Goal: Task Accomplishment & Management: Manage account settings

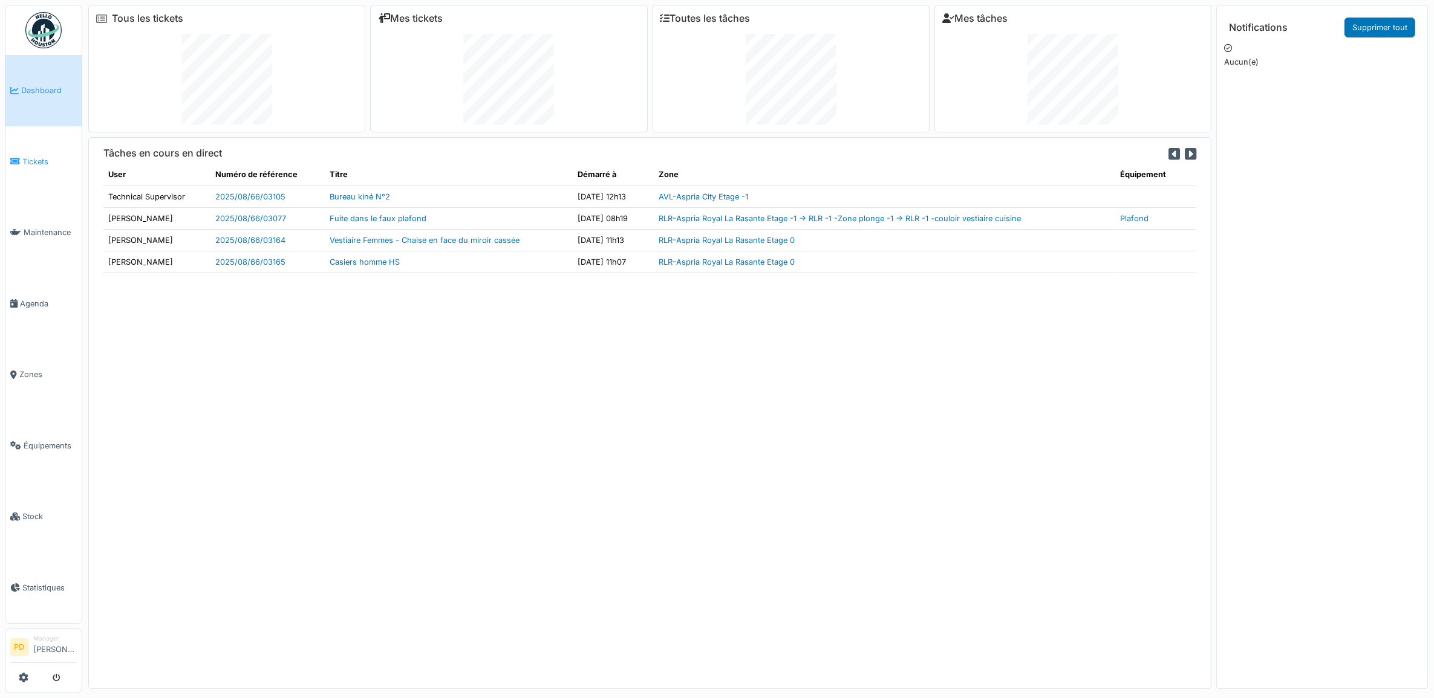
click at [38, 156] on span "Tickets" at bounding box center [49, 161] width 54 height 11
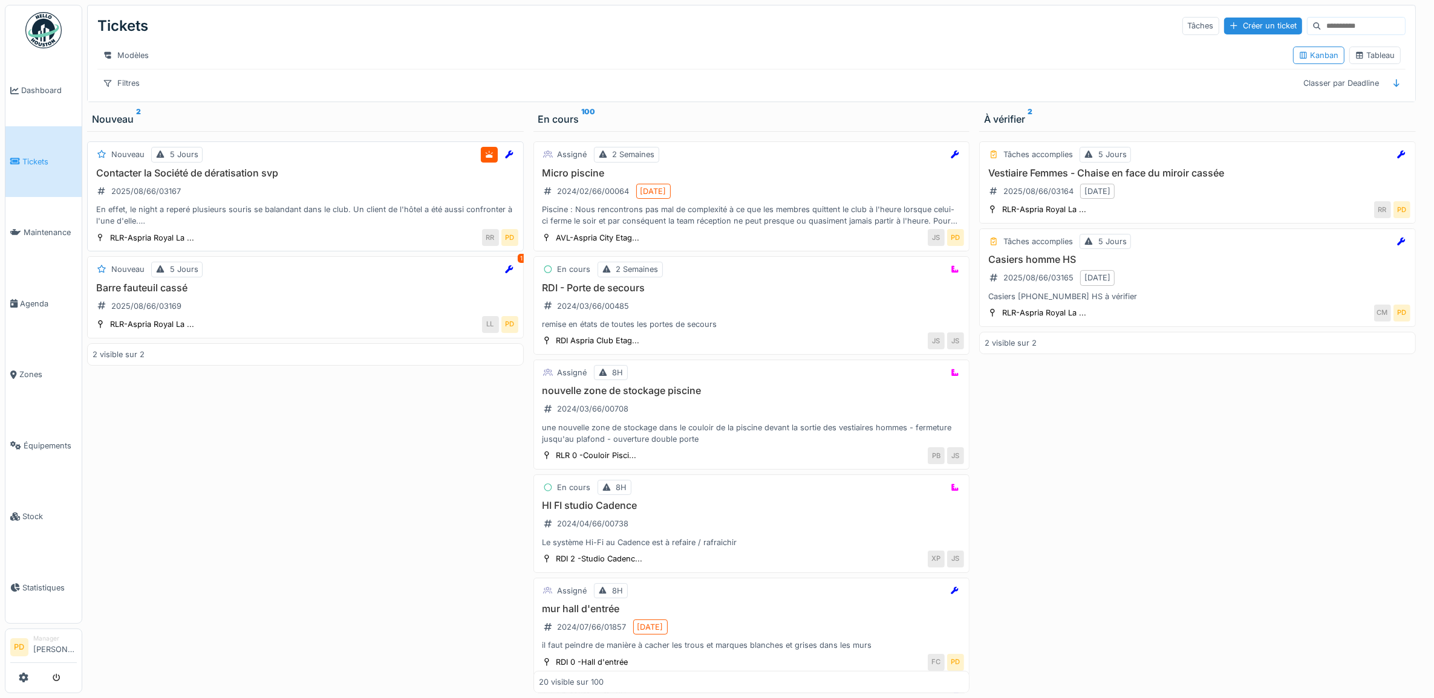
click at [300, 194] on div "Contacter la Société de dératisation svp 2025/08/66/03167 En effet, le night a …" at bounding box center [306, 197] width 426 height 60
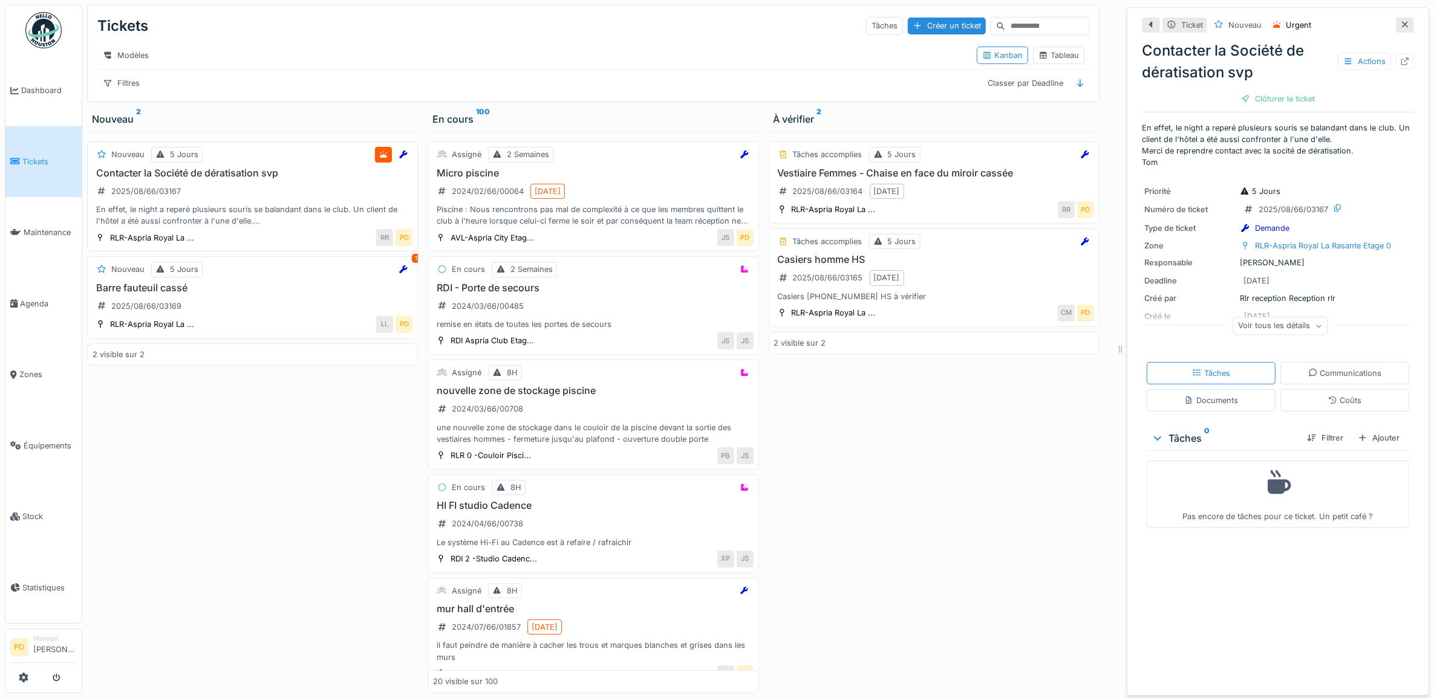
click at [233, 216] on div "En effet, le night a reperé plusieurs souris se balandant dans le club. Un clie…" at bounding box center [253, 215] width 320 height 23
click at [1371, 440] on div "Ajouter" at bounding box center [1378, 438] width 51 height 16
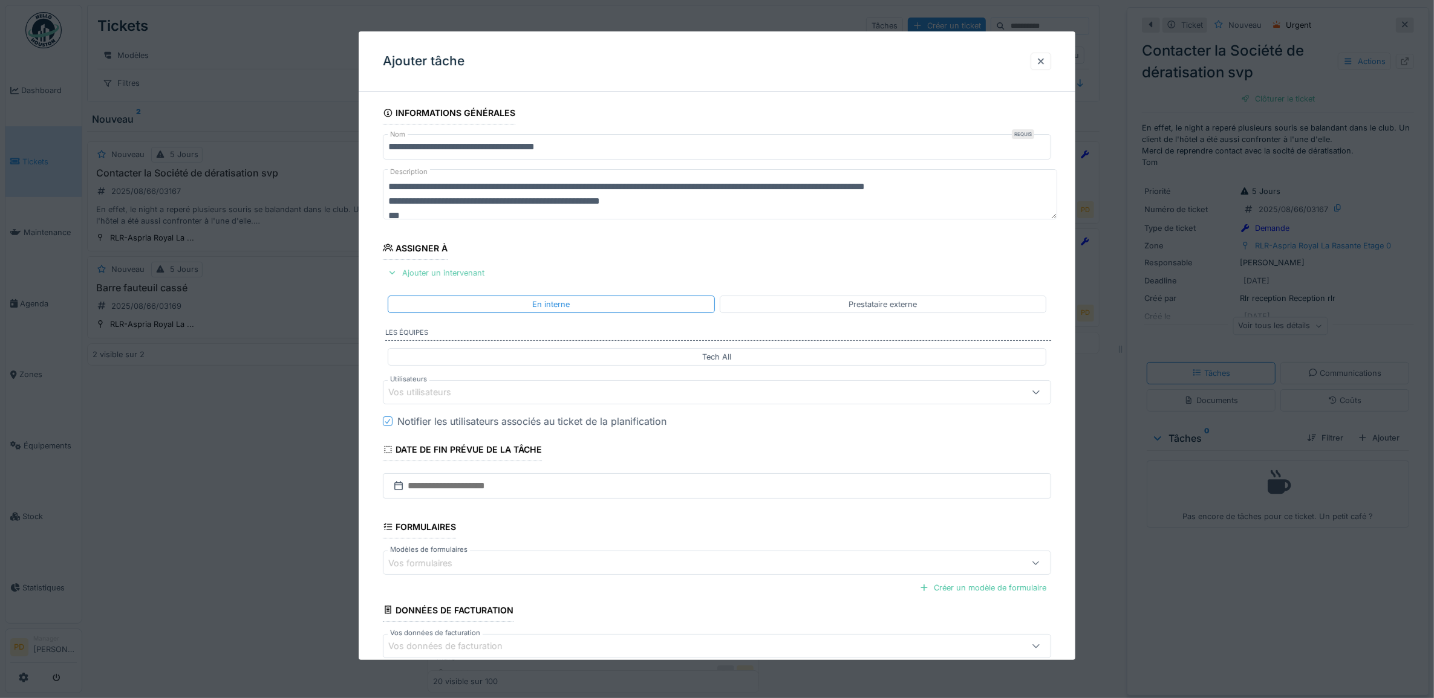
click at [445, 275] on div "Ajouter un intervenant" at bounding box center [436, 273] width 106 height 16
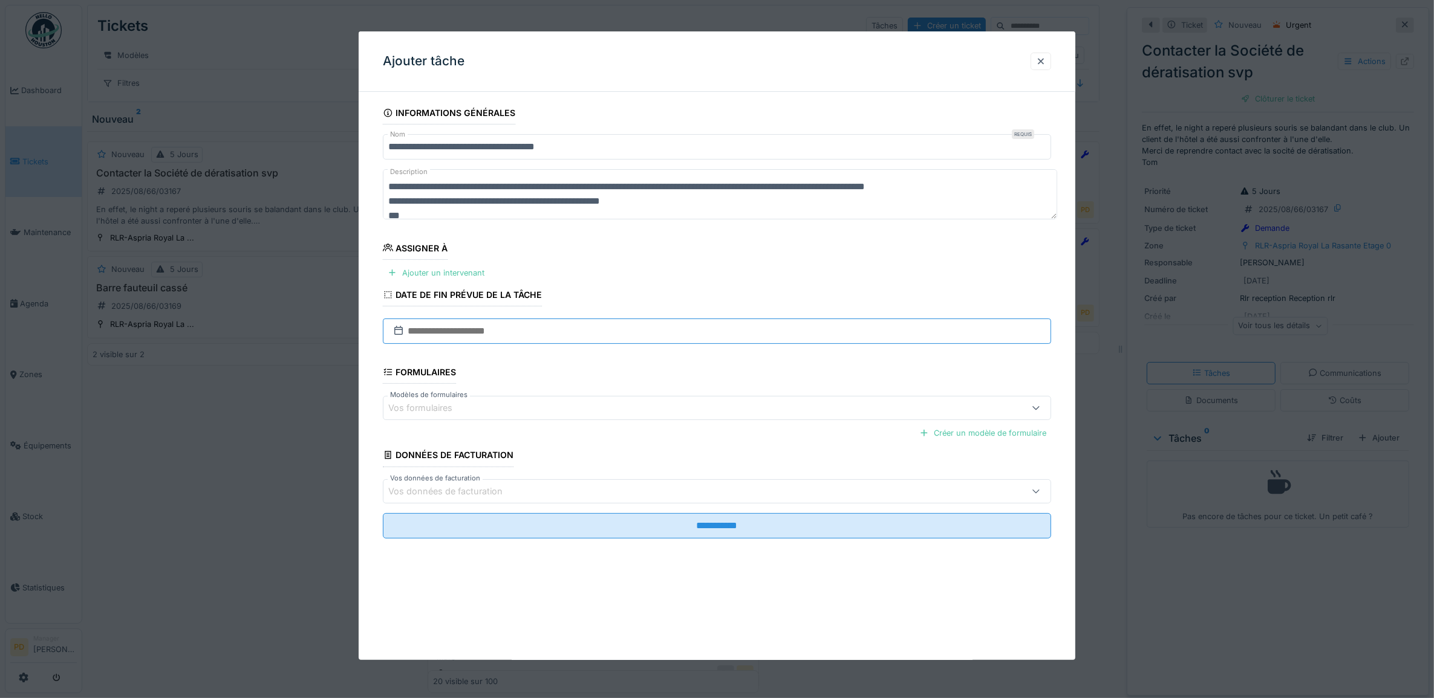
click at [451, 334] on input "text" at bounding box center [717, 331] width 669 height 25
drag, startPoint x: 705, startPoint y: 337, endPoint x: 689, endPoint y: 346, distance: 18.1
click at [704, 339] on input "text" at bounding box center [717, 331] width 669 height 25
drag, startPoint x: 931, startPoint y: 378, endPoint x: 759, endPoint y: 355, distance: 173.3
click at [928, 378] on fieldset "**********" at bounding box center [717, 325] width 669 height 447
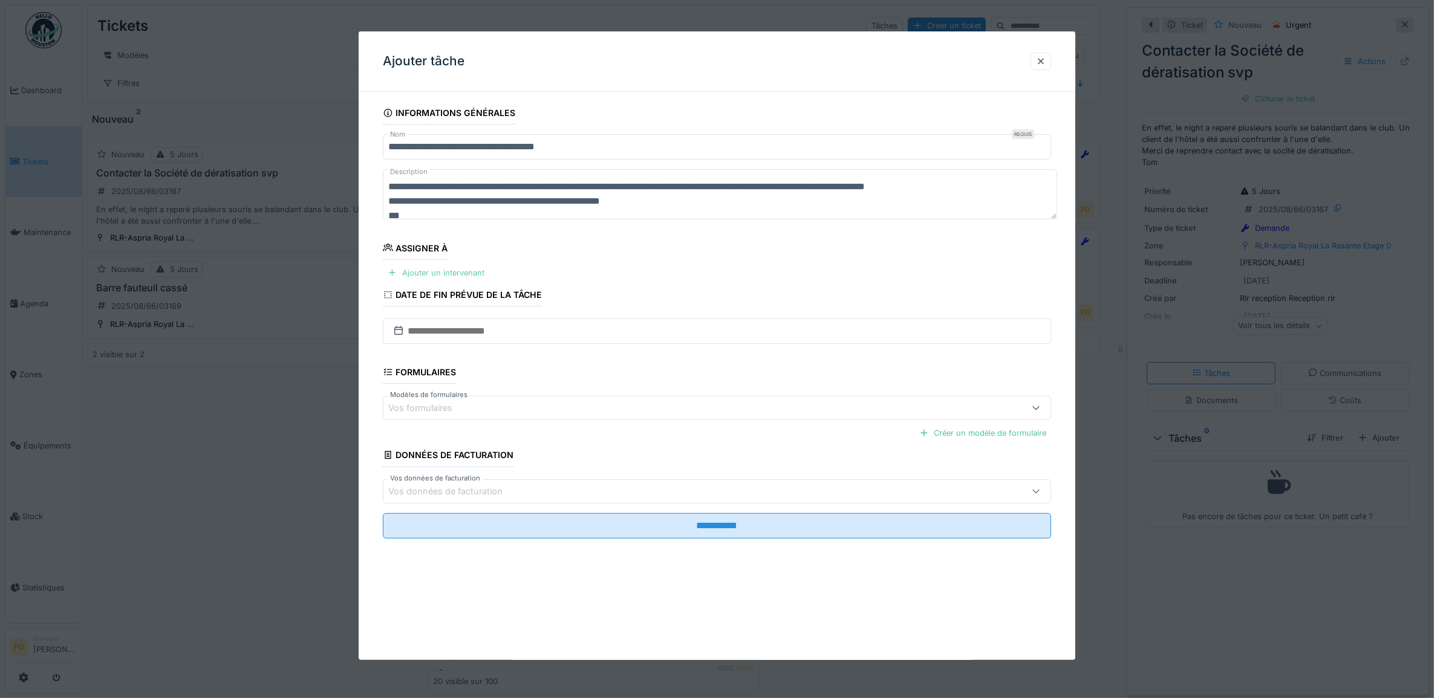
click at [466, 277] on div "Ajouter un intervenant" at bounding box center [436, 273] width 106 height 16
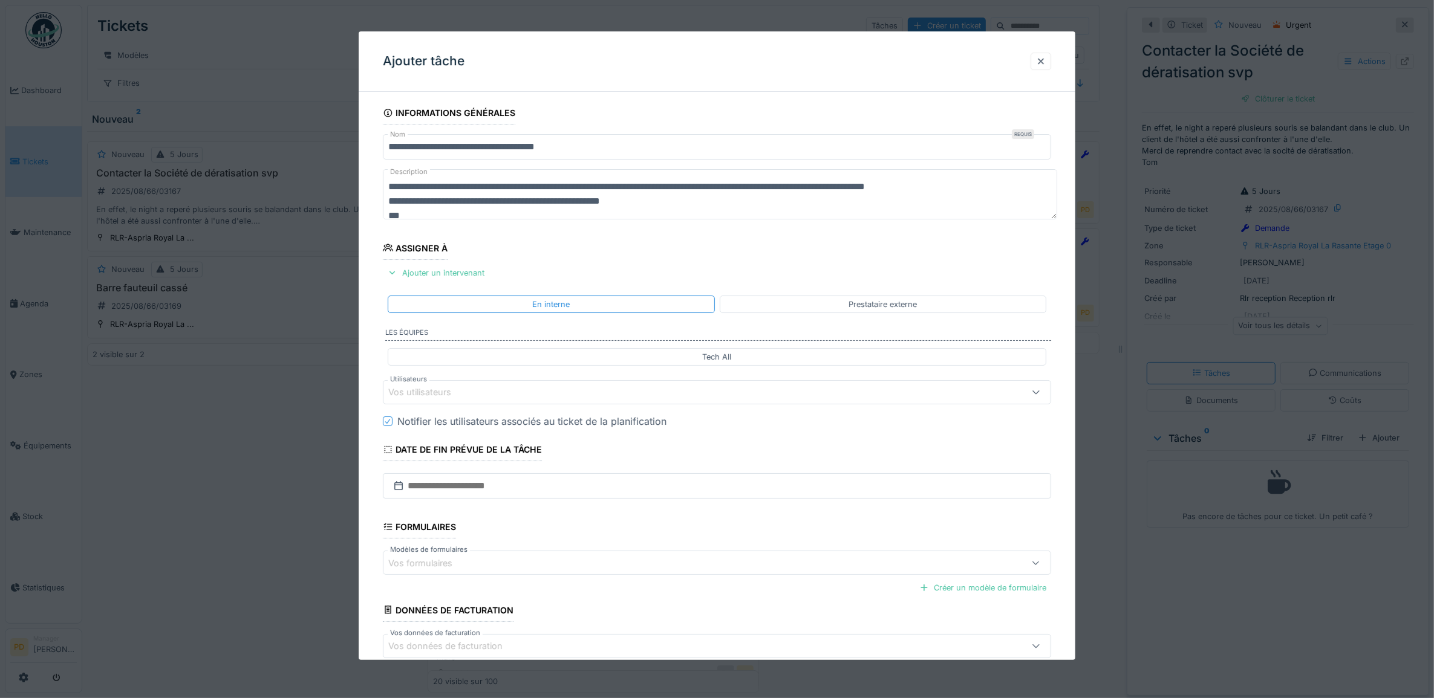
click at [460, 394] on div "Vos utilisateurs" at bounding box center [428, 392] width 80 height 13
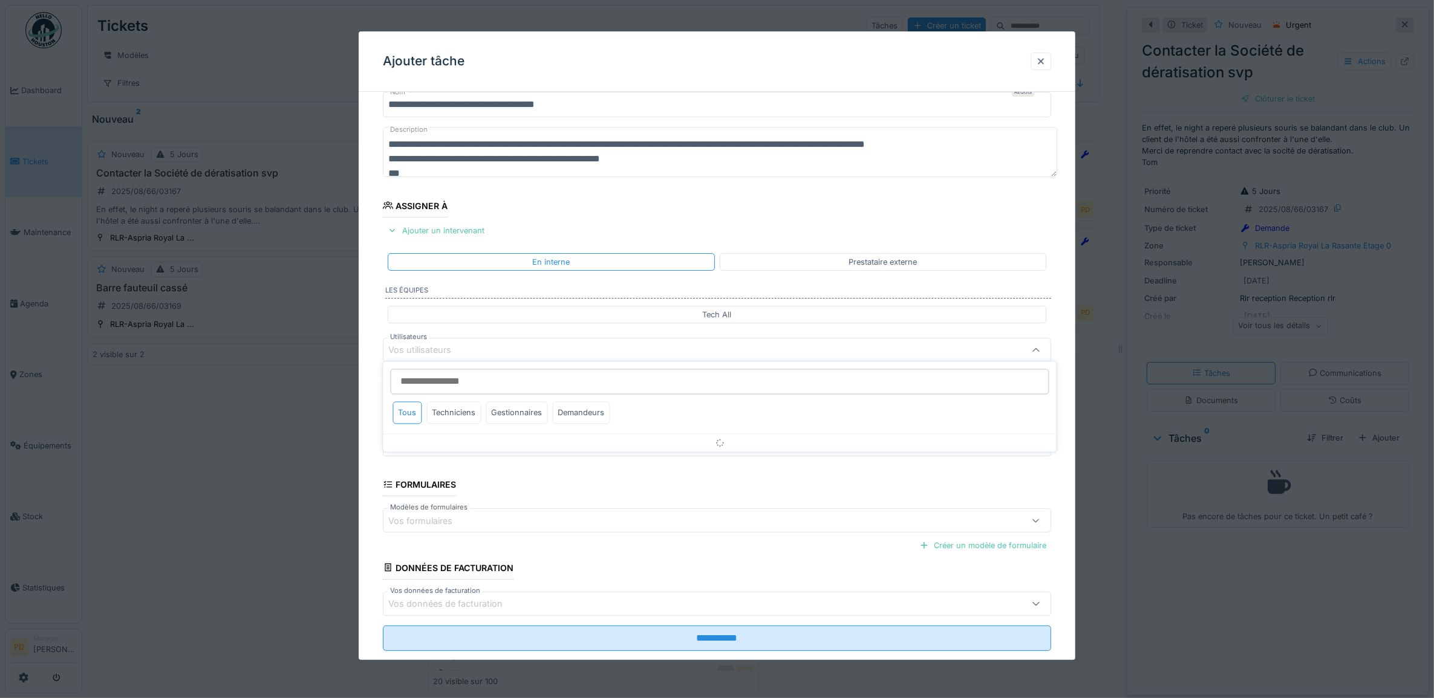
scroll to position [48, 0]
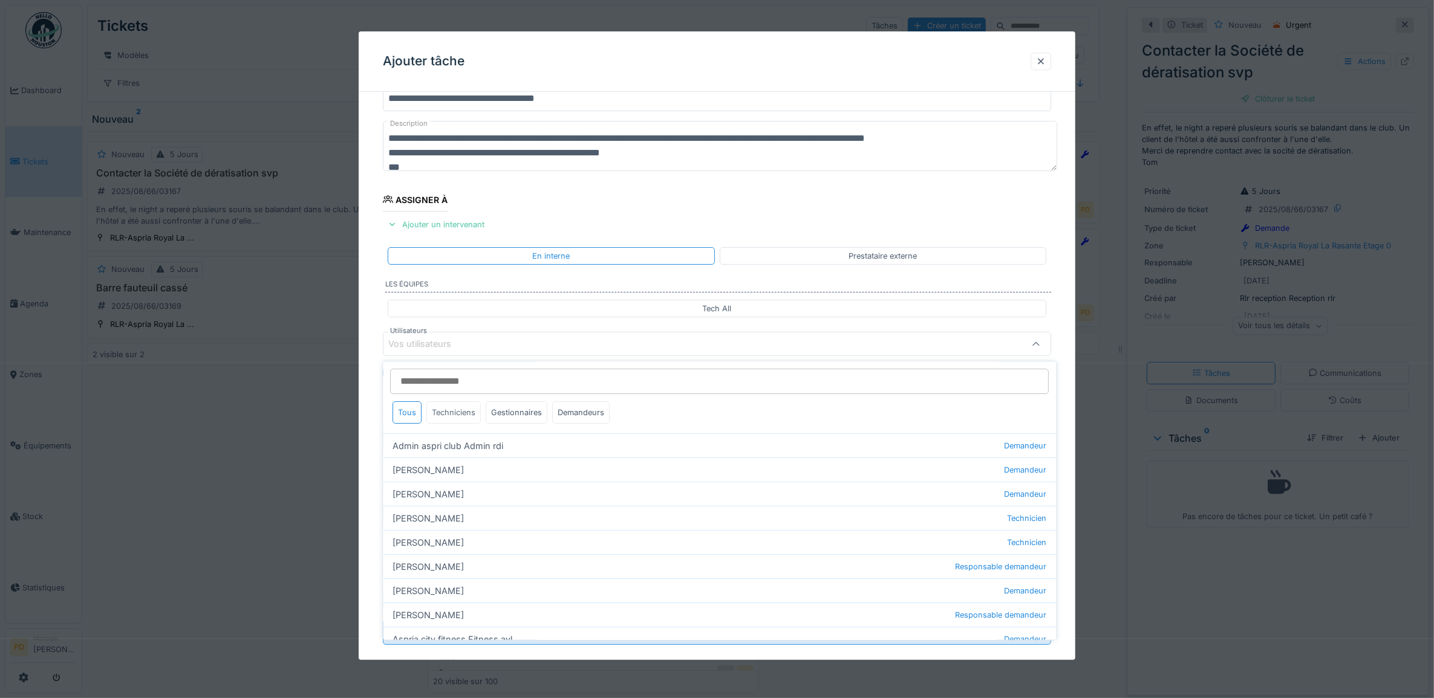
click at [454, 418] on div "Techniciens" at bounding box center [454, 413] width 54 height 22
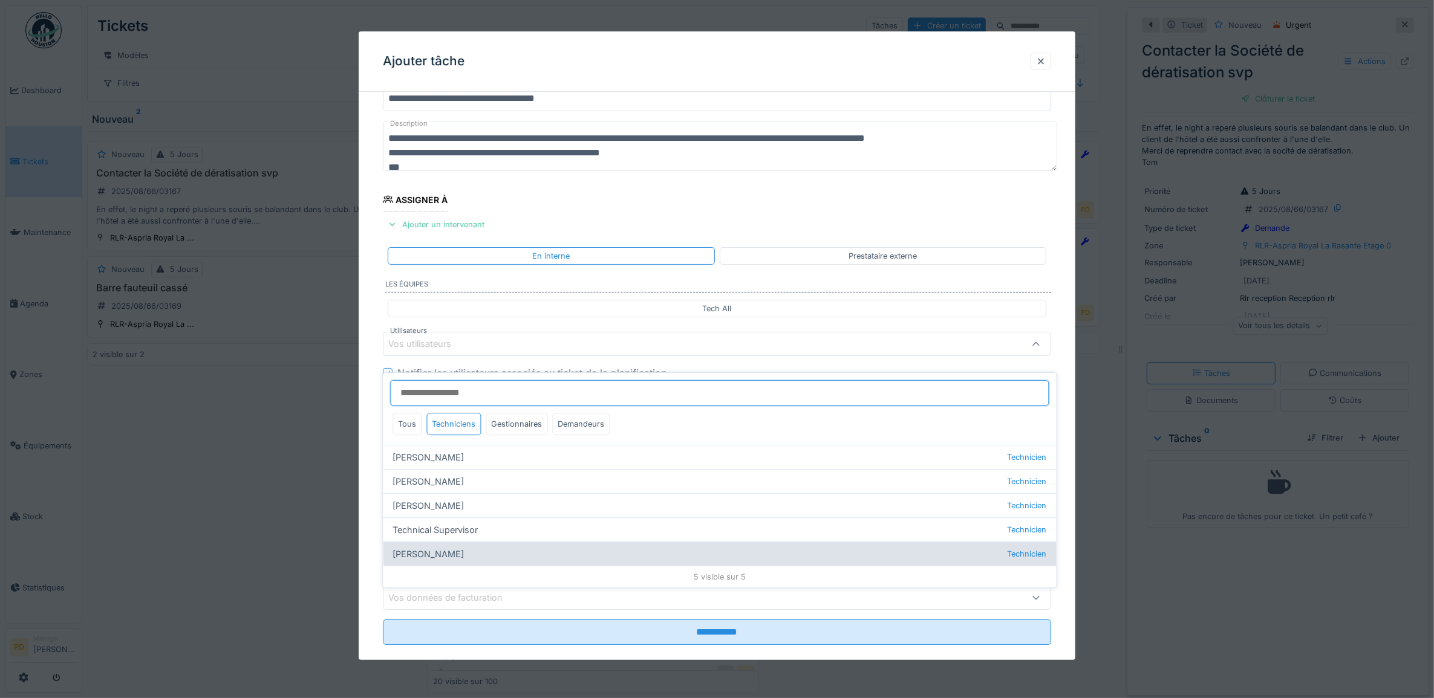
scroll to position [11, 0]
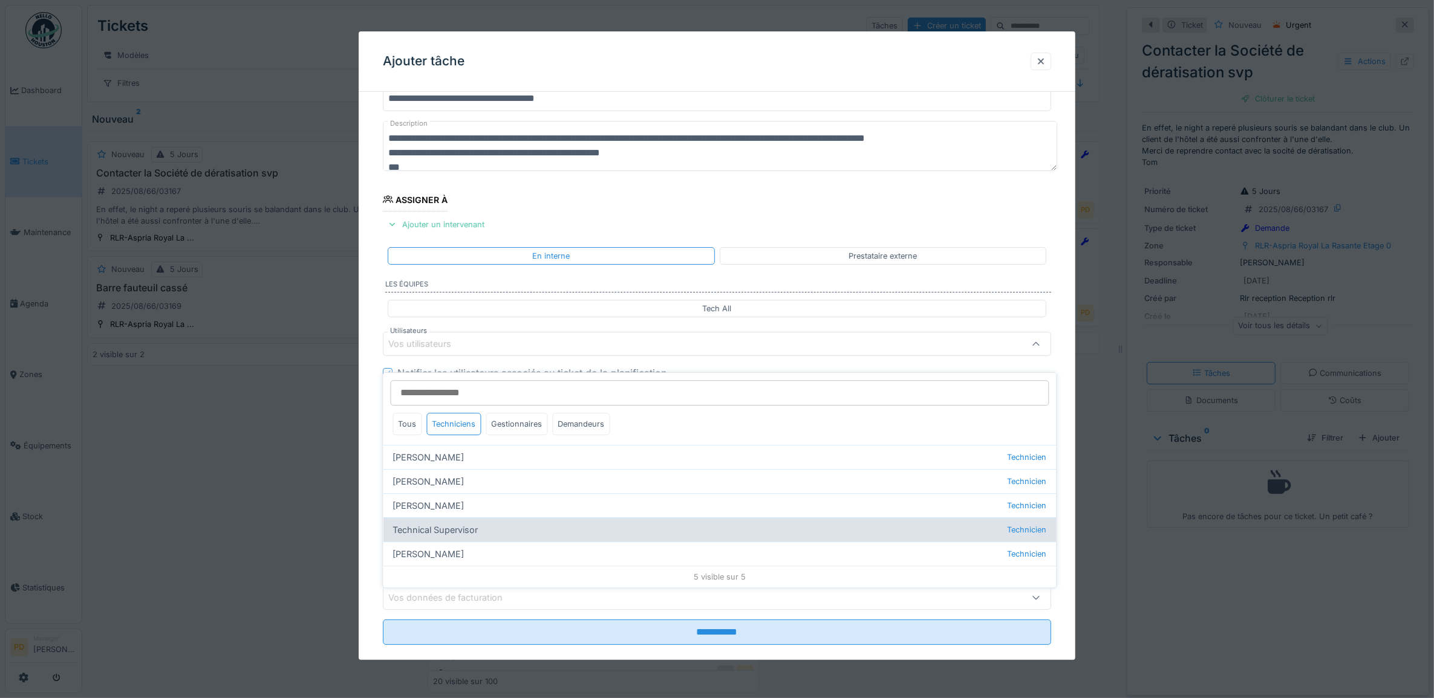
click at [472, 524] on div "Technical Supervisor Technicien" at bounding box center [719, 530] width 673 height 24
type input "****"
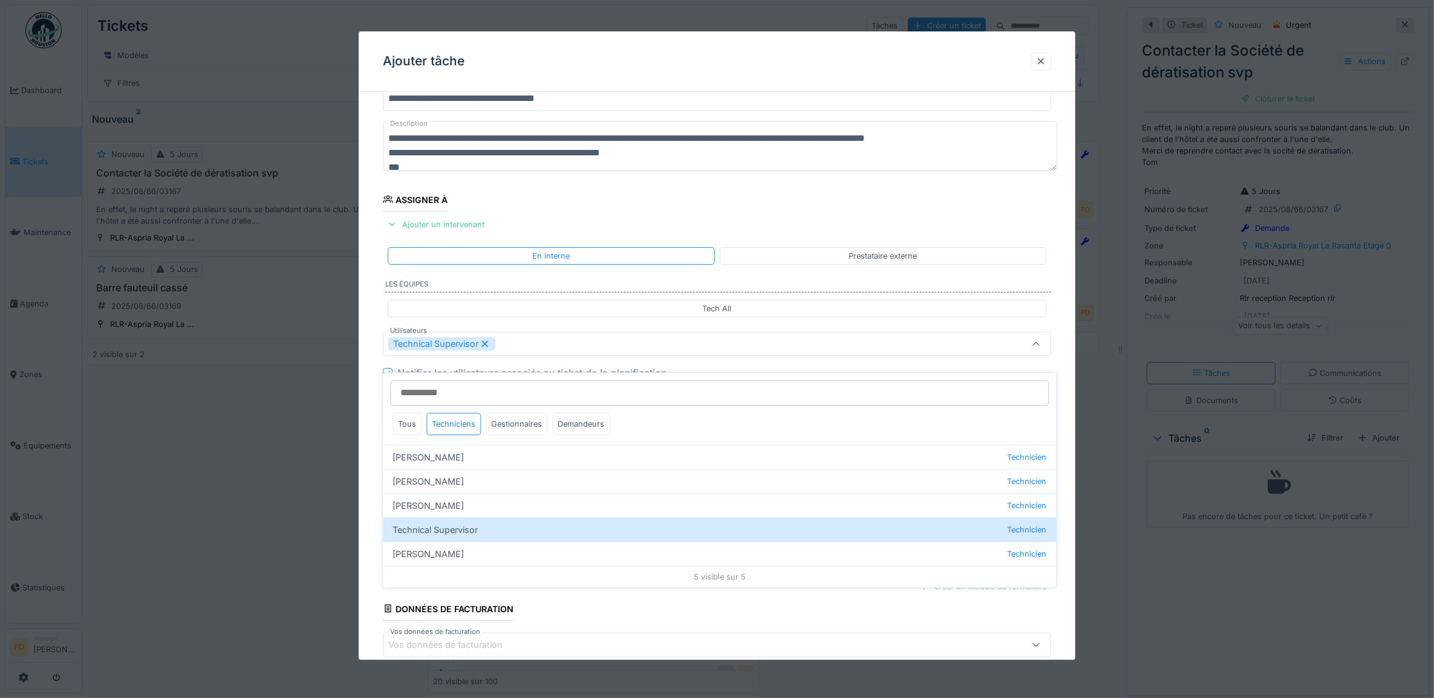
click at [369, 410] on div "**********" at bounding box center [717, 389] width 717 height 673
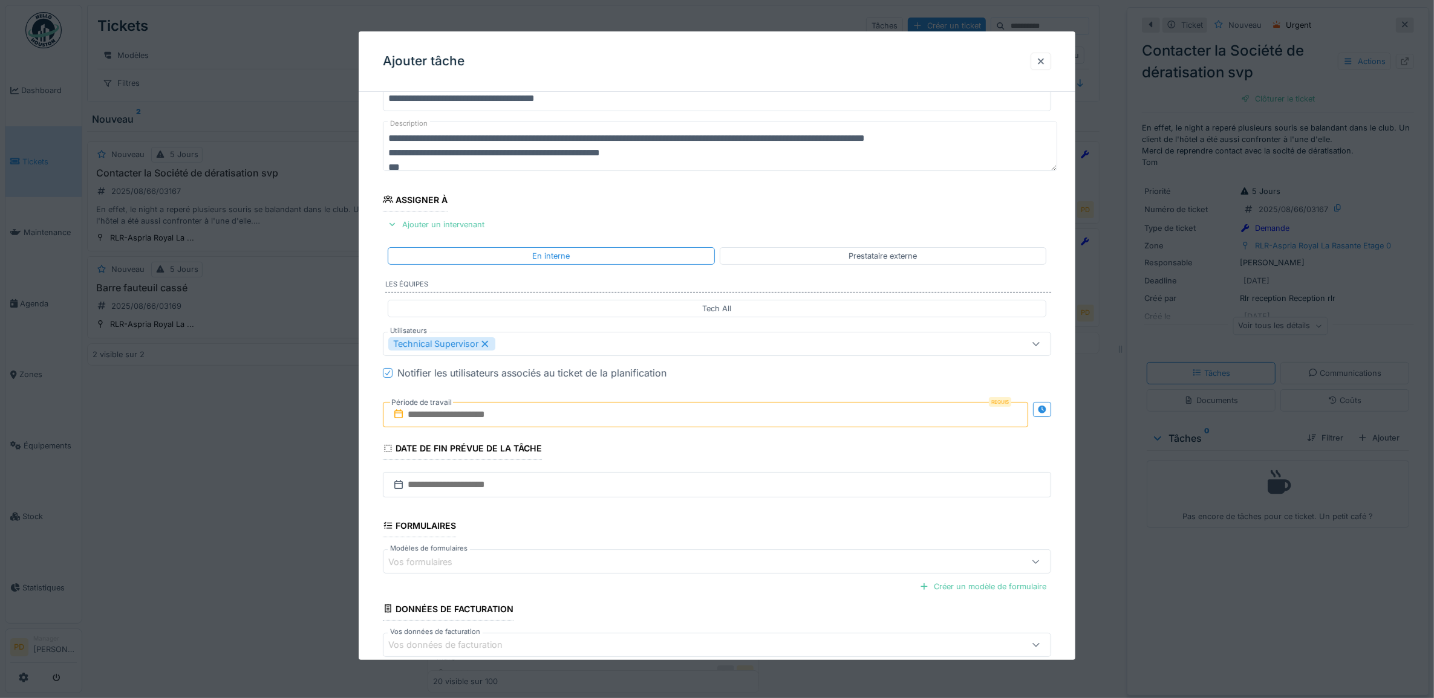
click at [485, 416] on input "text" at bounding box center [706, 414] width 646 height 25
click at [668, 557] on div "19" at bounding box center [669, 553] width 16 height 16
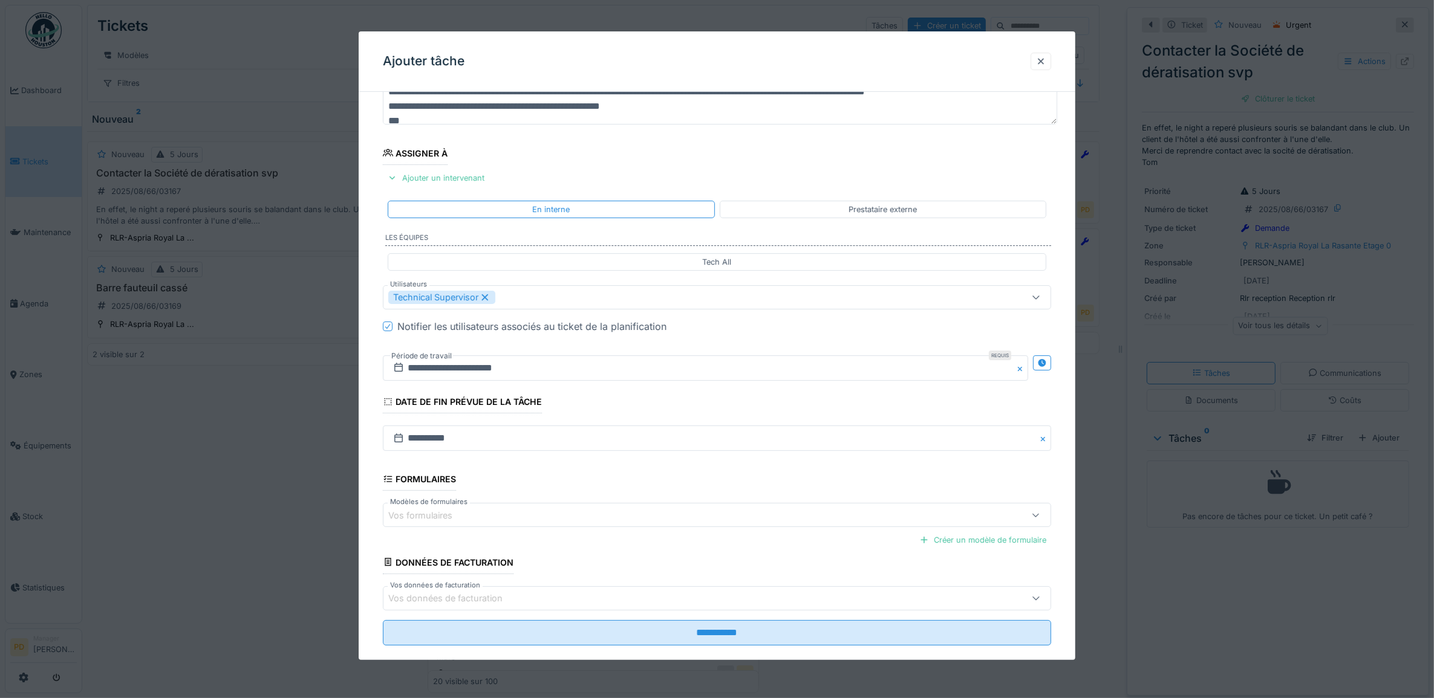
scroll to position [116, 0]
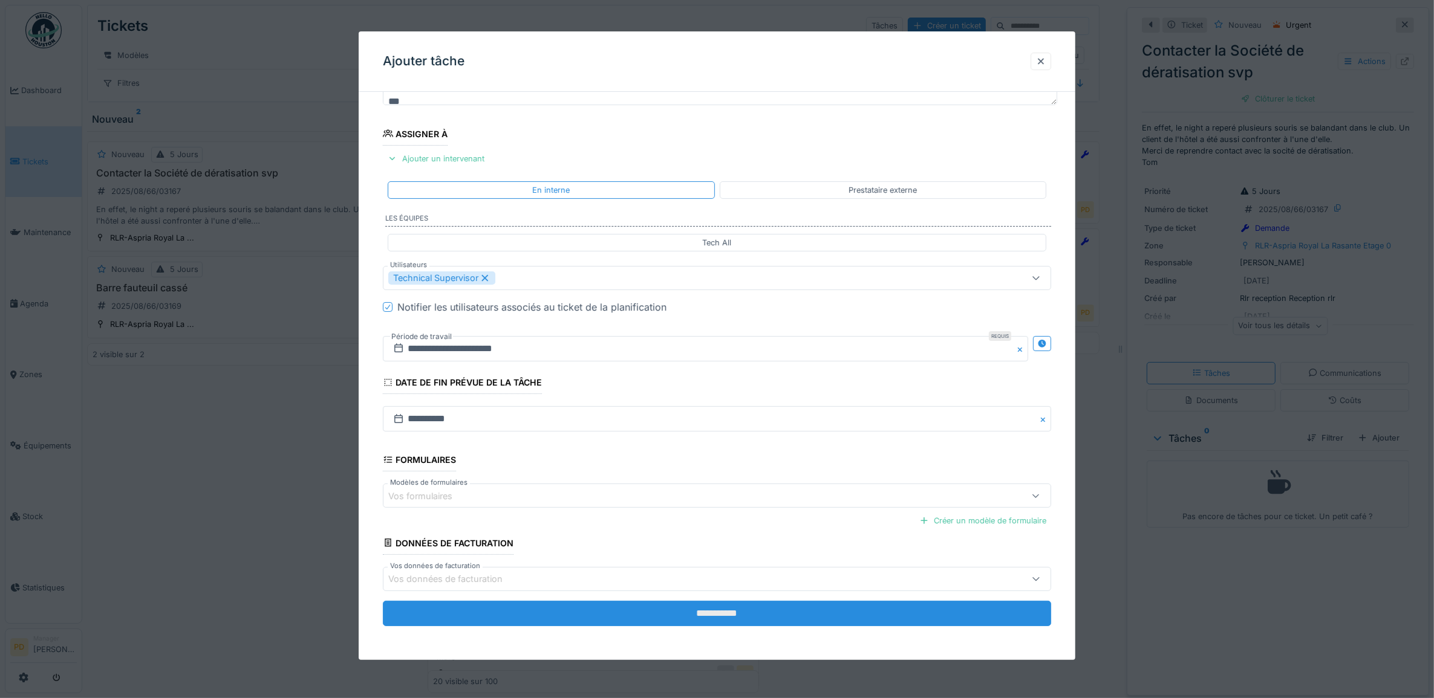
click at [667, 611] on input "**********" at bounding box center [717, 613] width 669 height 25
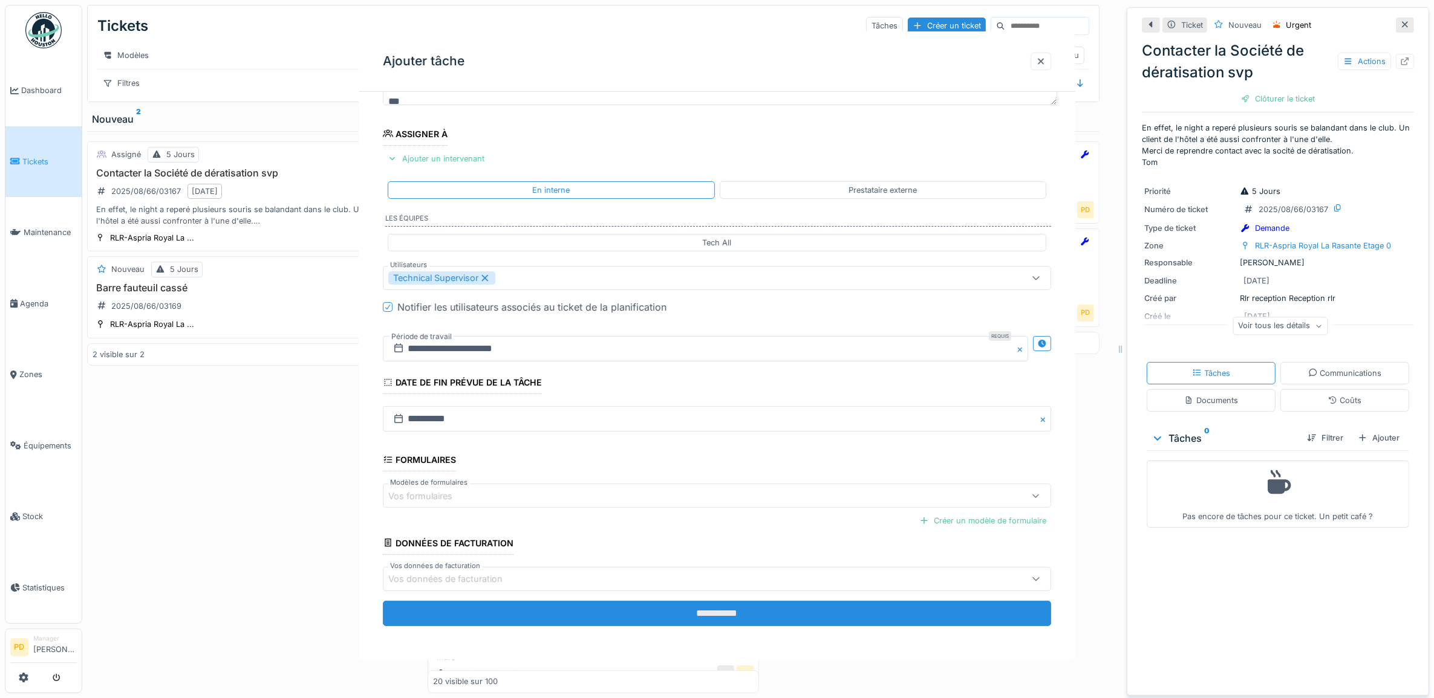
scroll to position [0, 0]
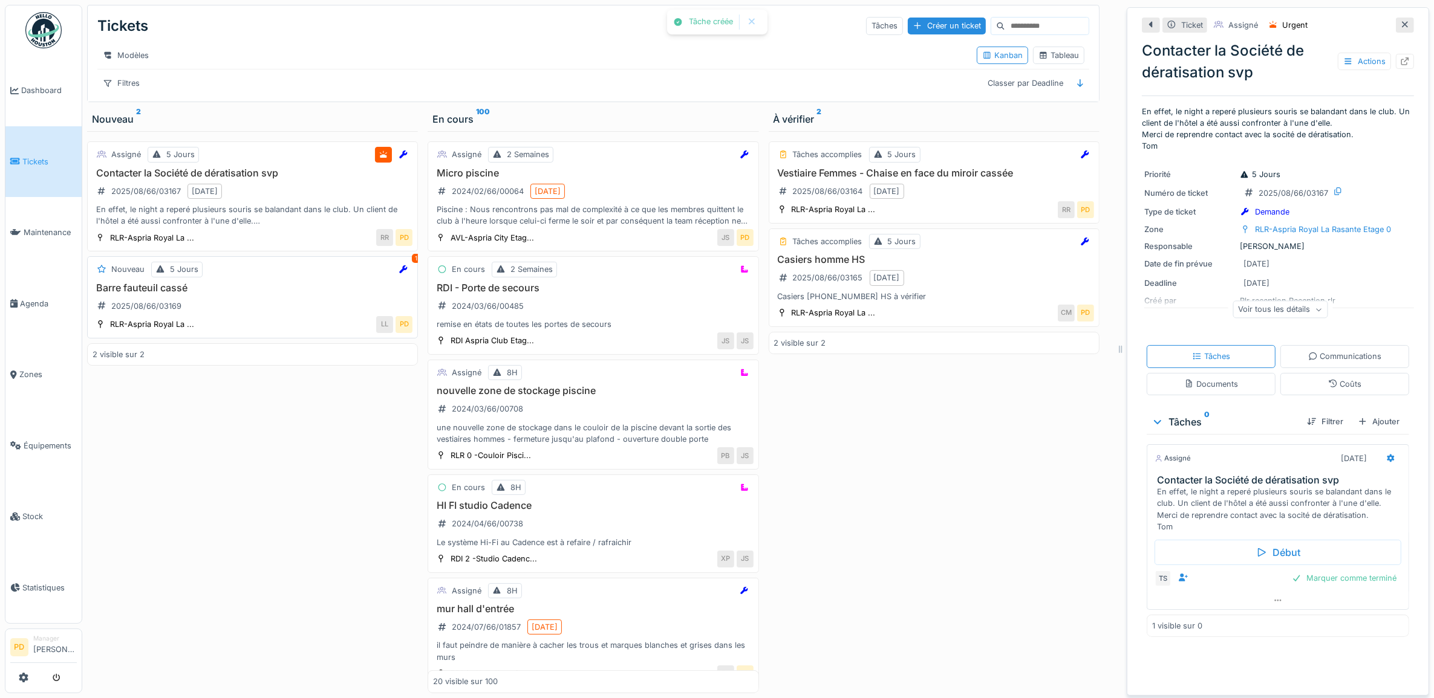
click at [263, 299] on div "Barre fauteuil cassé 2025/08/66/03169" at bounding box center [253, 299] width 320 height 34
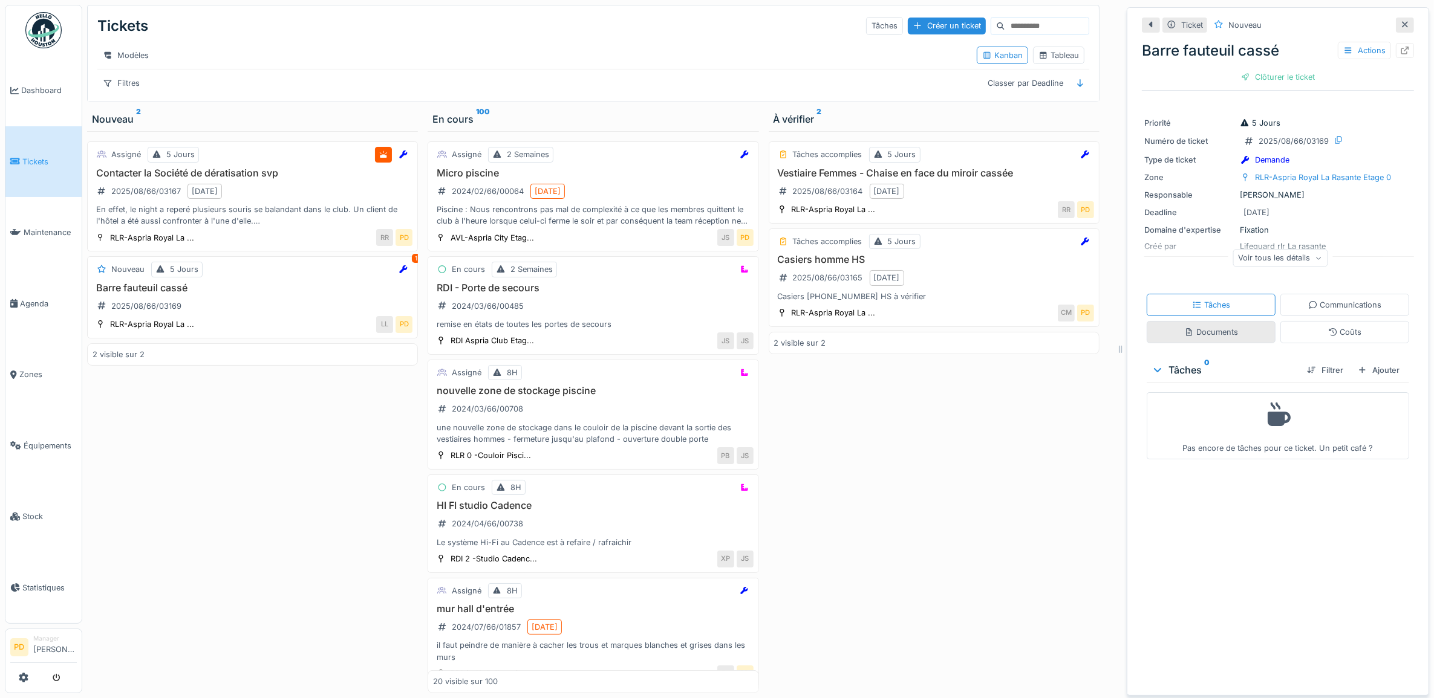
click at [1218, 326] on div "Documents" at bounding box center [1211, 331] width 54 height 11
click at [1220, 297] on div "Tâches" at bounding box center [1210, 305] width 129 height 22
click at [1372, 362] on div "Ajouter" at bounding box center [1378, 370] width 51 height 16
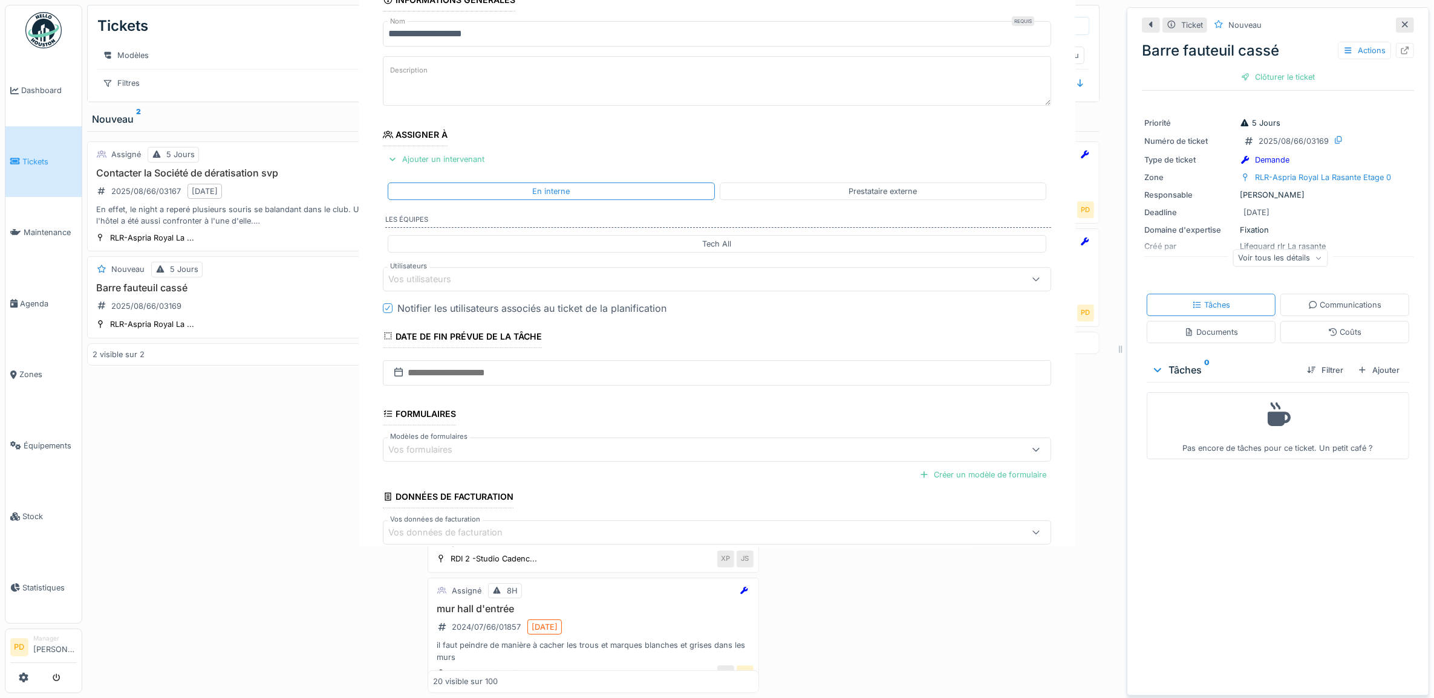
drag, startPoint x: 1244, startPoint y: 407, endPoint x: 1059, endPoint y: 434, distance: 186.4
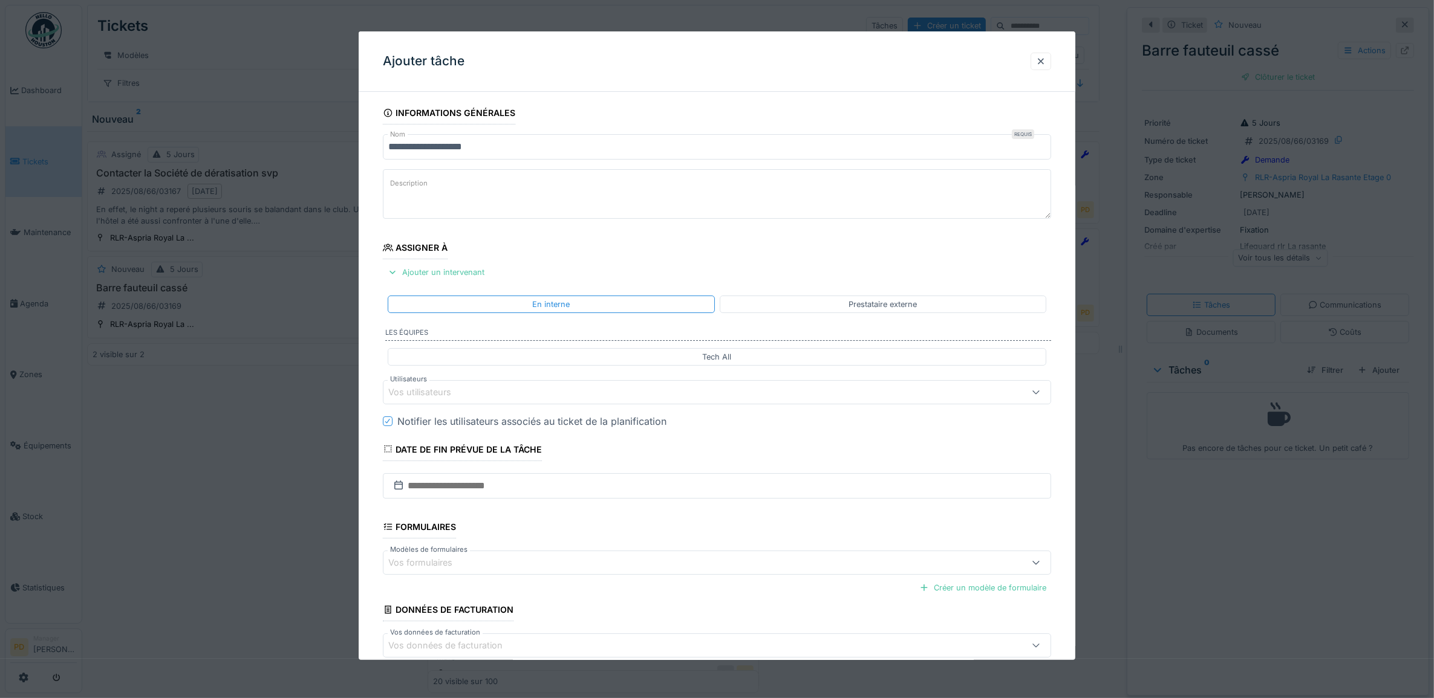
drag, startPoint x: 1054, startPoint y: 434, endPoint x: 486, endPoint y: 394, distance: 569.7
click at [486, 394] on div "Vos utilisateurs" at bounding box center [679, 392] width 582 height 13
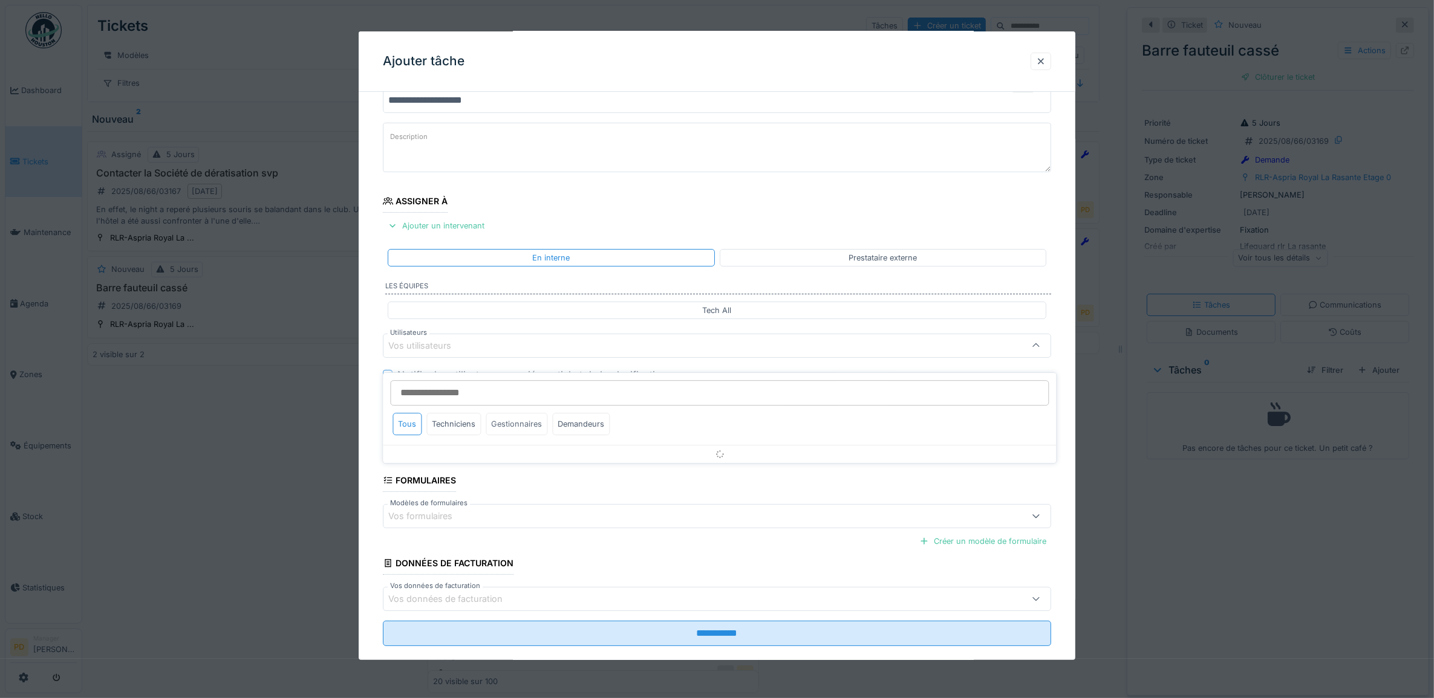
scroll to position [48, 0]
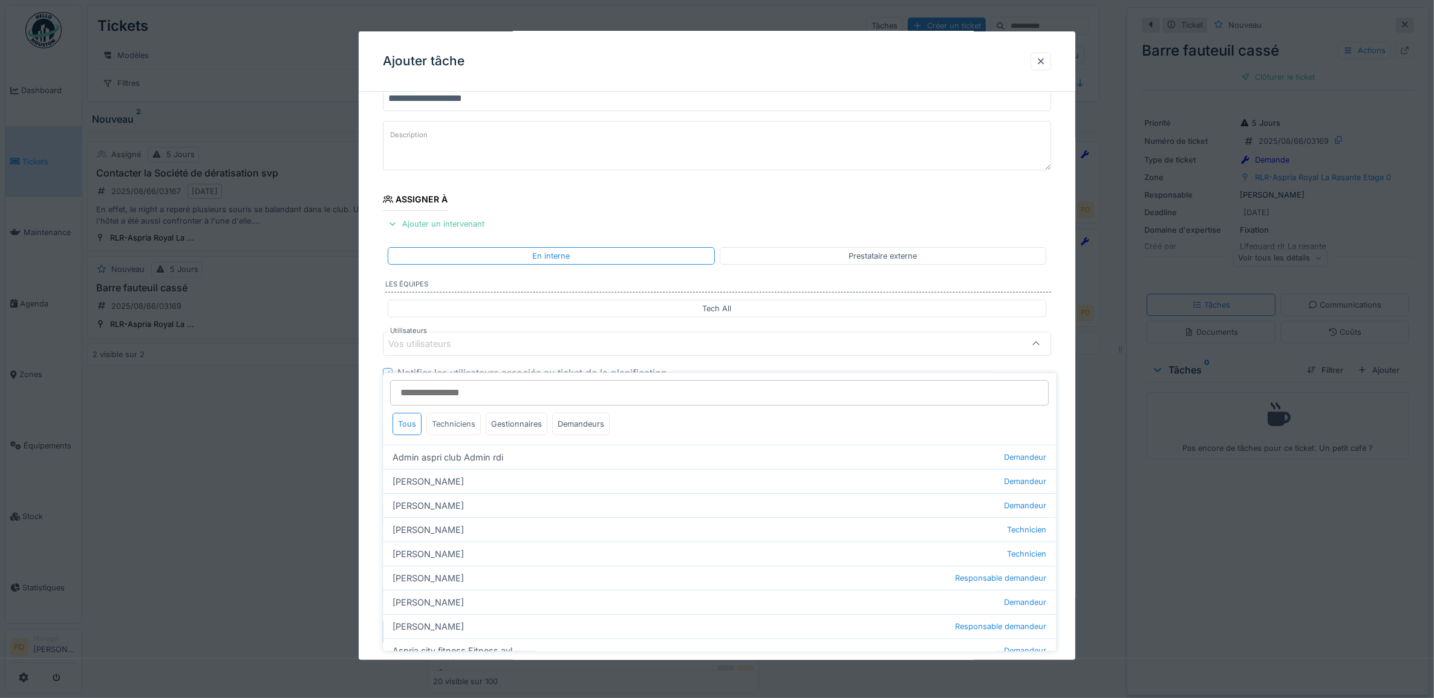
click at [461, 415] on div "Techniciens" at bounding box center [454, 424] width 54 height 22
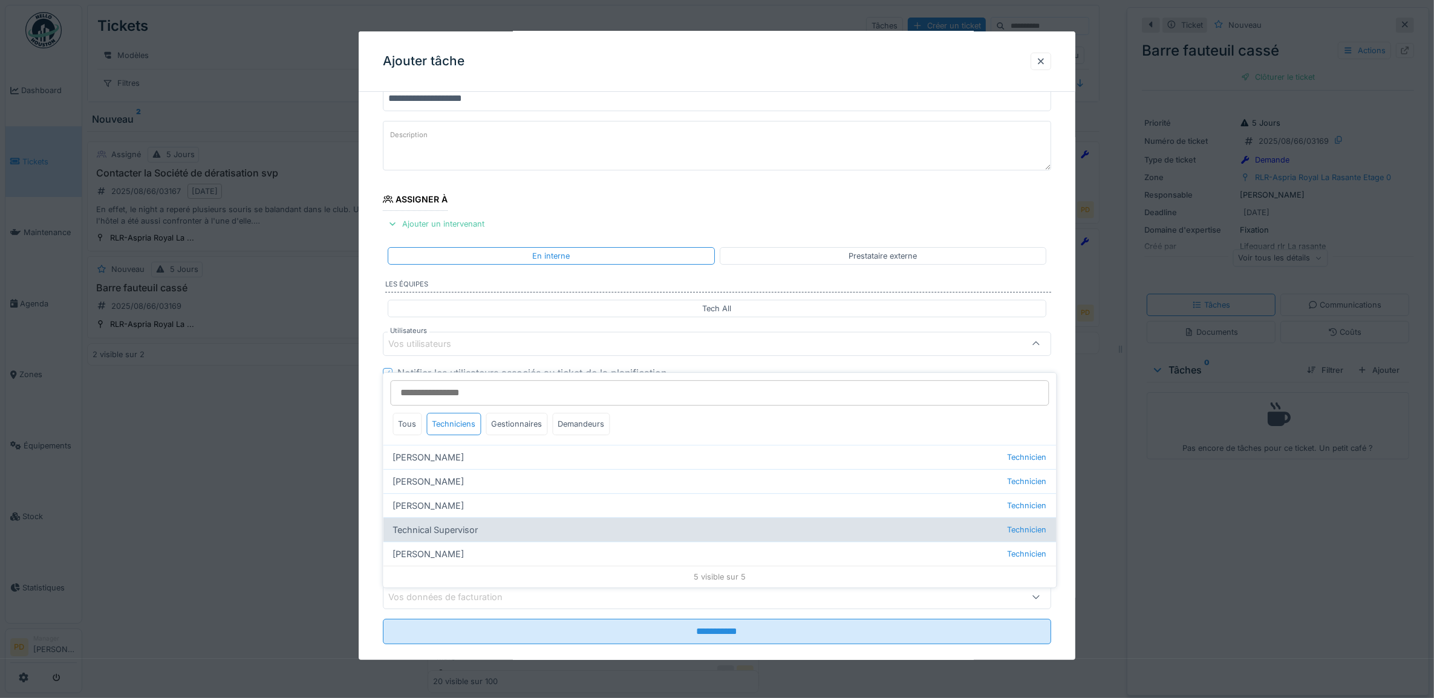
drag, startPoint x: 460, startPoint y: 540, endPoint x: 458, endPoint y: 521, distance: 19.5
click at [460, 542] on div "Wojciech Wierozebski Technicien" at bounding box center [719, 554] width 673 height 24
type input "****"
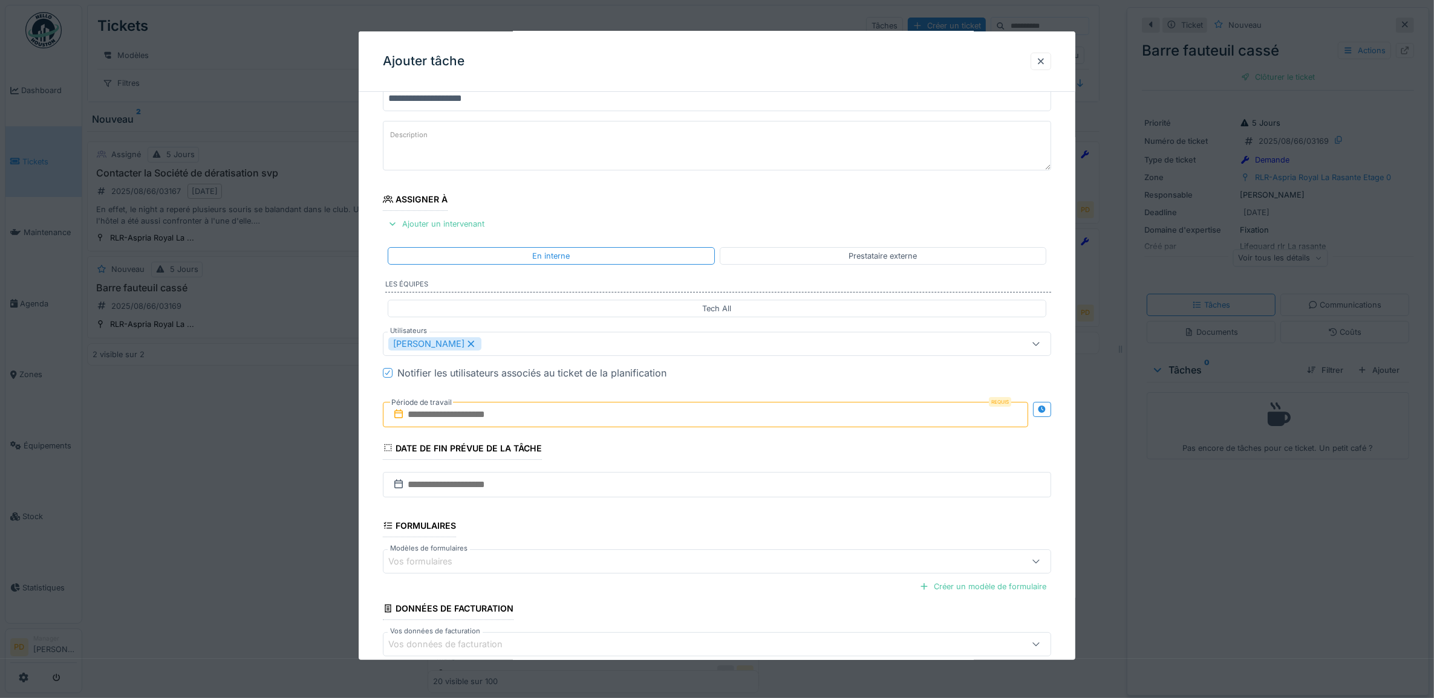
click at [369, 412] on div "**********" at bounding box center [717, 389] width 717 height 672
click at [479, 424] on input "text" at bounding box center [706, 414] width 646 height 25
click at [664, 555] on div "19" at bounding box center [669, 553] width 16 height 16
click at [664, 554] on div "19" at bounding box center [669, 553] width 16 height 16
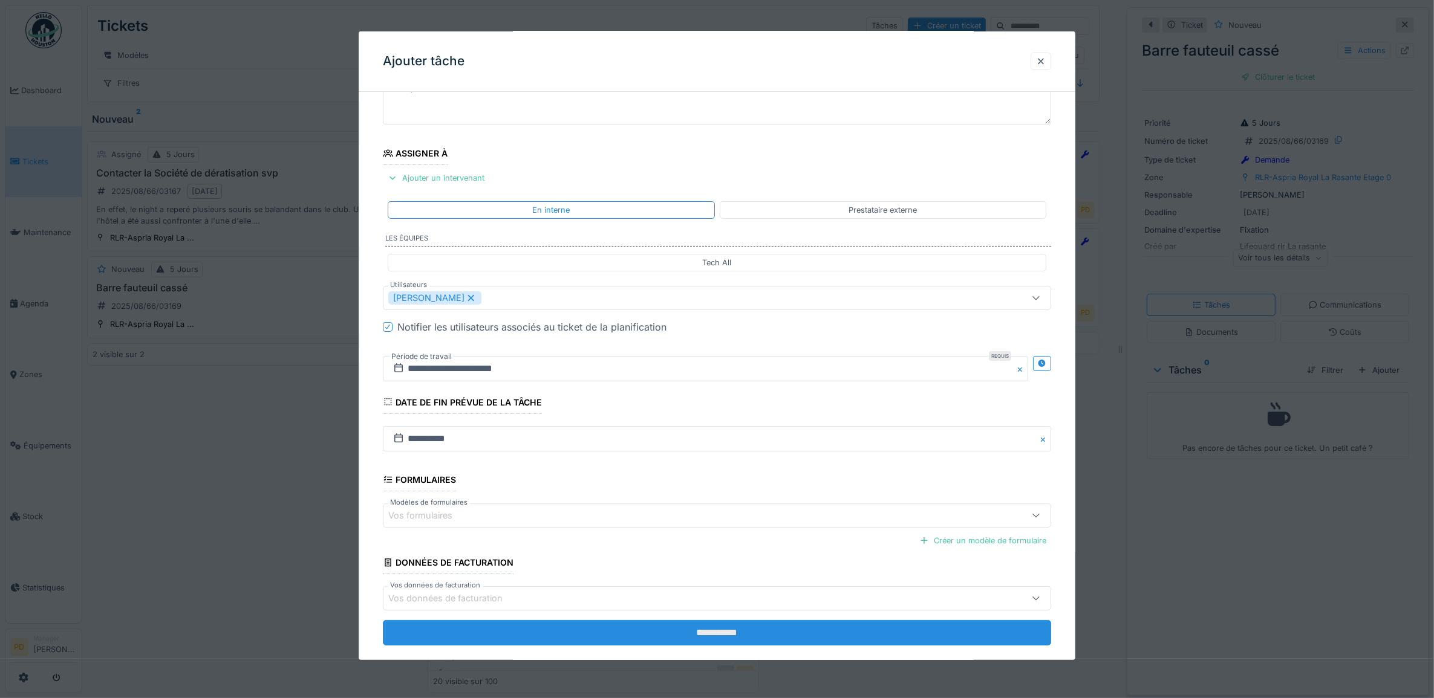
scroll to position [116, 0]
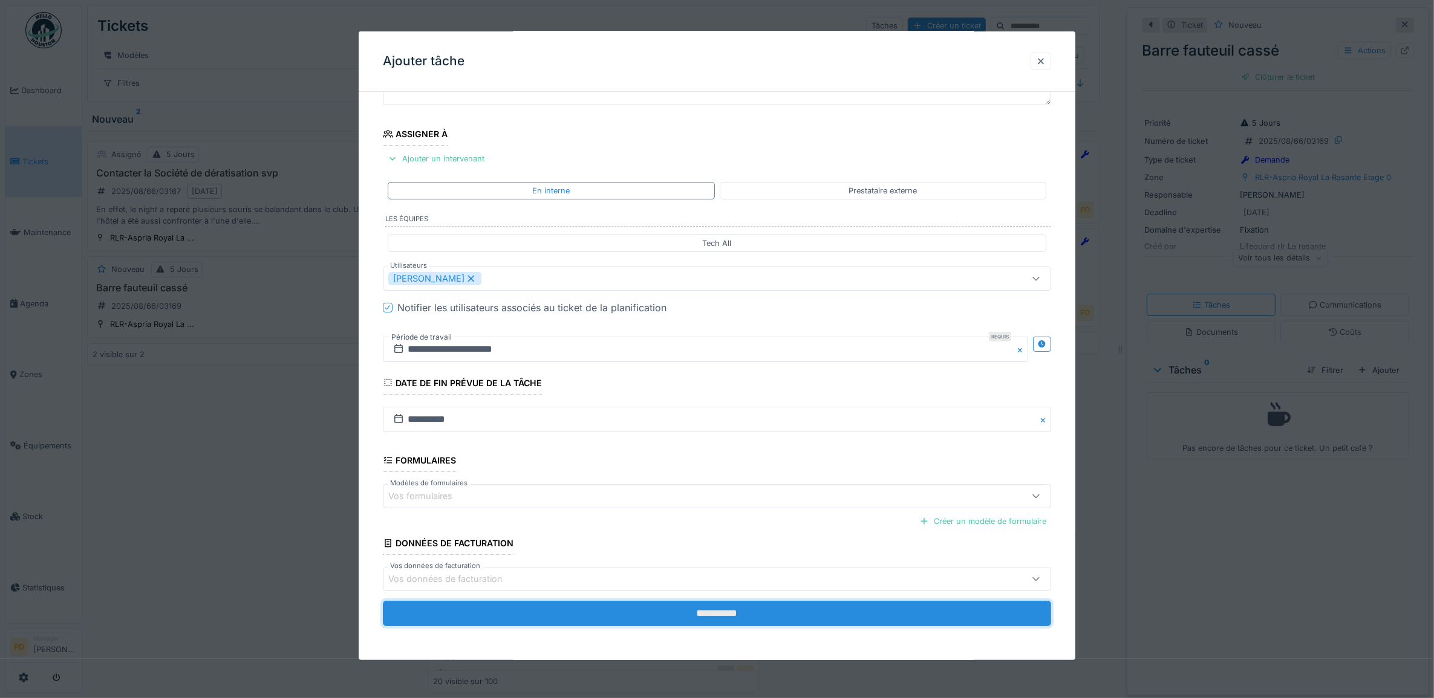
click at [715, 620] on input "**********" at bounding box center [717, 613] width 669 height 25
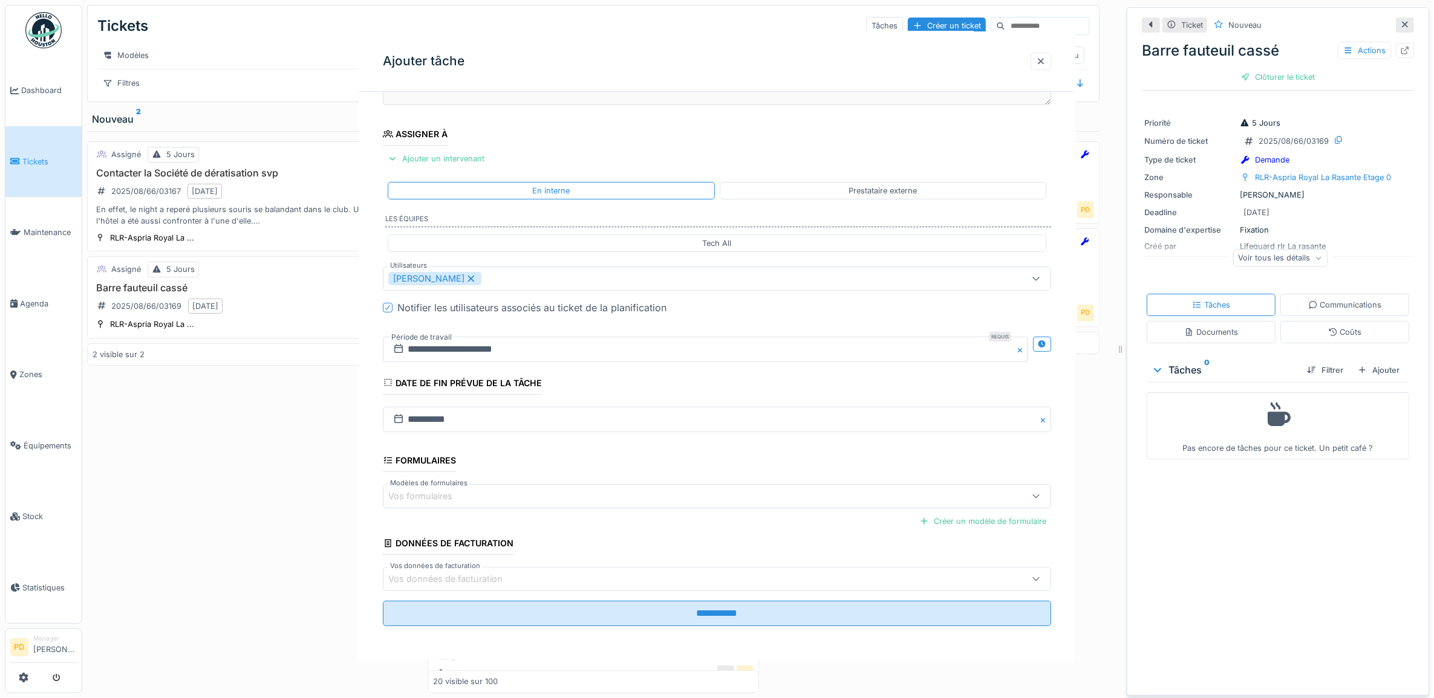
scroll to position [0, 0]
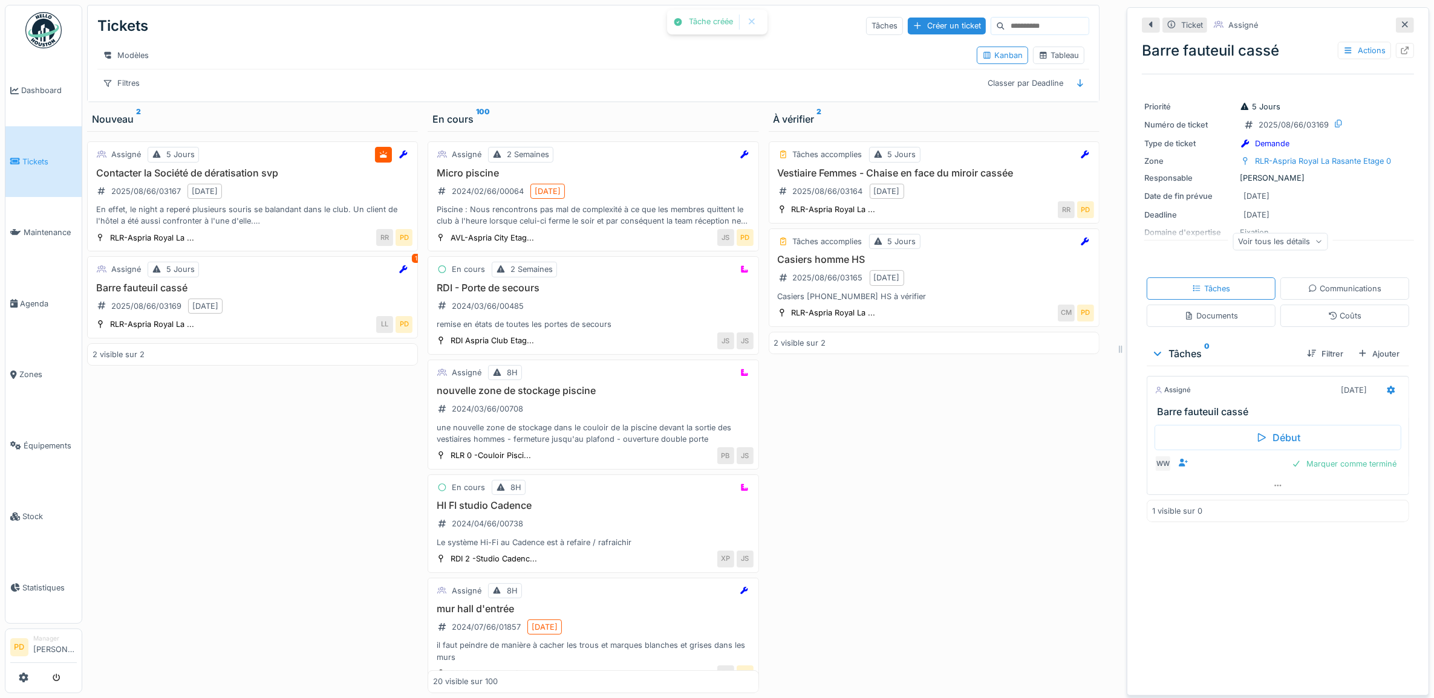
click at [41, 159] on span "Tickets" at bounding box center [49, 161] width 54 height 11
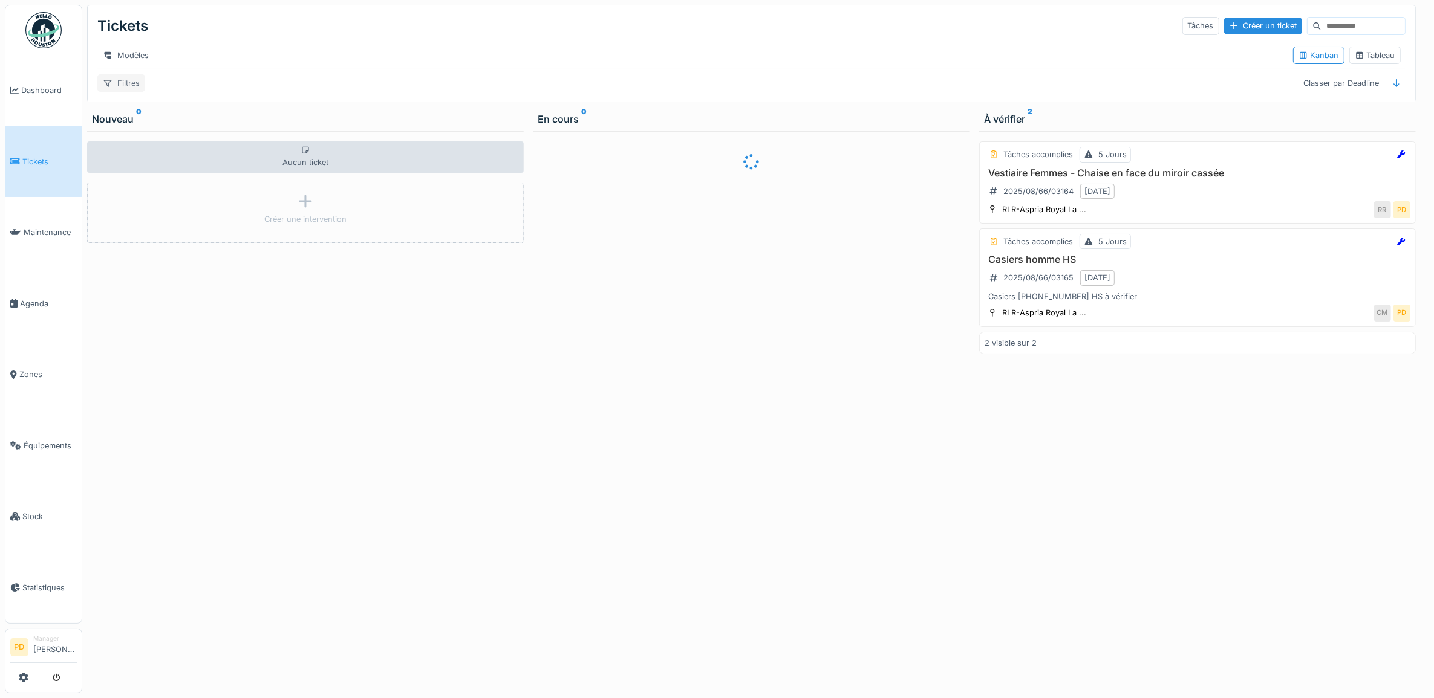
click at [132, 92] on div "Filtres" at bounding box center [121, 83] width 48 height 18
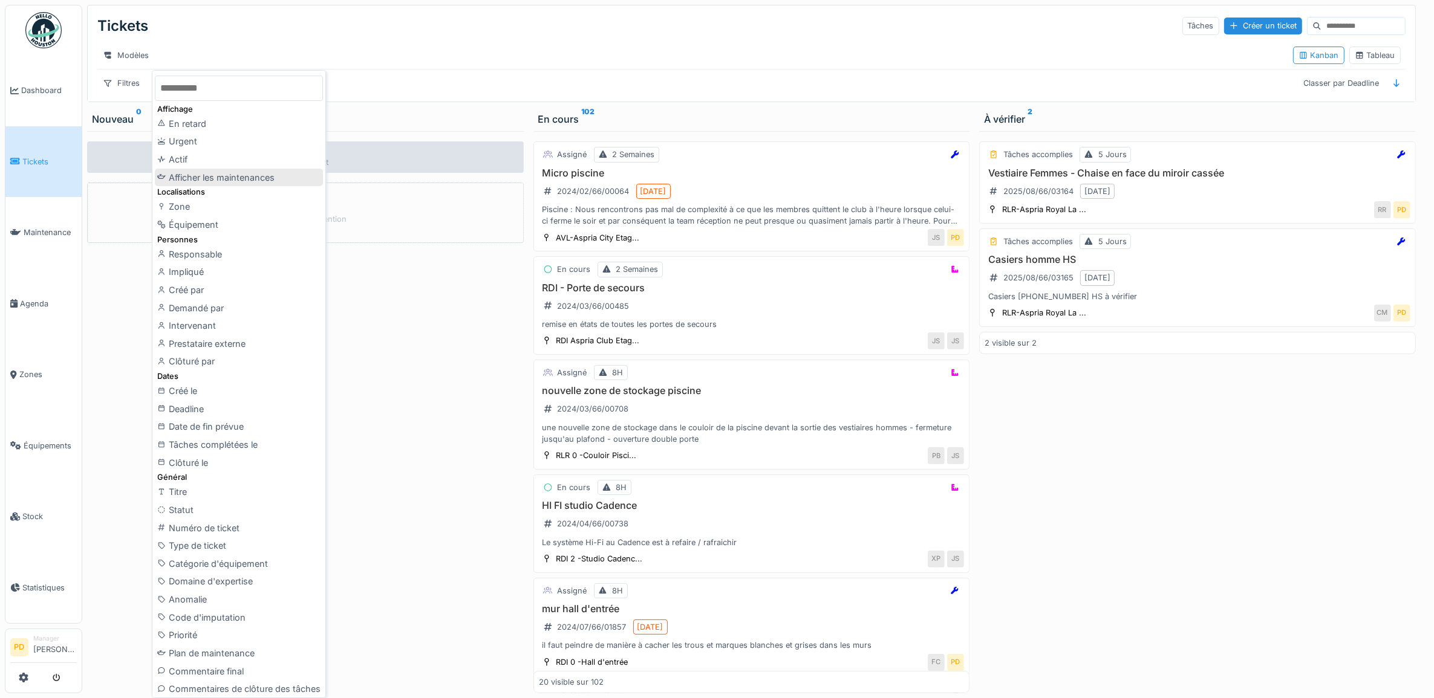
click at [200, 175] on div "Afficher les maintenances" at bounding box center [239, 178] width 168 height 18
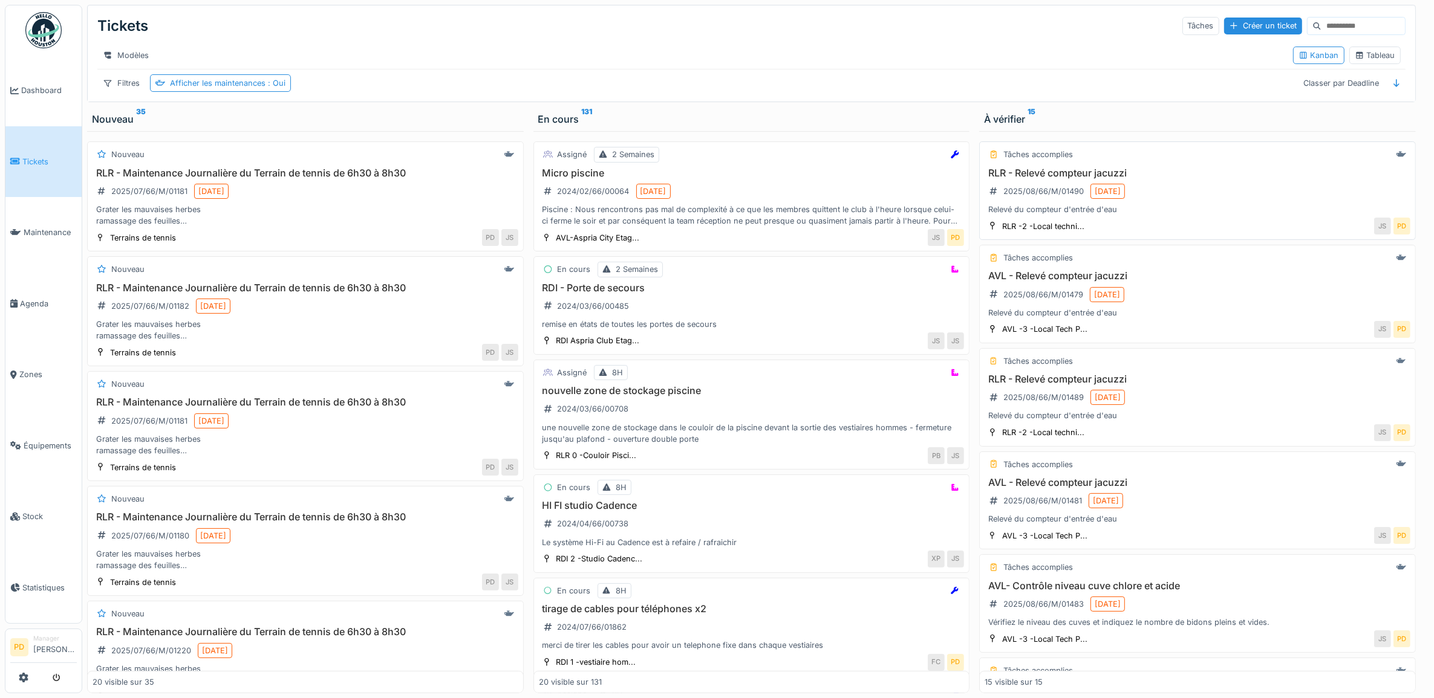
click at [1255, 207] on div "RLR - Relevé compteur jacuzzi 2025/08/66/M/01490 13/08/2025 Relevé du compteur …" at bounding box center [1197, 191] width 426 height 48
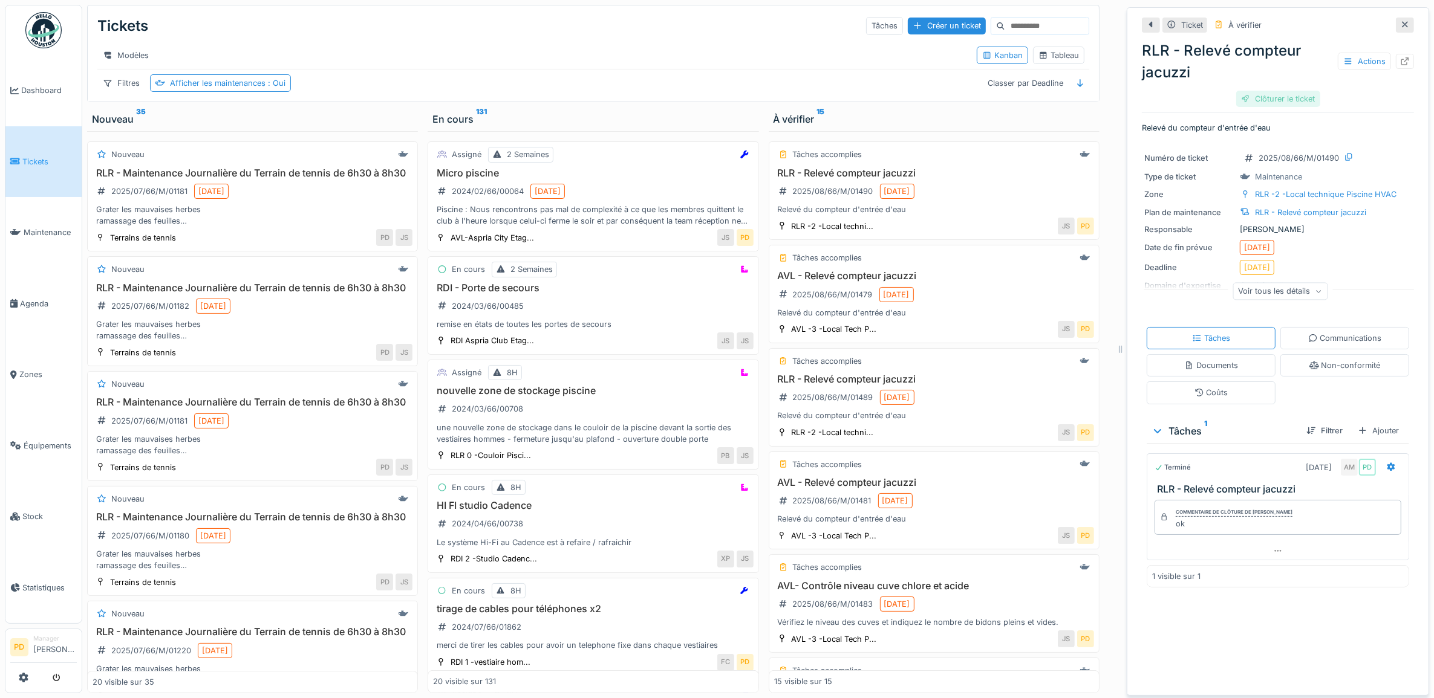
click at [1286, 104] on div "Clôturer le ticket" at bounding box center [1278, 99] width 84 height 16
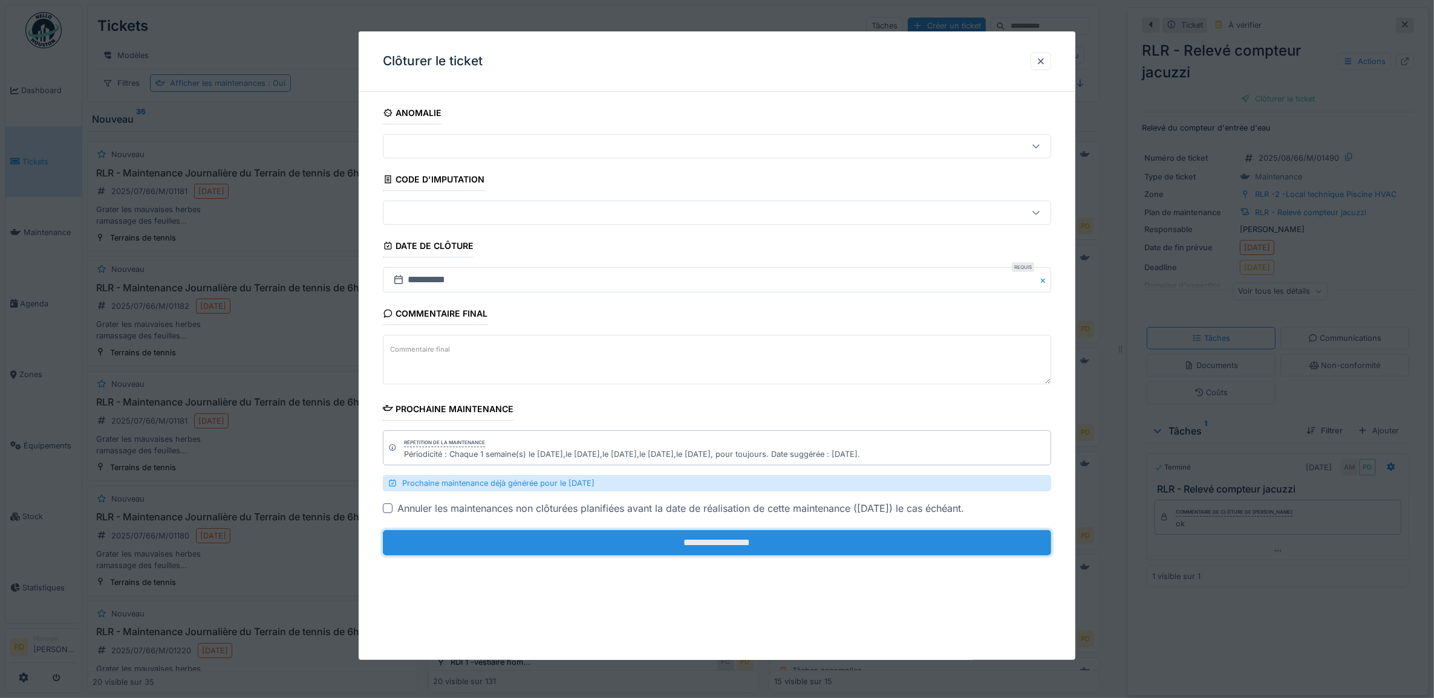
click at [952, 540] on input "**********" at bounding box center [717, 542] width 669 height 25
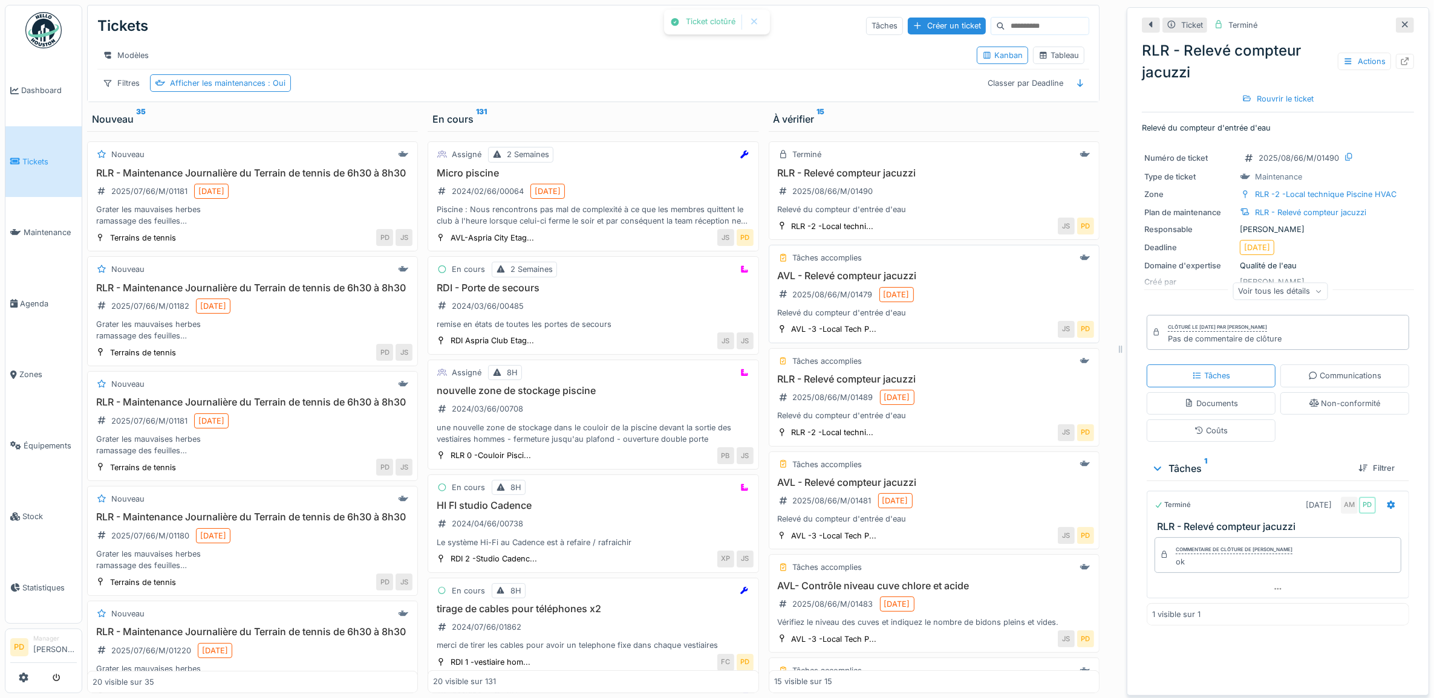
click at [957, 282] on h3 "AVL - Relevé compteur jacuzzi" at bounding box center [934, 275] width 320 height 11
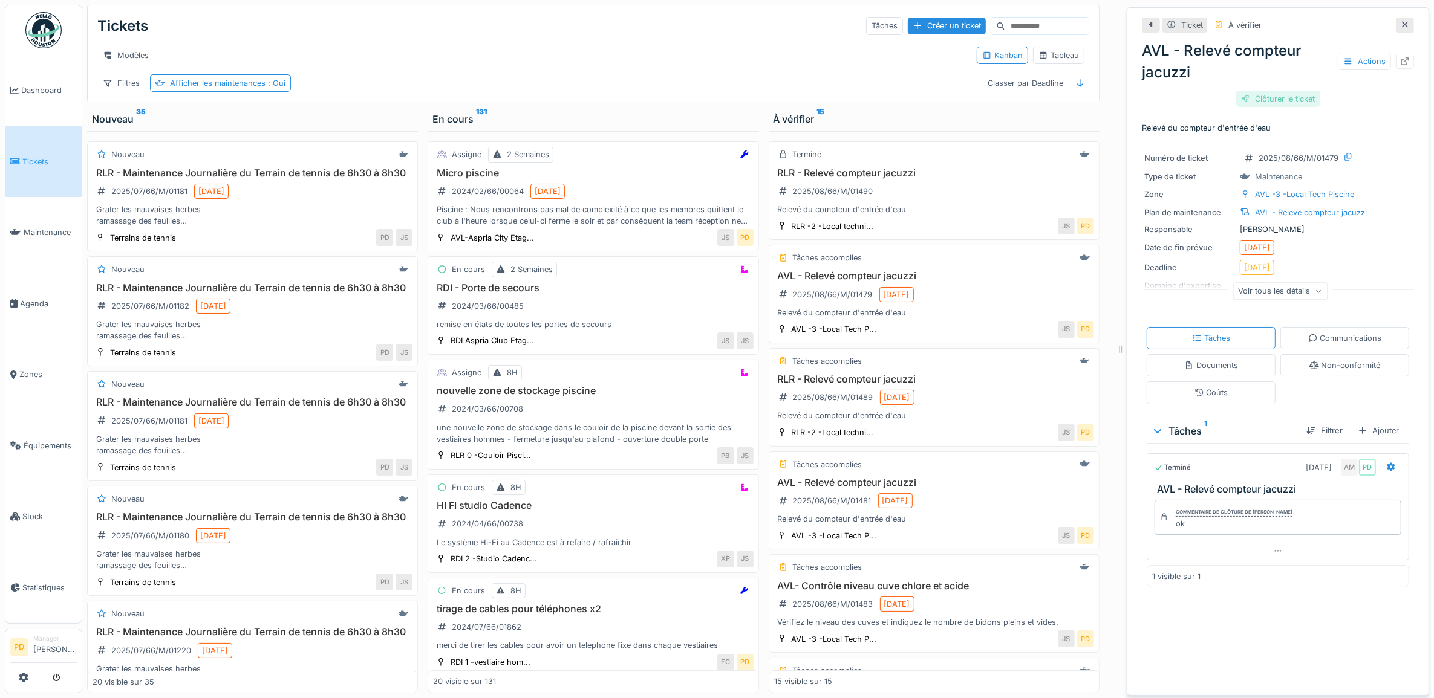
click at [1264, 94] on div "Clôturer le ticket" at bounding box center [1278, 99] width 84 height 16
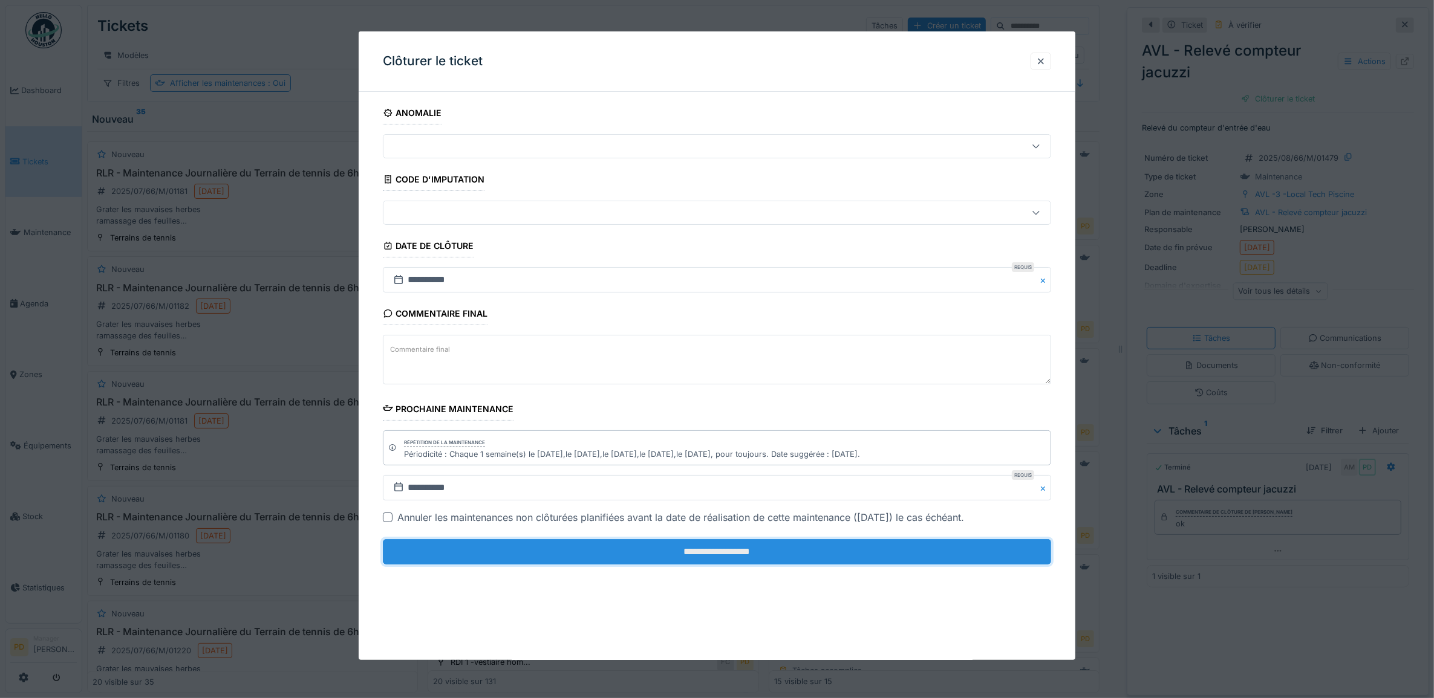
click at [924, 554] on input "**********" at bounding box center [717, 551] width 669 height 25
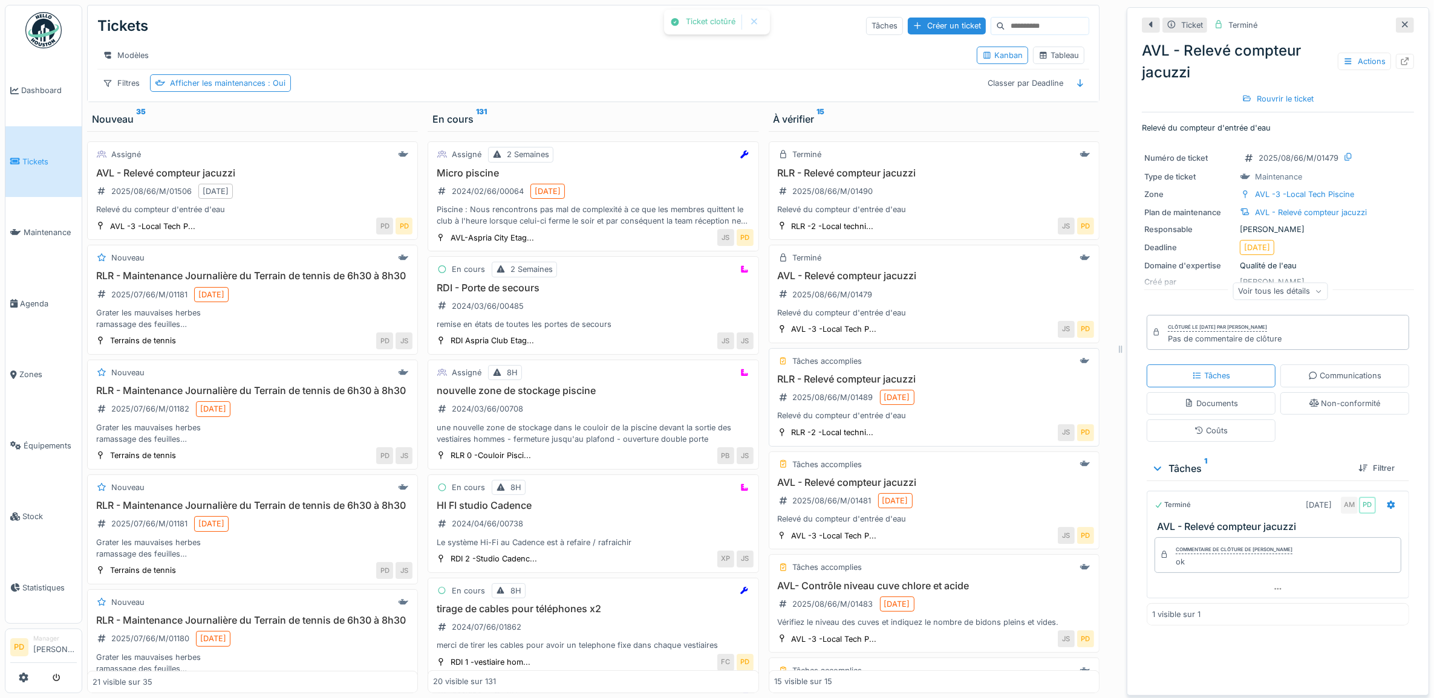
click at [918, 420] on div "RLR - Relevé compteur jacuzzi 2025/08/66/M/01489 14/08/2025 Relevé du compteur …" at bounding box center [934, 398] width 320 height 48
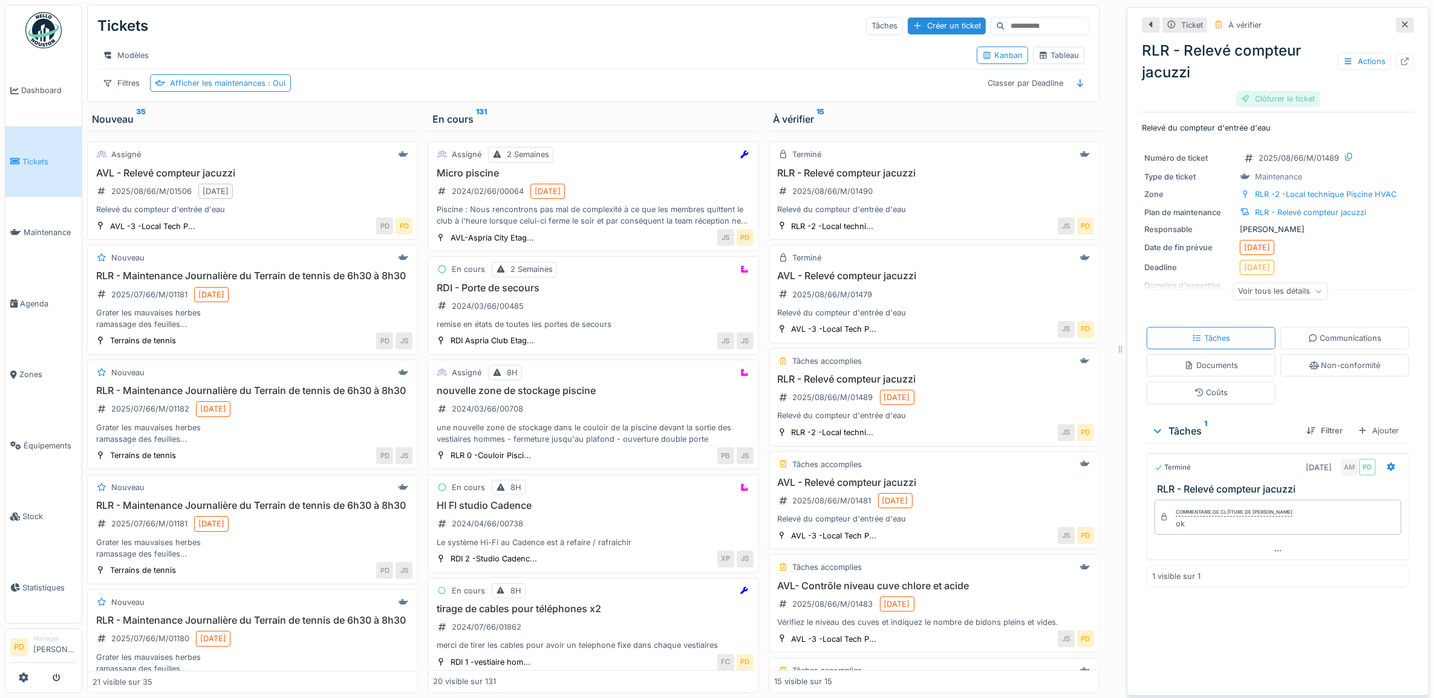
click at [1247, 98] on div "Clôturer le ticket" at bounding box center [1278, 99] width 84 height 16
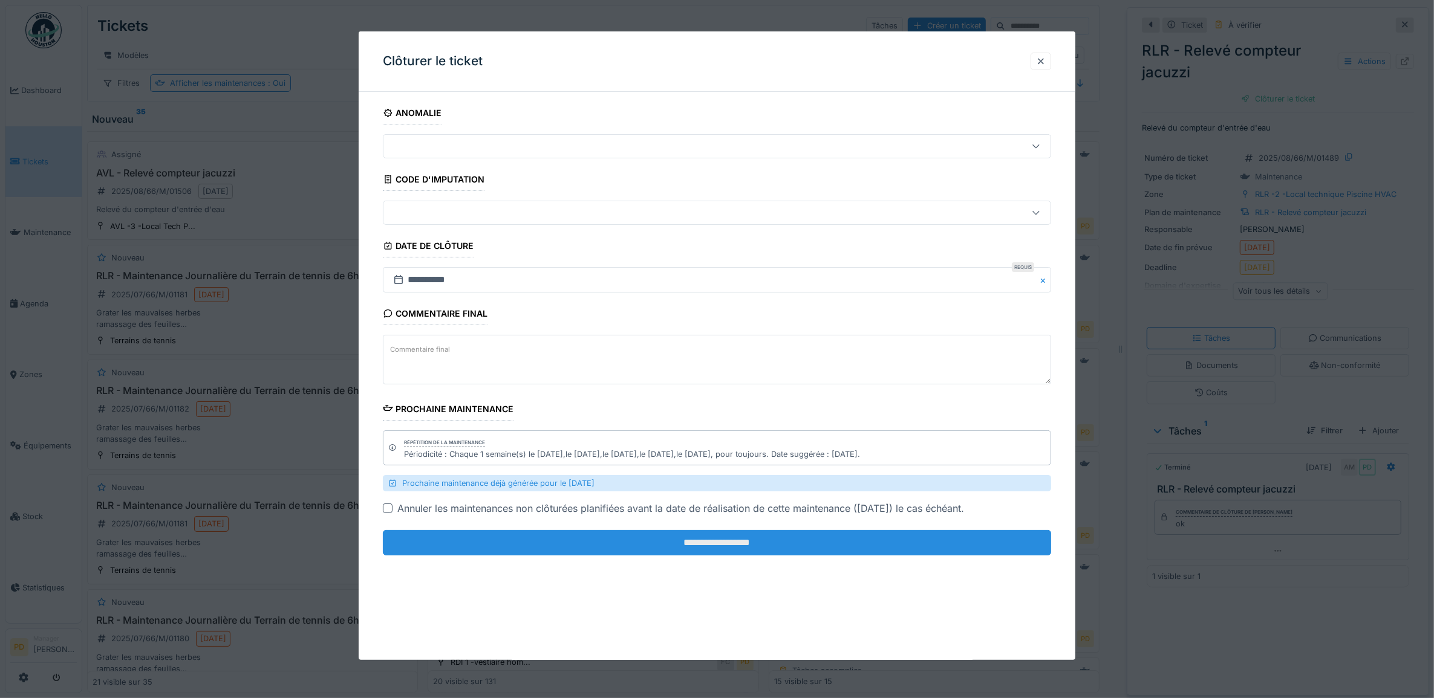
click at [886, 548] on input "**********" at bounding box center [717, 542] width 669 height 25
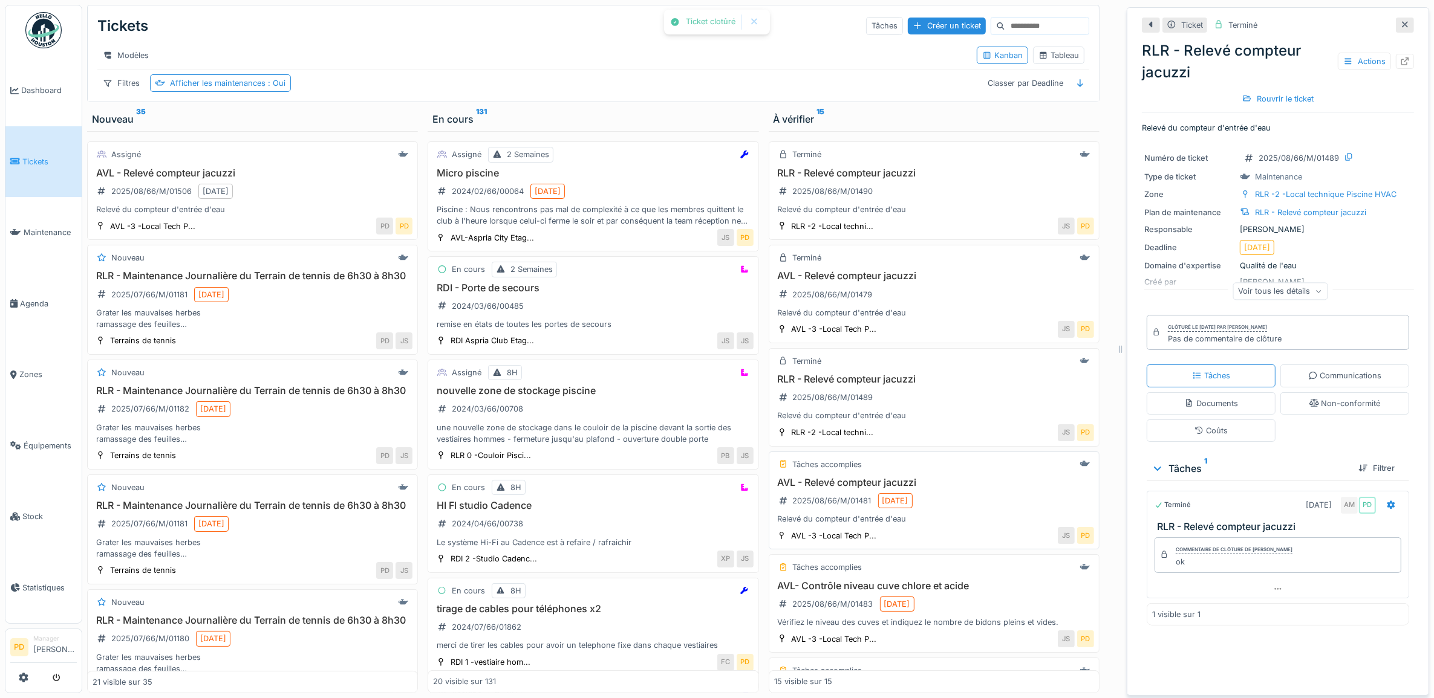
click at [936, 525] on div "Relevé du compteur d'entrée d'eau" at bounding box center [934, 518] width 320 height 11
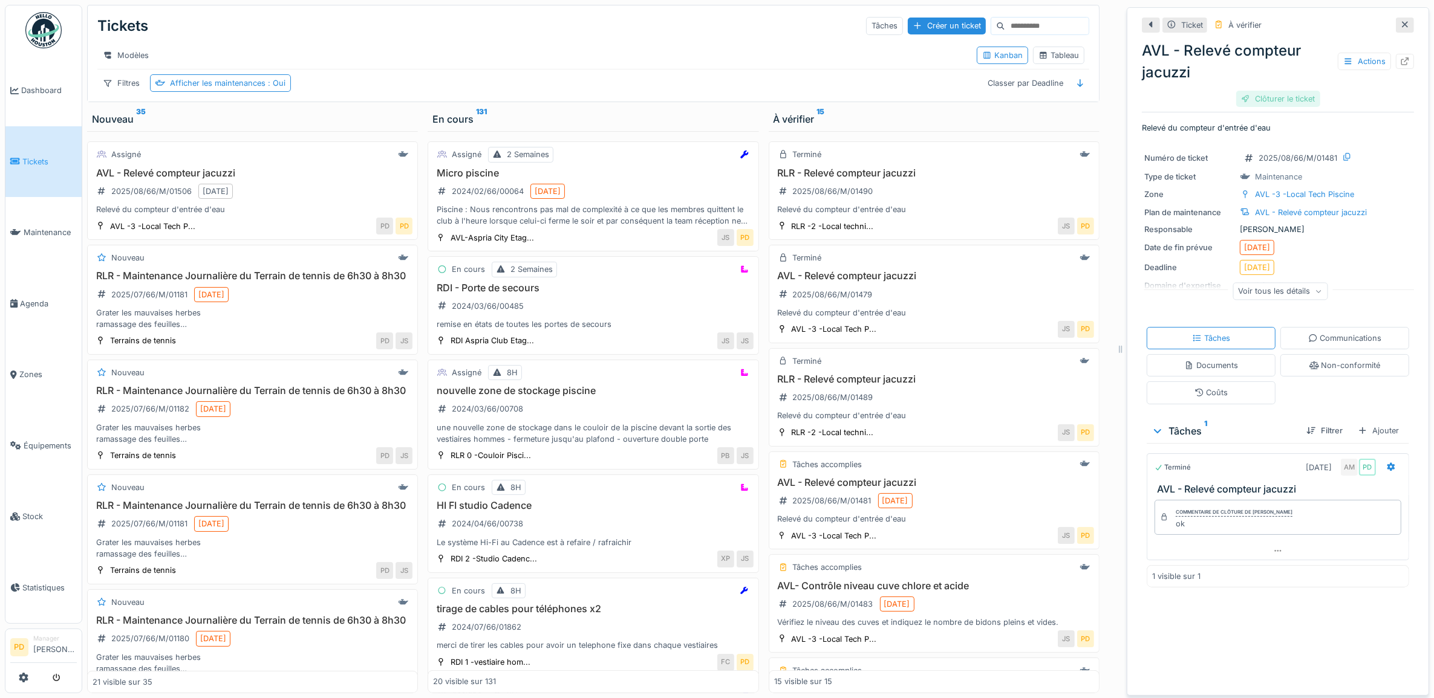
click at [1271, 105] on div "Clôturer le ticket" at bounding box center [1278, 99] width 84 height 16
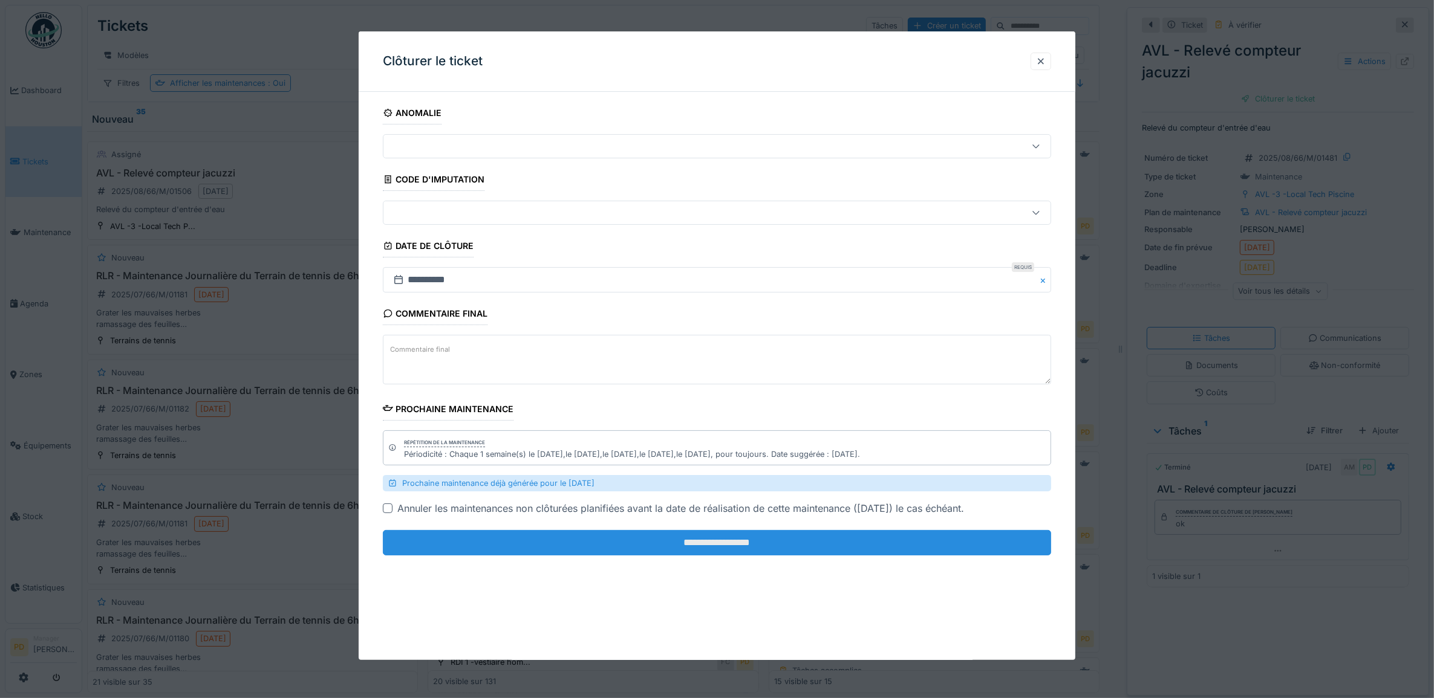
click at [973, 540] on input "**********" at bounding box center [717, 542] width 669 height 25
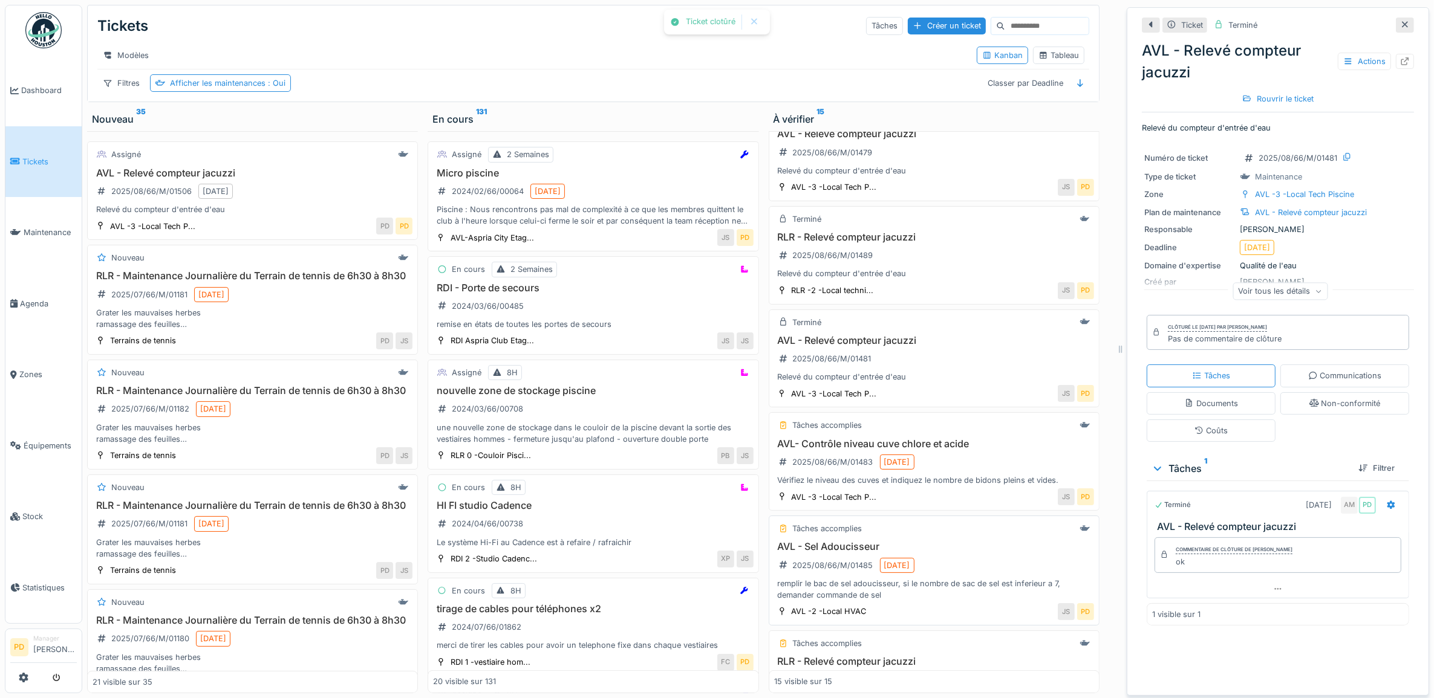
scroll to position [151, 0]
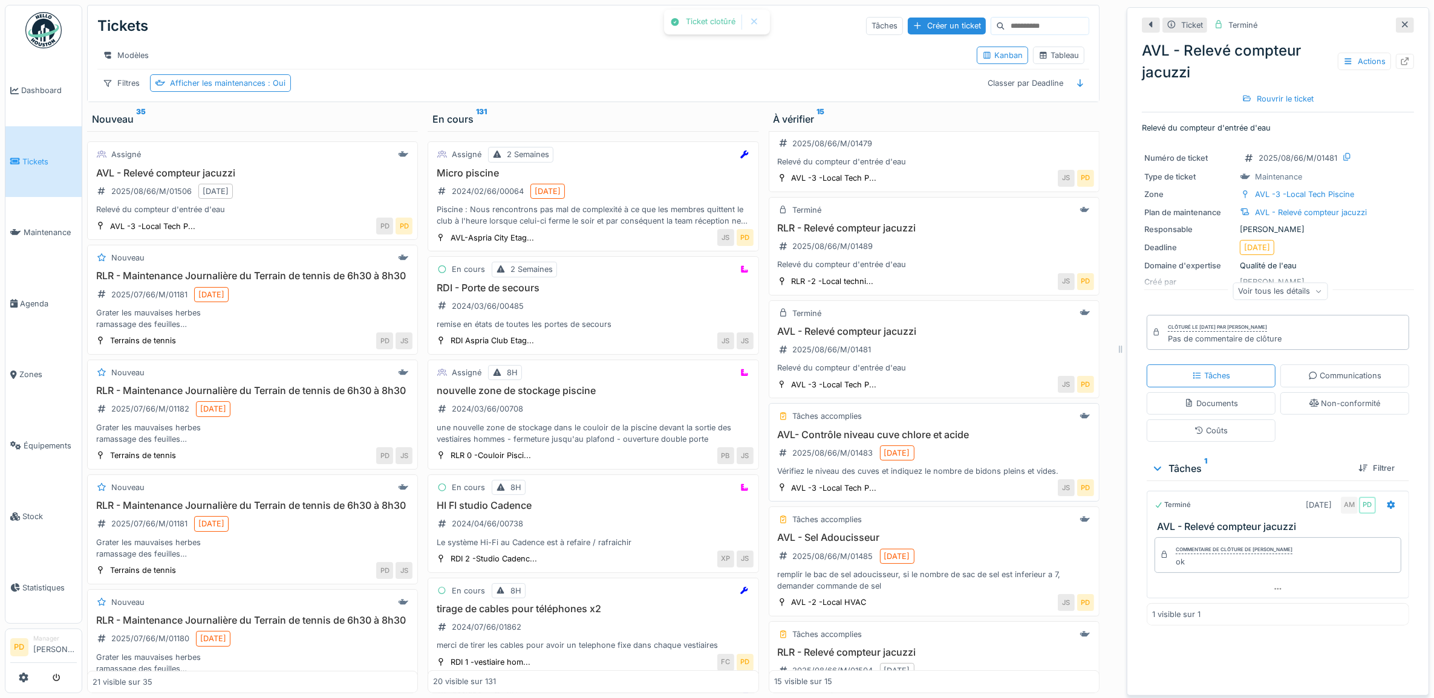
click at [972, 496] on div "JS PD" at bounding box center [988, 487] width 210 height 17
click at [947, 469] on div "AVL- Contrôle niveau cuve chlore et acide 2025/08/66/M/01483 15/08/2025 Vérifie…" at bounding box center [934, 453] width 320 height 48
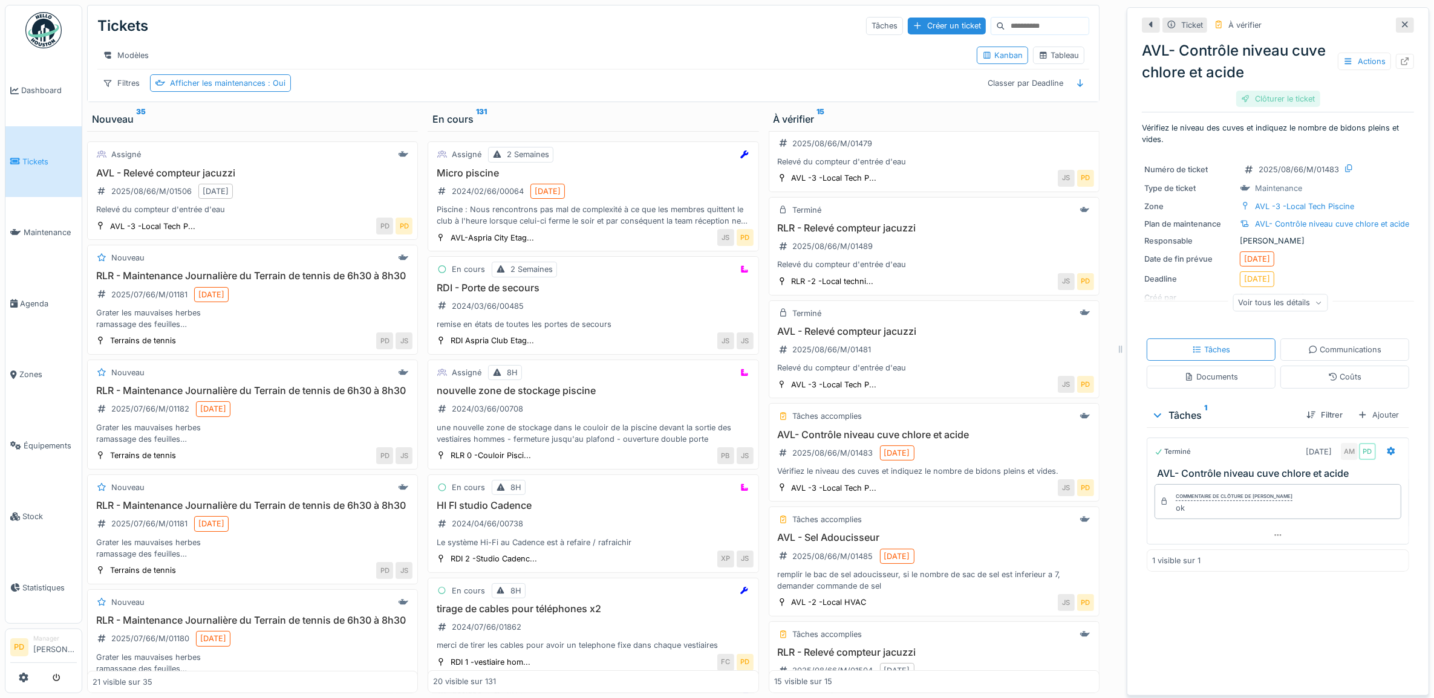
click at [1279, 102] on div "Clôturer le ticket" at bounding box center [1278, 99] width 84 height 16
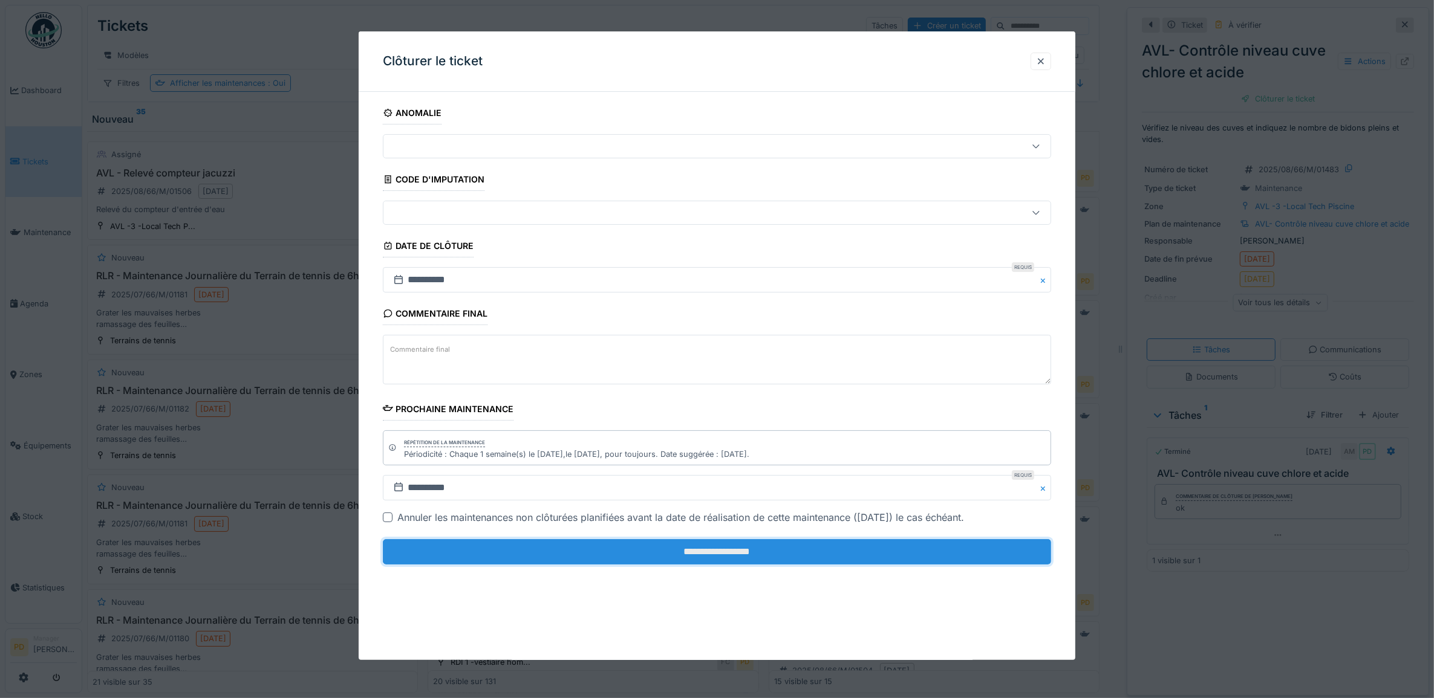
click at [944, 545] on input "**********" at bounding box center [717, 551] width 669 height 25
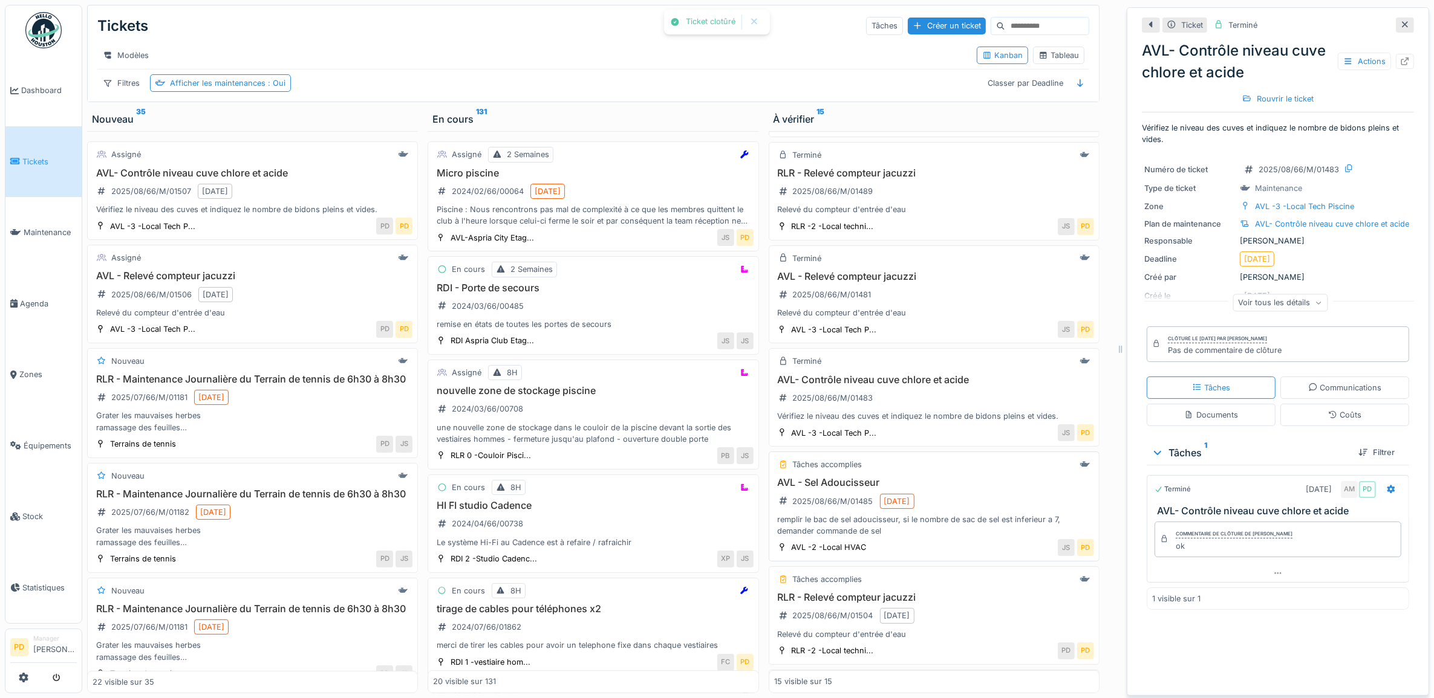
scroll to position [227, 0]
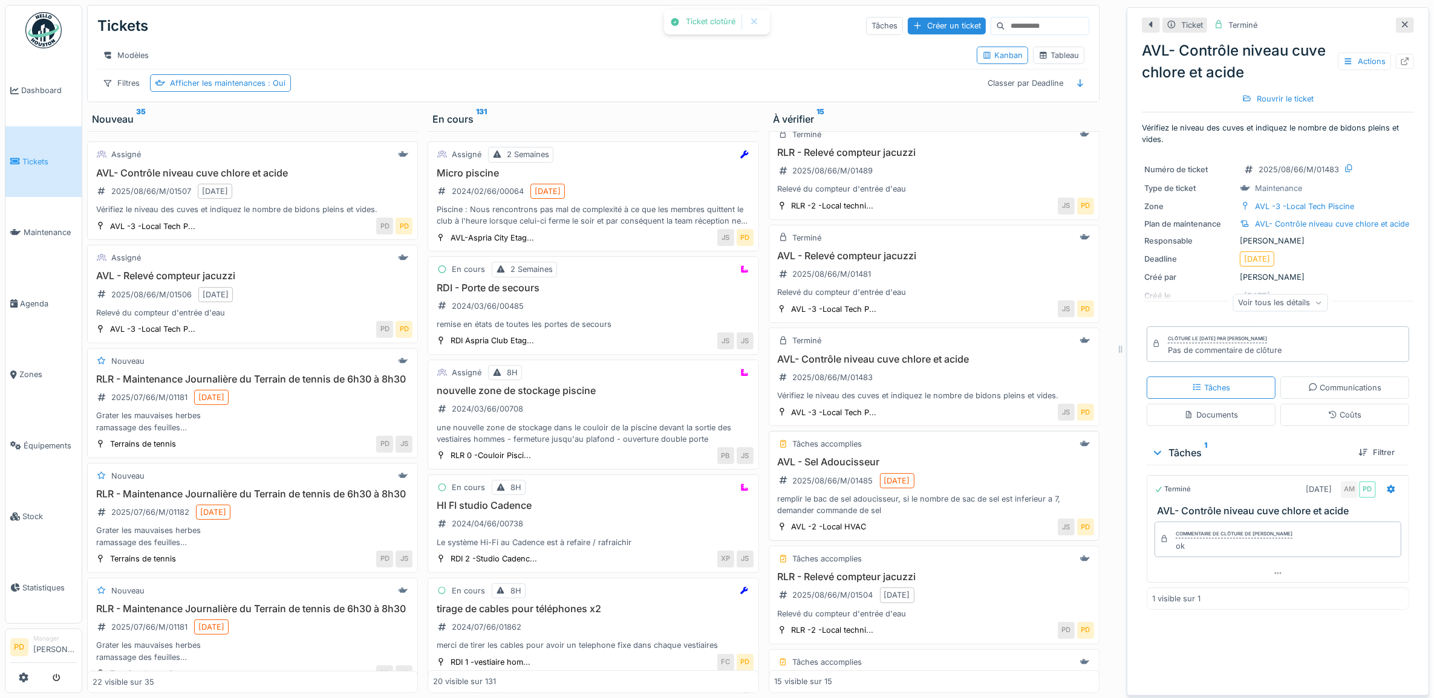
click at [981, 486] on div "AVL - Sel Adoucisseur 2025/08/66/M/01485 15/08/2025 remplir le bac de sel adouc…" at bounding box center [934, 486] width 320 height 60
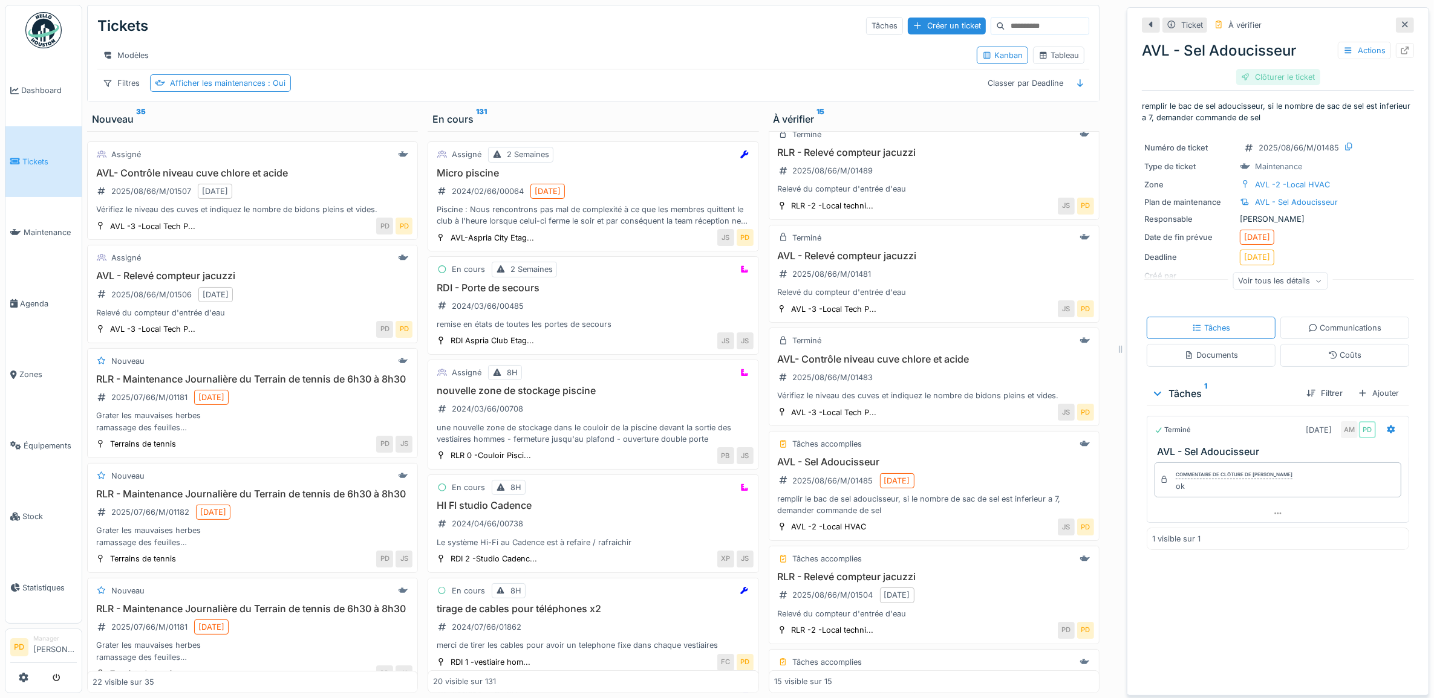
click at [1264, 69] on div "Clôturer le ticket" at bounding box center [1278, 77] width 84 height 16
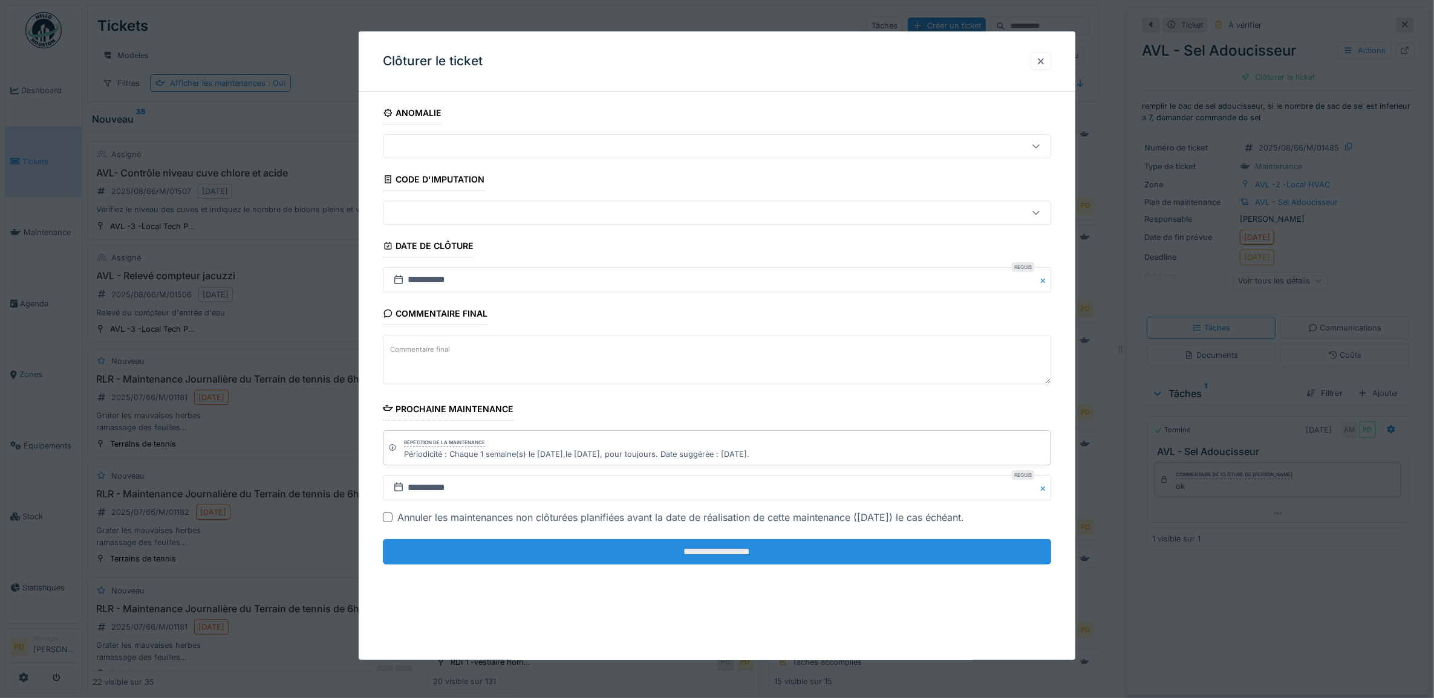
click at [820, 555] on input "**********" at bounding box center [717, 551] width 669 height 25
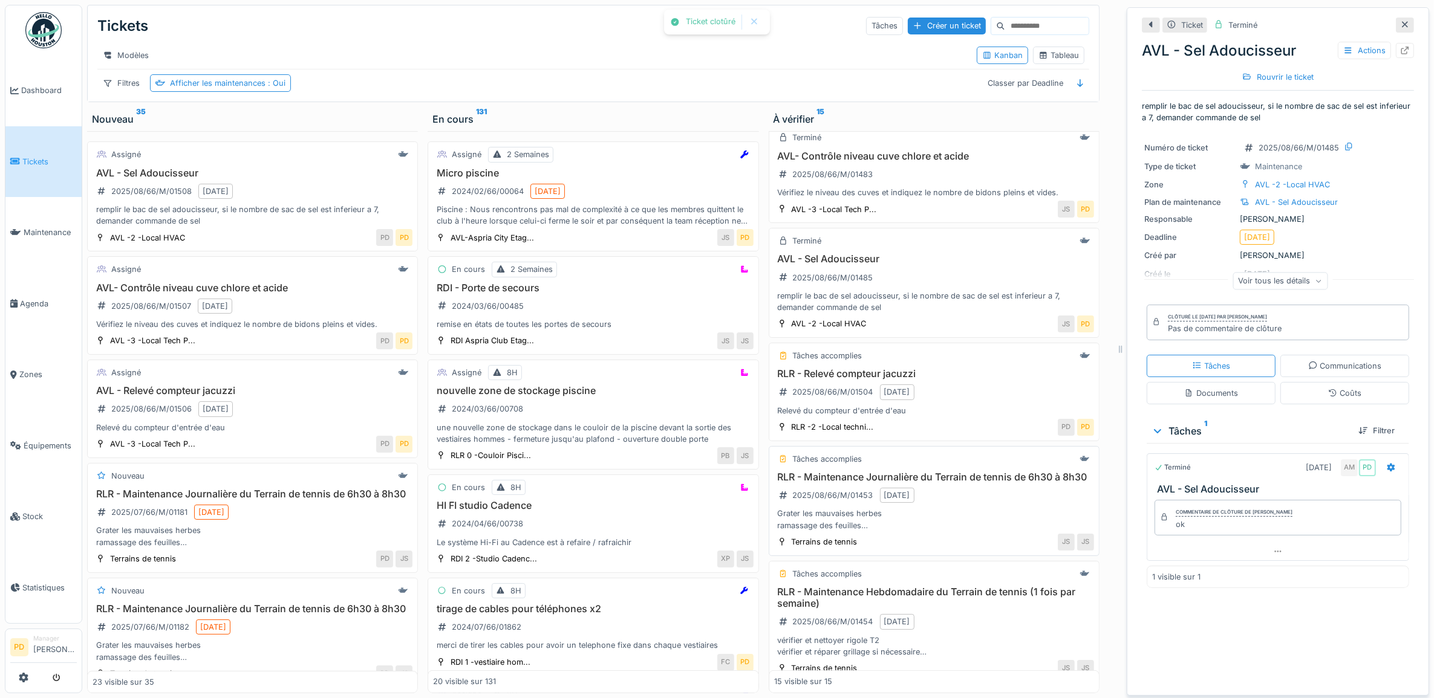
scroll to position [453, 0]
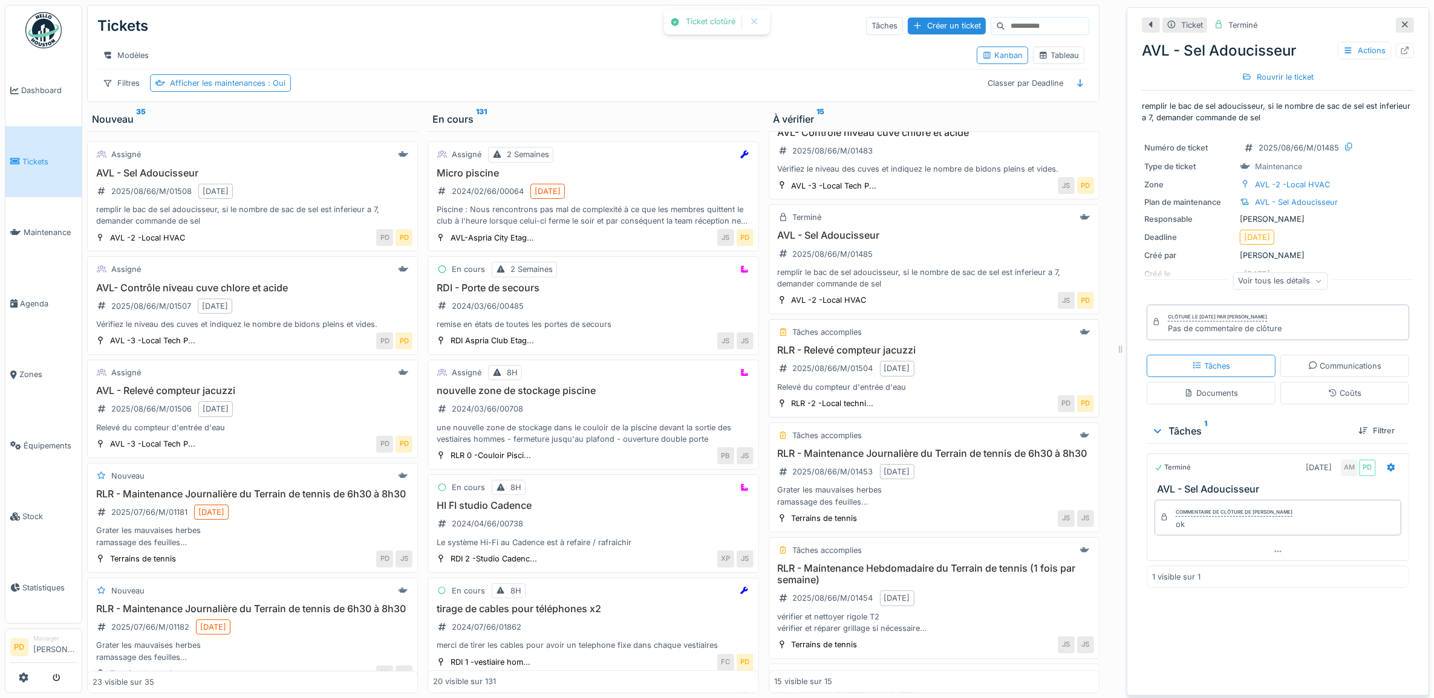
click at [1002, 352] on h3 "RLR - Relevé compteur jacuzzi" at bounding box center [934, 350] width 320 height 11
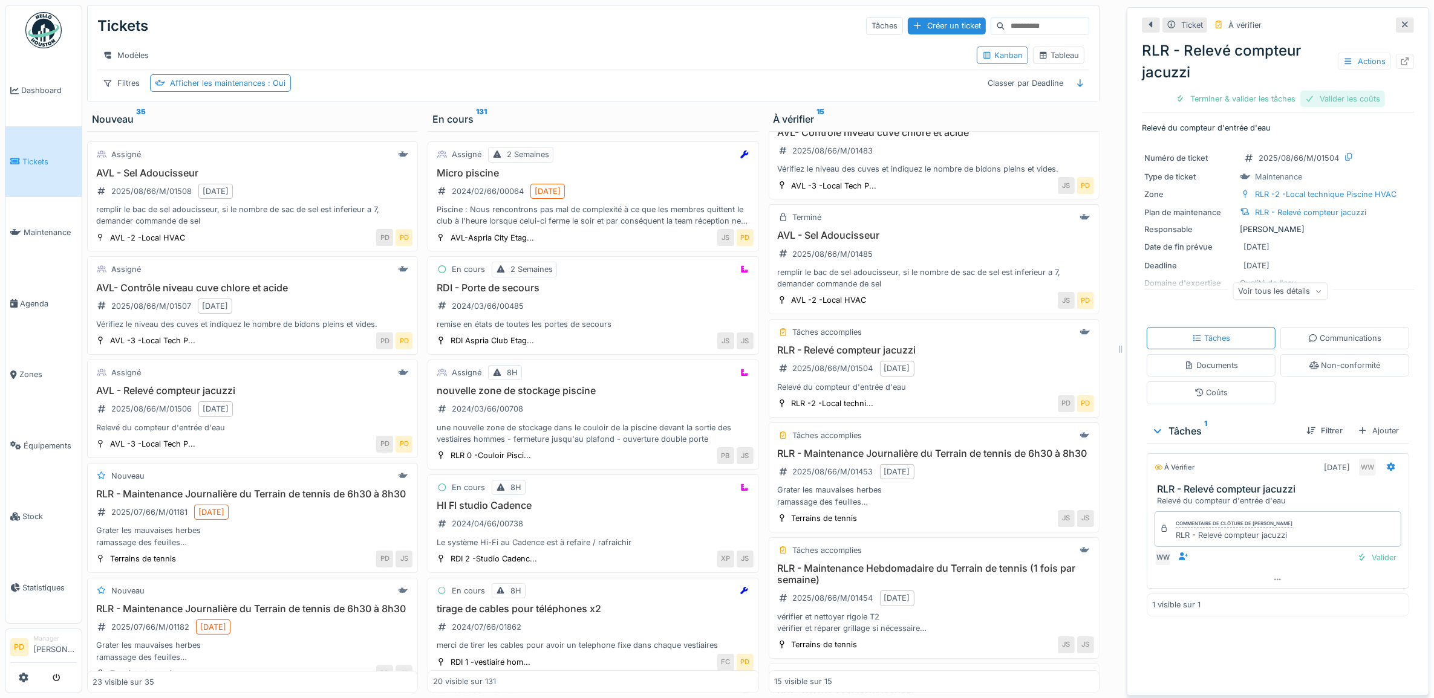
click at [1310, 91] on div "Valider les coûts" at bounding box center [1342, 99] width 85 height 16
click at [1206, 91] on div "Terminer & valider les tâches" at bounding box center [1235, 99] width 129 height 16
click at [1224, 91] on div "Terminer & valider les tâches" at bounding box center [1277, 99] width 129 height 16
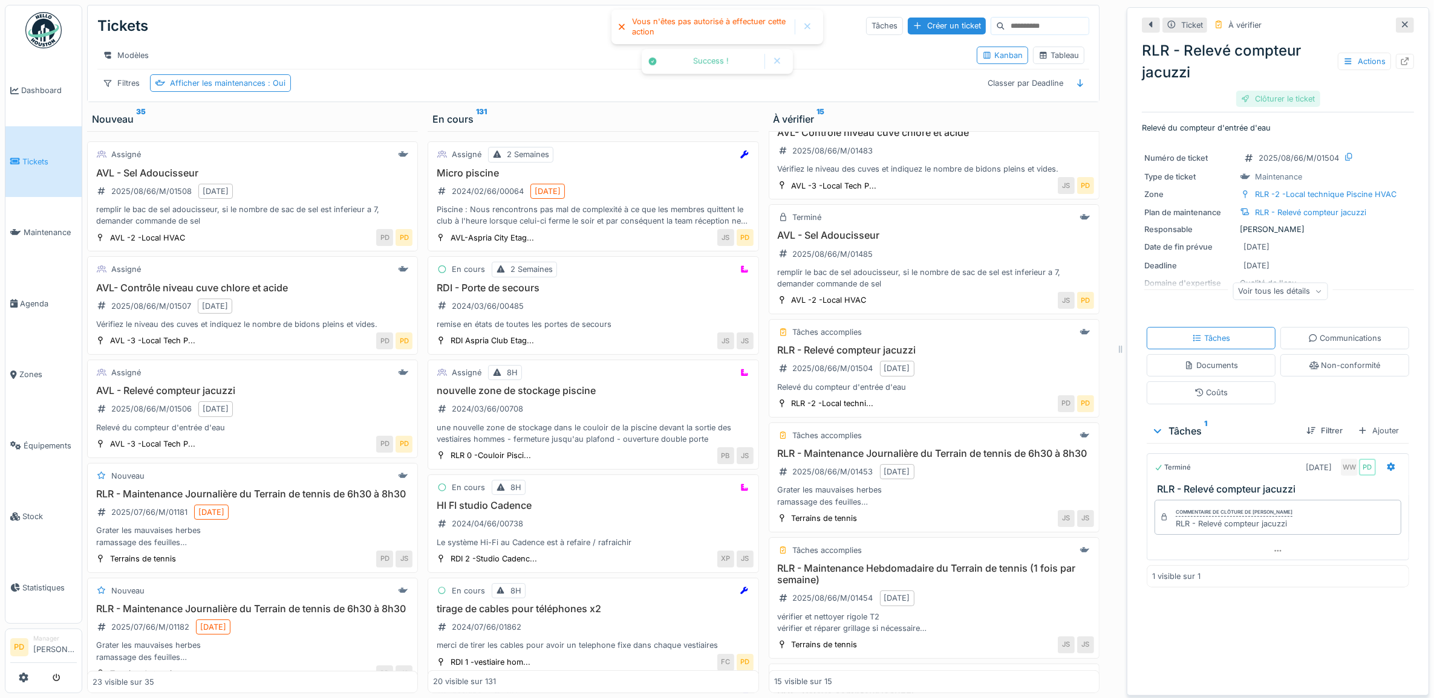
click at [1256, 91] on div "Clôturer le ticket" at bounding box center [1278, 99] width 84 height 16
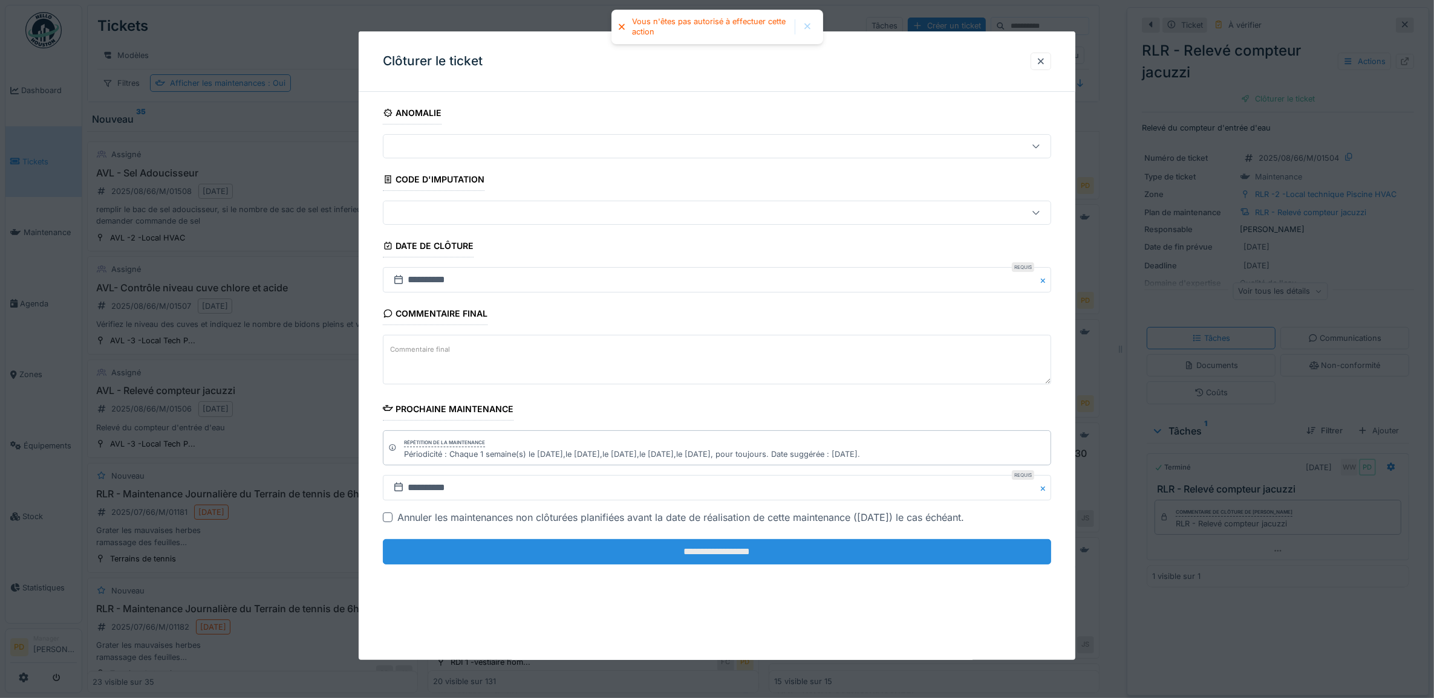
click at [883, 559] on input "**********" at bounding box center [717, 551] width 669 height 25
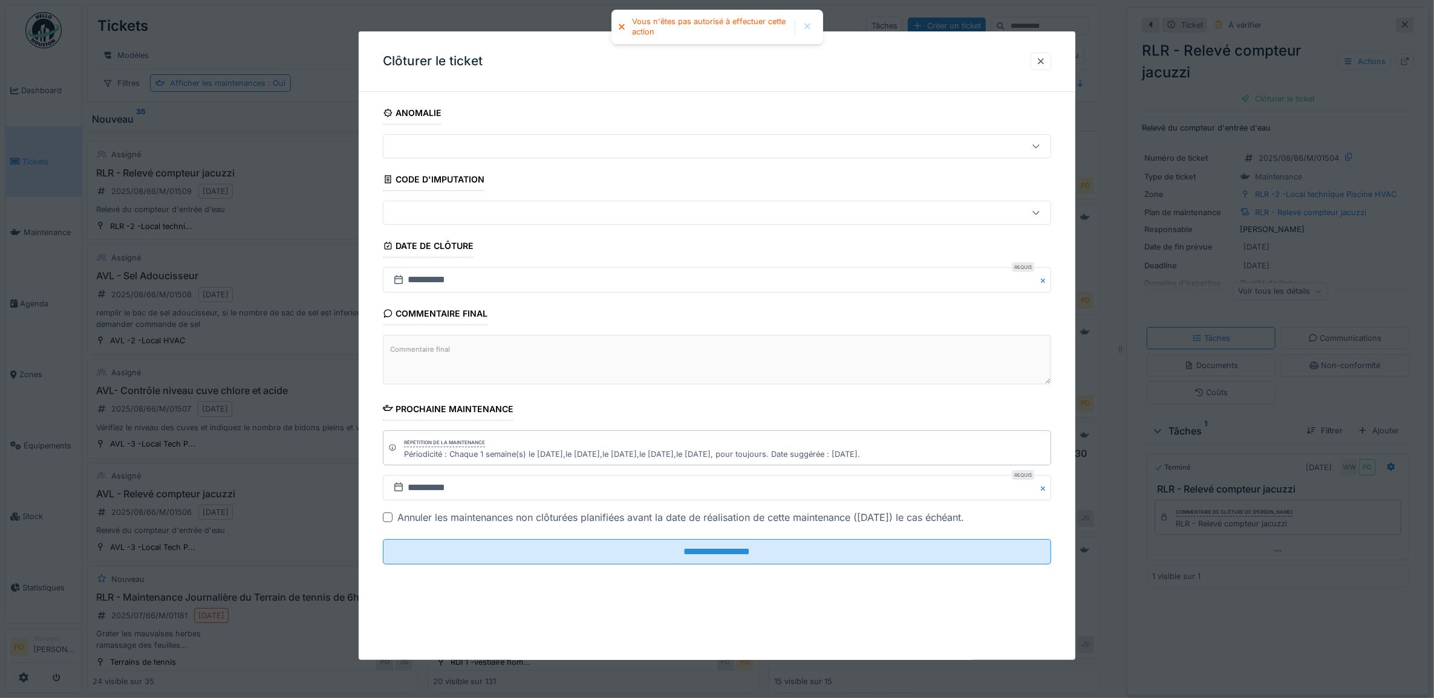
click at [27, 155] on div at bounding box center [717, 349] width 1434 height 698
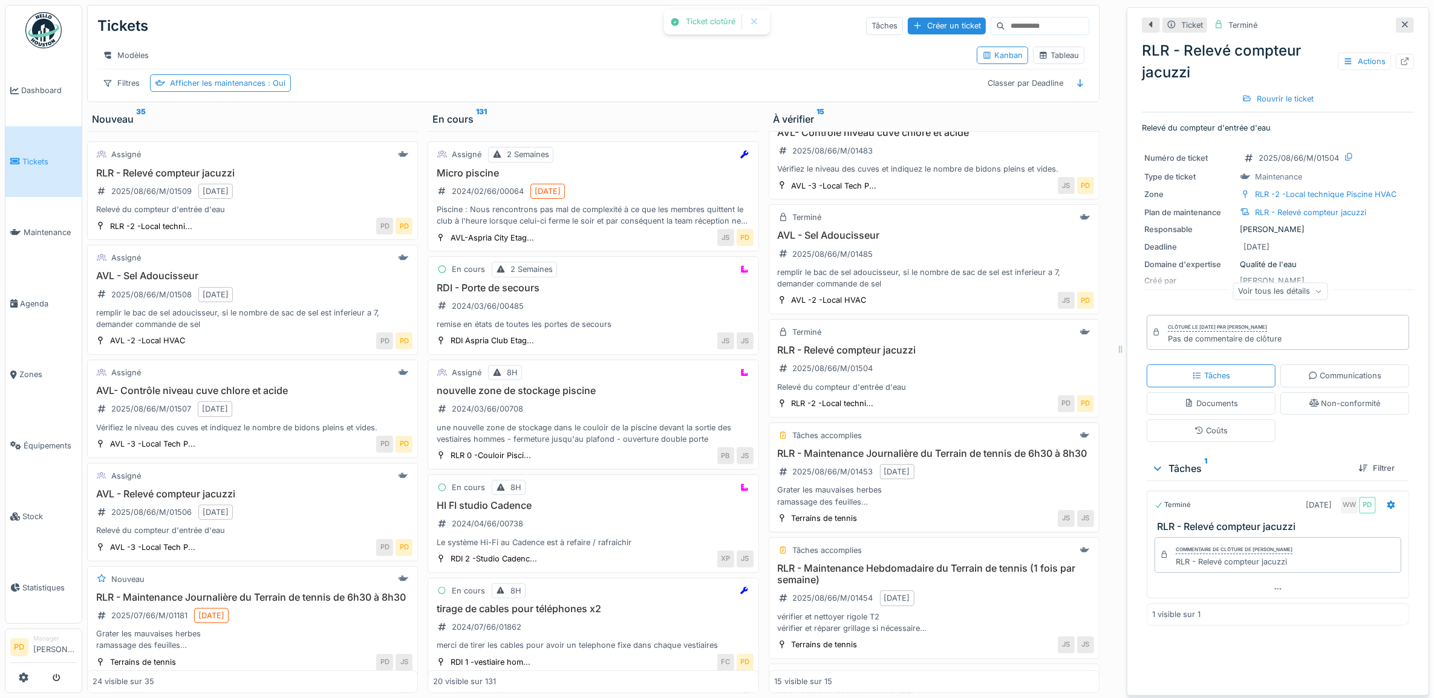
click at [945, 502] on div "RLR - Maintenance Journalière du Terrain de tennis de 6h30 à 8h30 2025/08/66/M/…" at bounding box center [934, 478] width 320 height 60
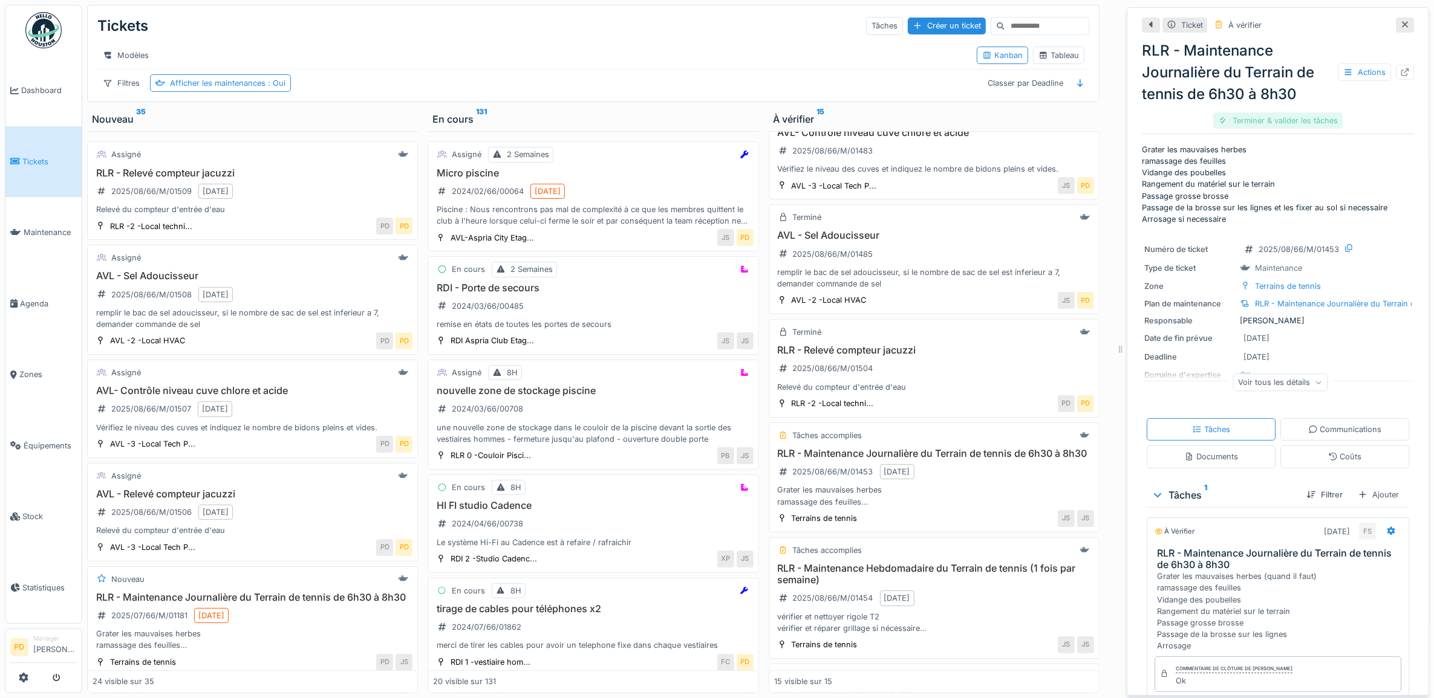
click at [1261, 112] on div "Terminer & valider les tâches" at bounding box center [1277, 120] width 129 height 16
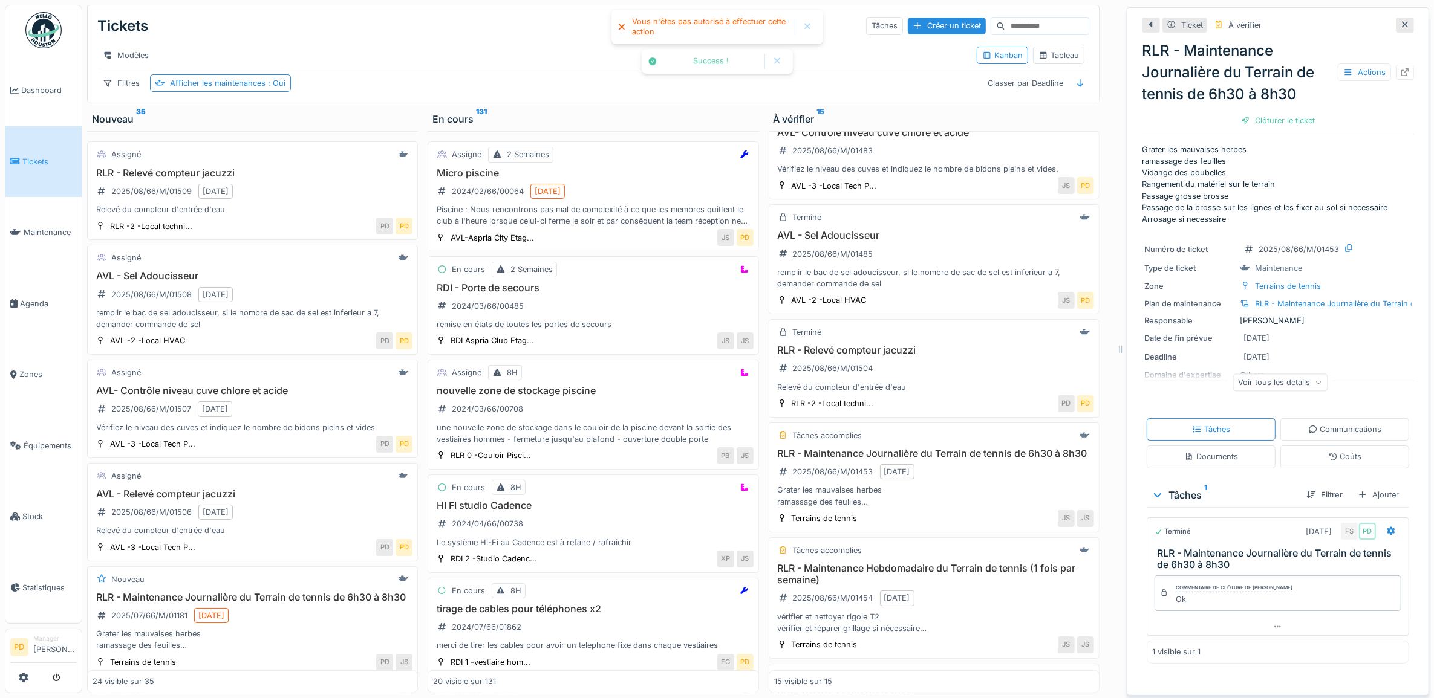
click at [1261, 112] on div "Clôturer le ticket" at bounding box center [1278, 120] width 84 height 16
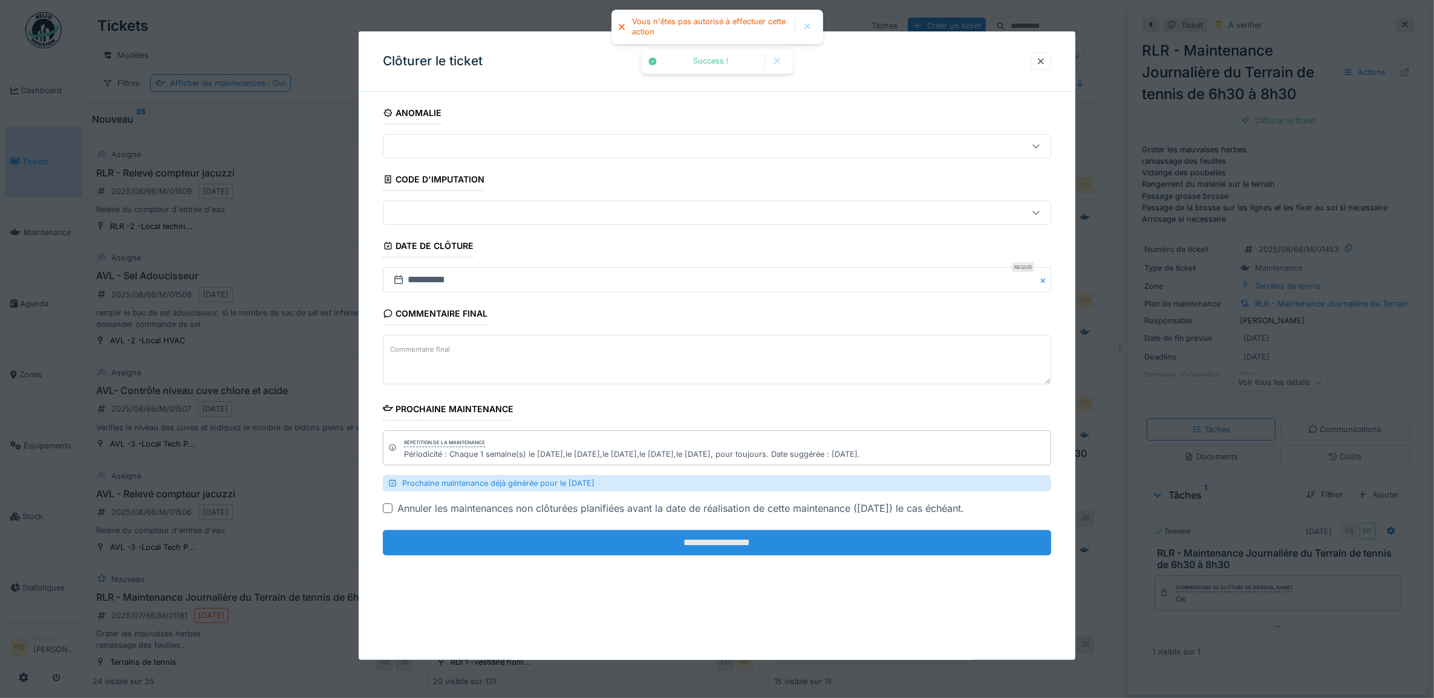
click at [927, 543] on input "**********" at bounding box center [717, 542] width 669 height 25
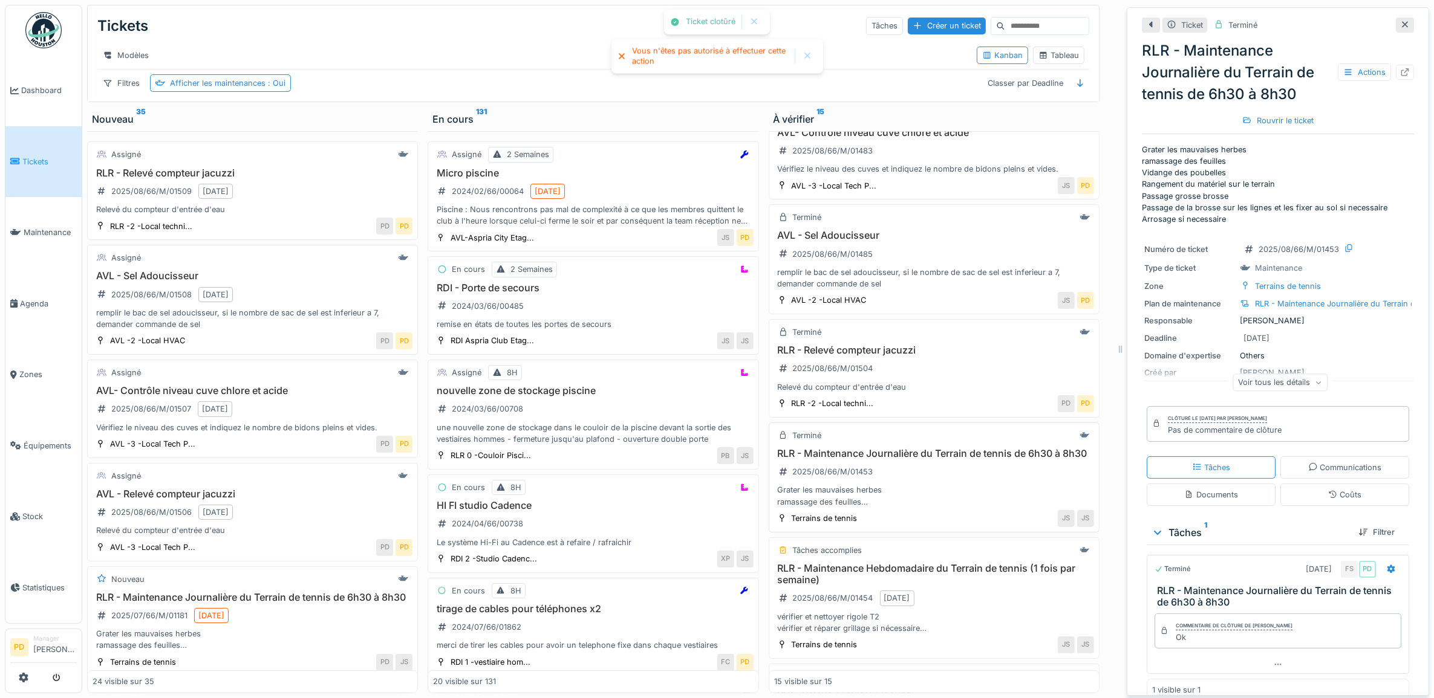
scroll to position [529, 0]
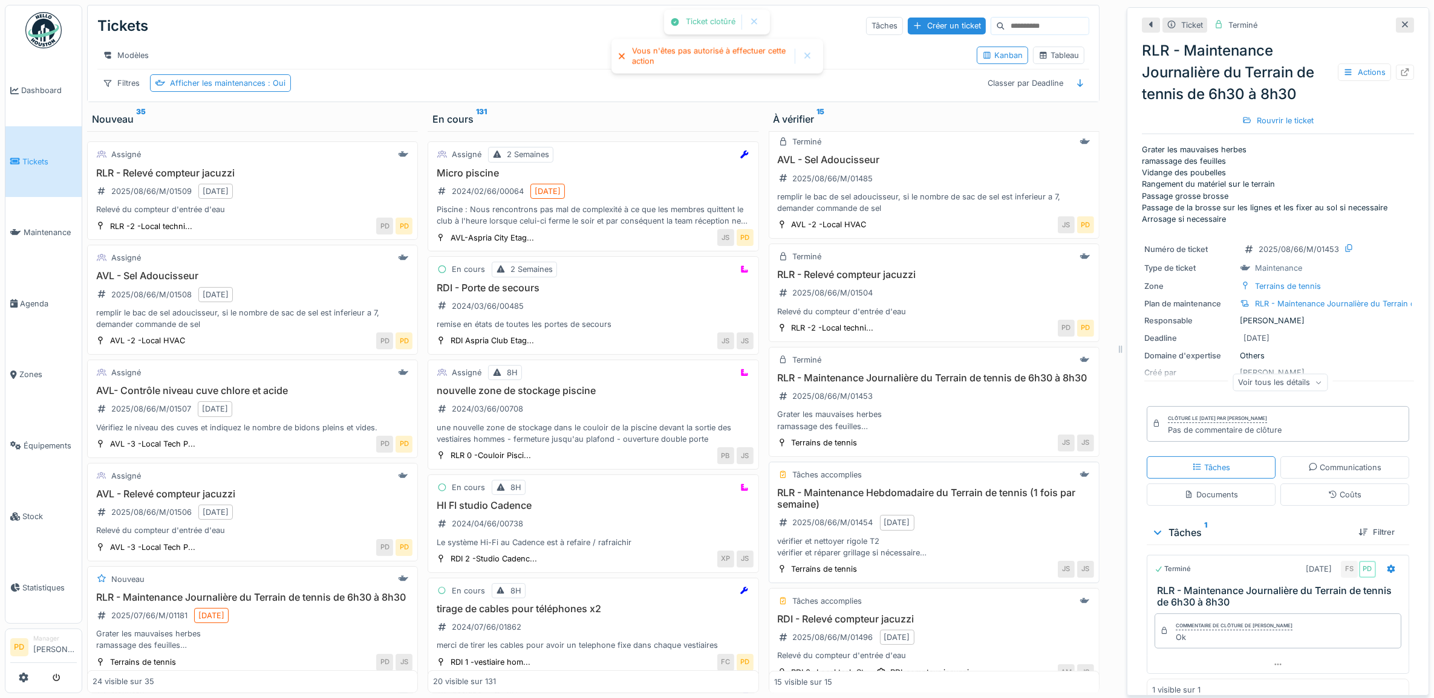
click at [936, 537] on div "RLR - Maintenance Hebdomadaire du Terrain de tennis (1 fois par semaine) 2025/0…" at bounding box center [934, 522] width 320 height 71
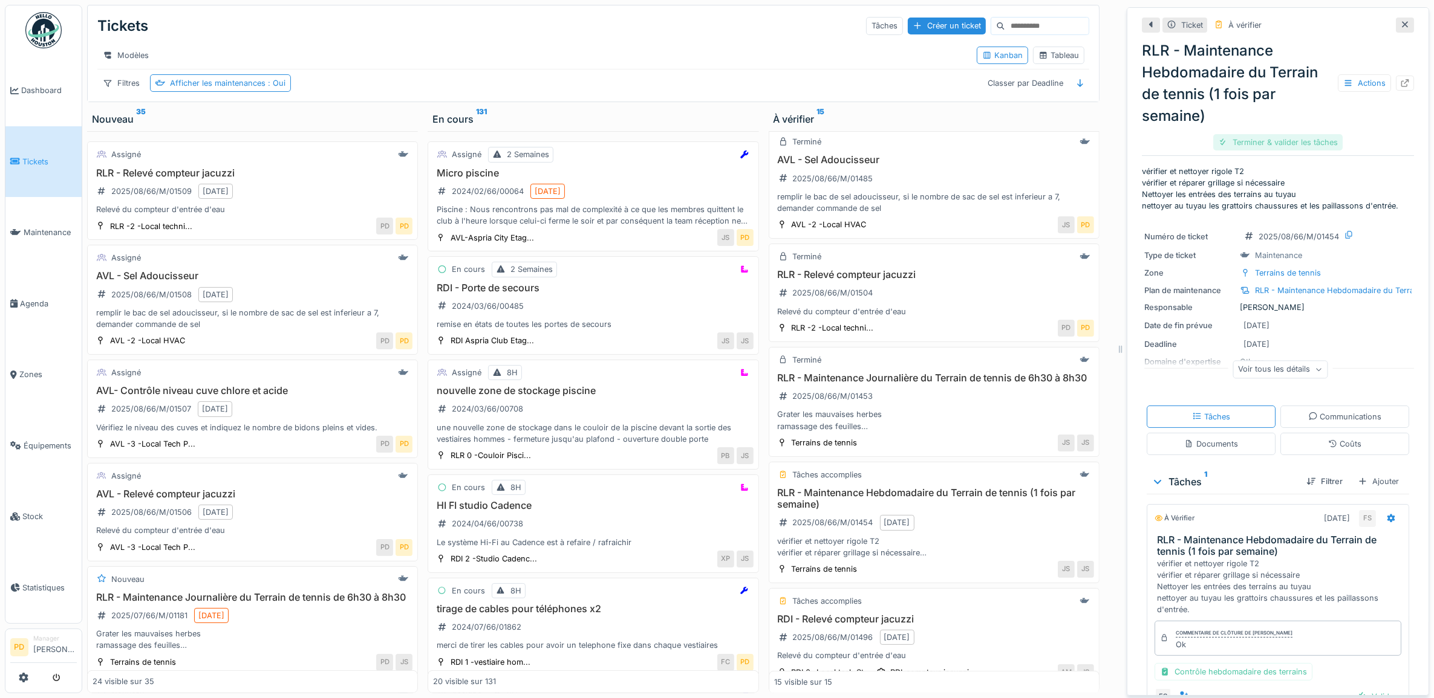
click at [1240, 134] on div "Terminer & valider les tâches" at bounding box center [1277, 142] width 129 height 16
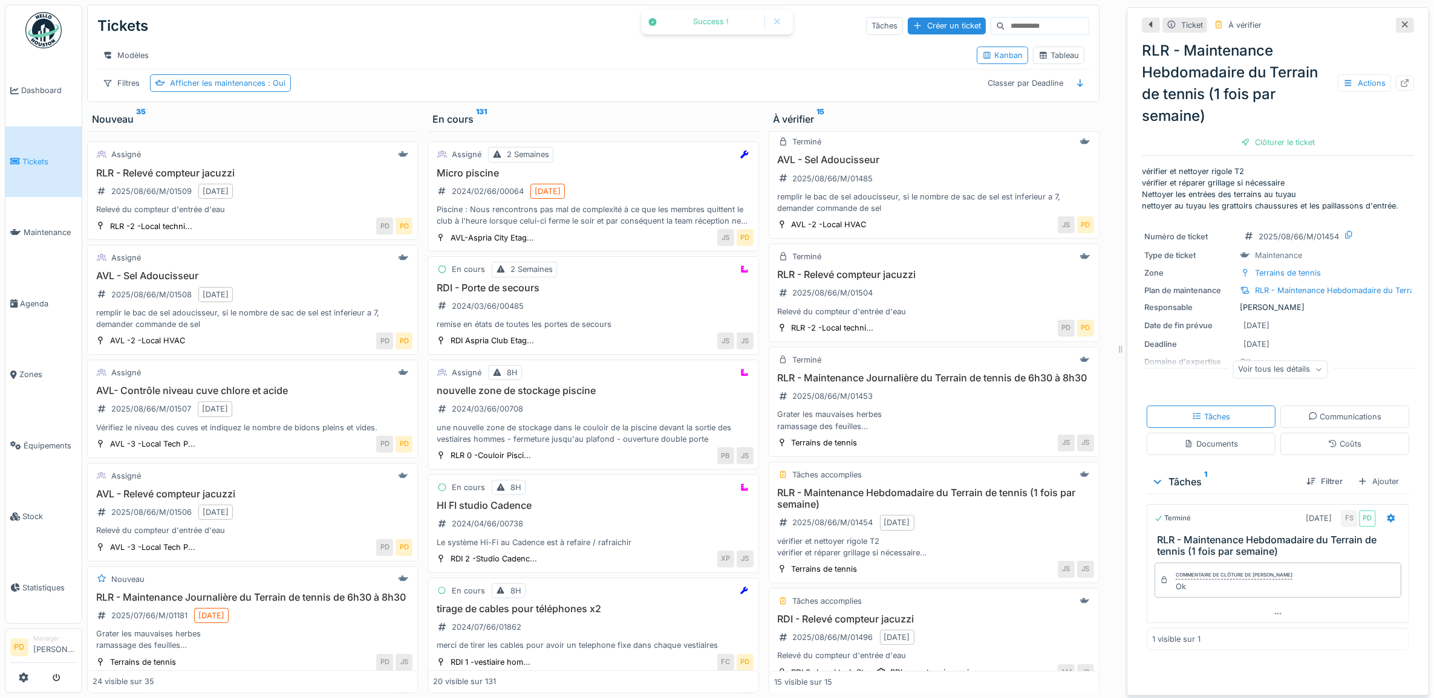
click at [1240, 134] on div "Clôturer le ticket" at bounding box center [1278, 142] width 84 height 16
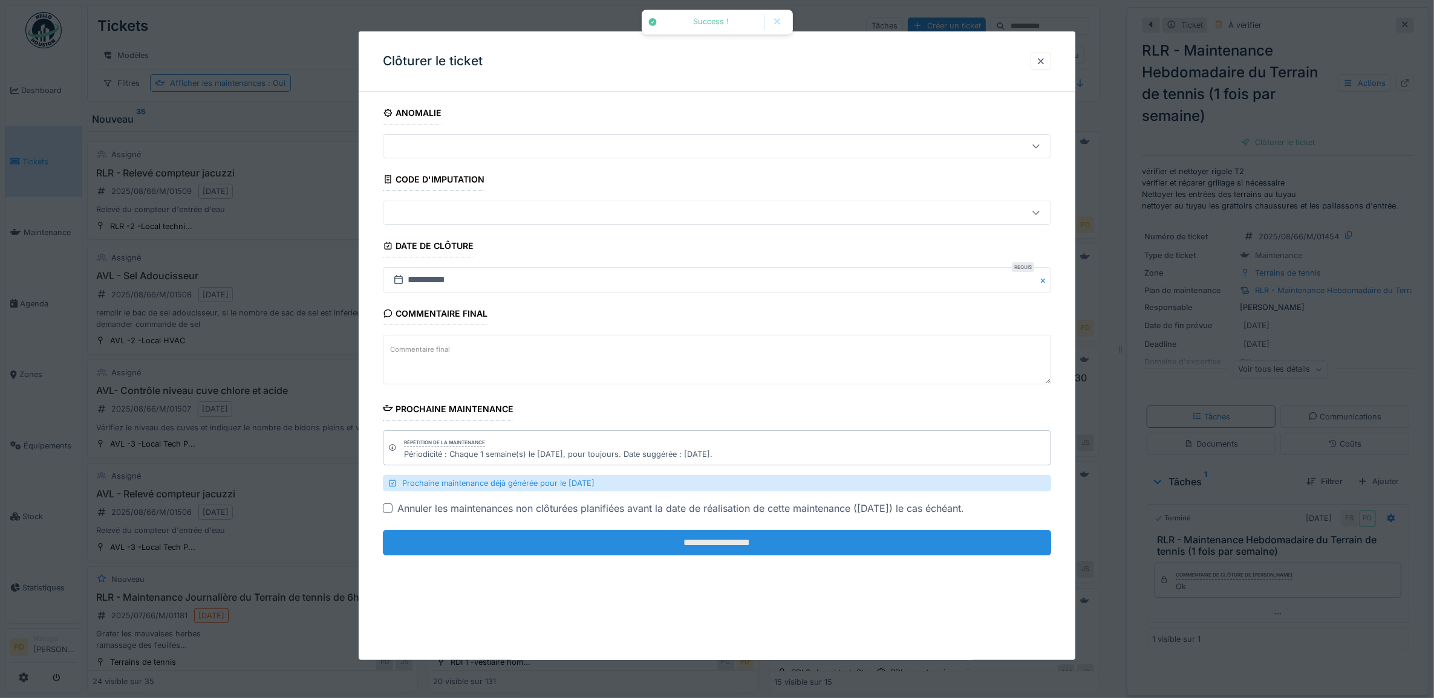
click at [926, 551] on input "**********" at bounding box center [717, 542] width 669 height 25
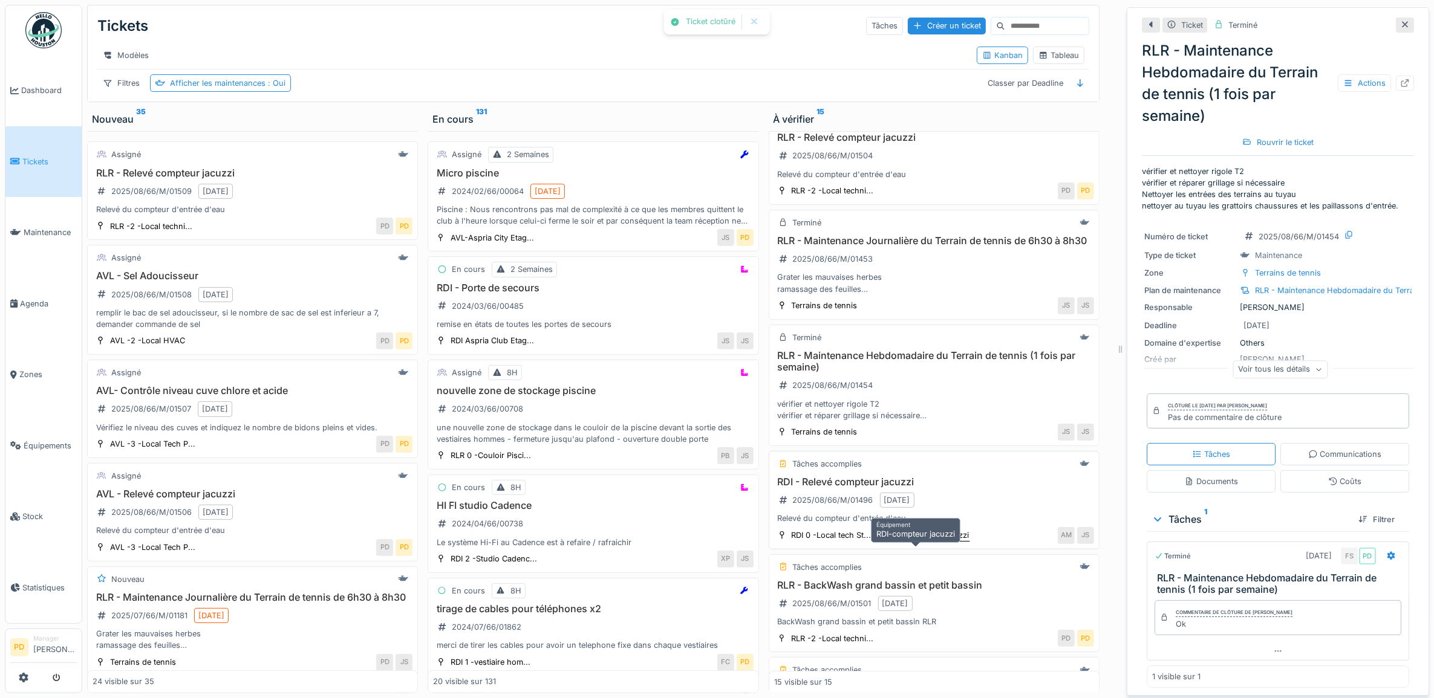
scroll to position [680, 0]
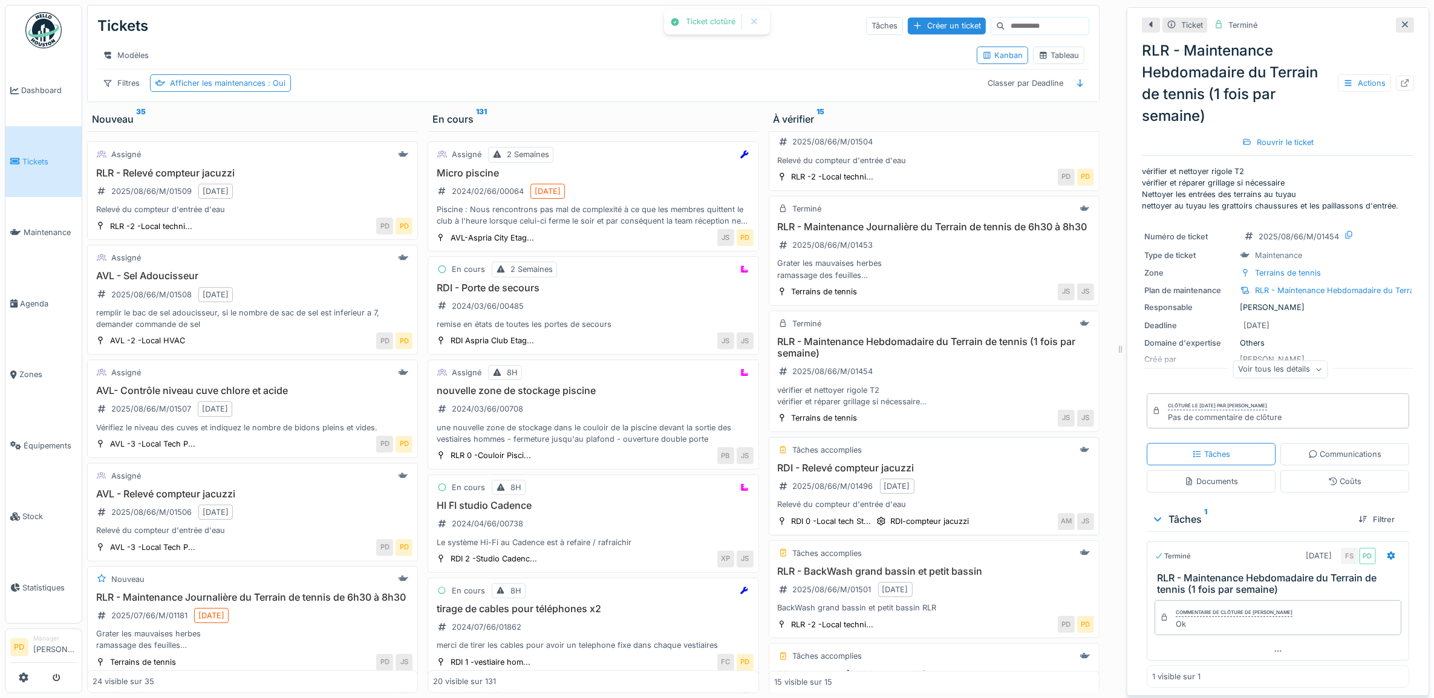
click at [948, 499] on div "RDI - Relevé compteur jacuzzi 2025/08/66/M/01496 18/08/2025 Relevé du compteur …" at bounding box center [934, 487] width 320 height 48
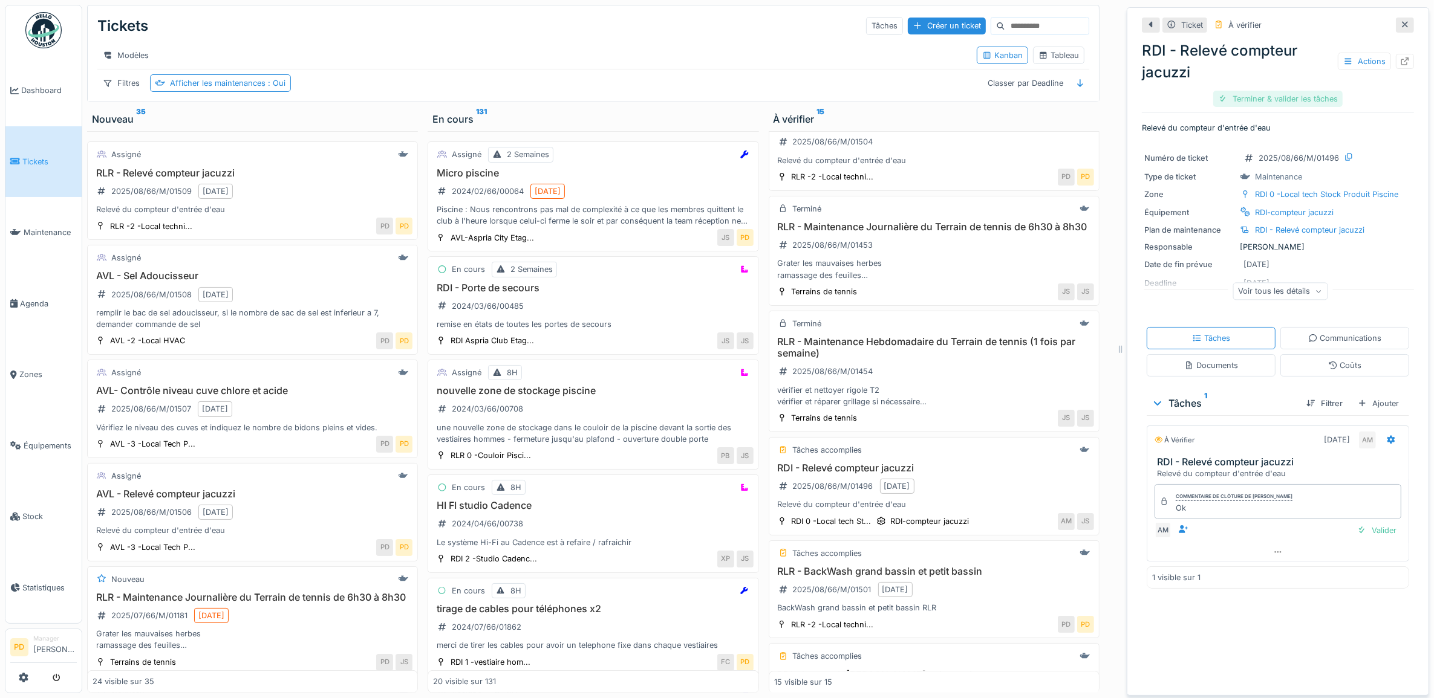
click at [1234, 91] on div "Terminer & valider les tâches" at bounding box center [1277, 99] width 129 height 16
click at [1236, 91] on div "Clôturer le ticket" at bounding box center [1278, 99] width 84 height 16
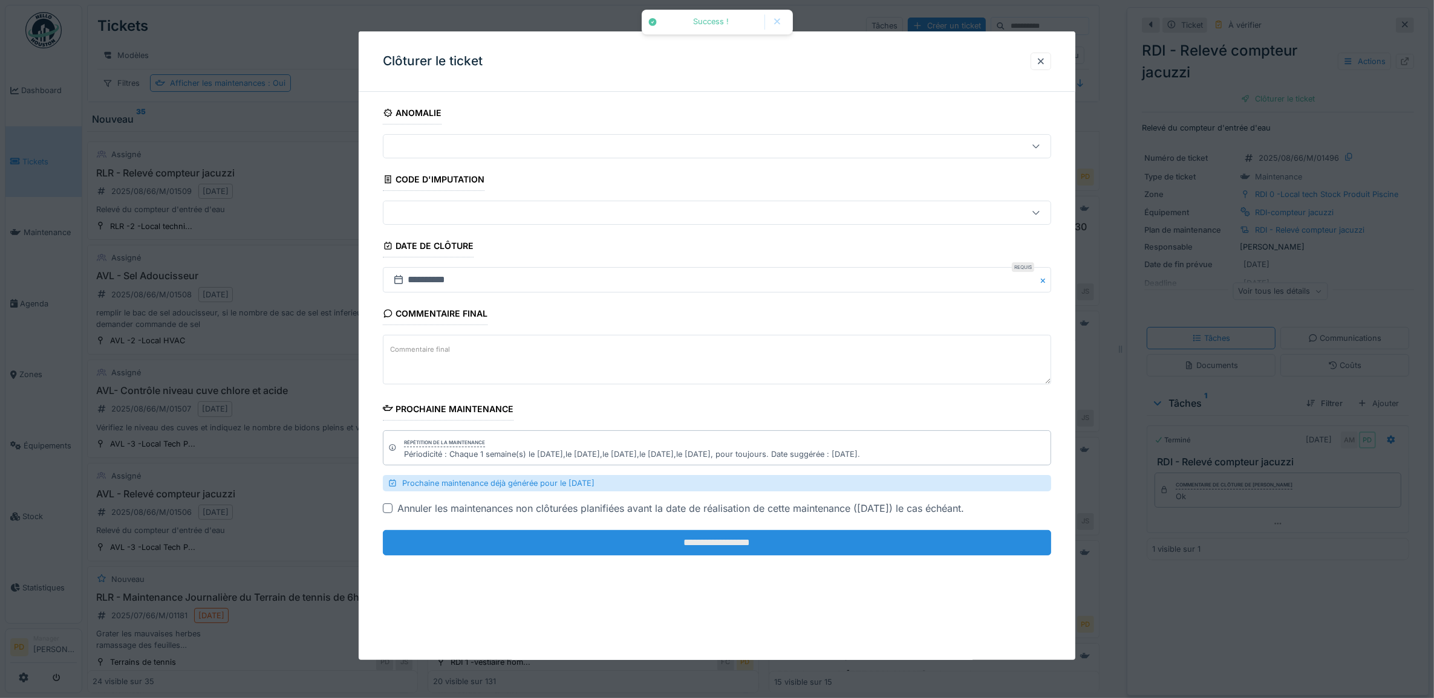
click at [984, 533] on fieldset "**********" at bounding box center [717, 334] width 669 height 464
click at [986, 538] on input "**********" at bounding box center [717, 542] width 669 height 25
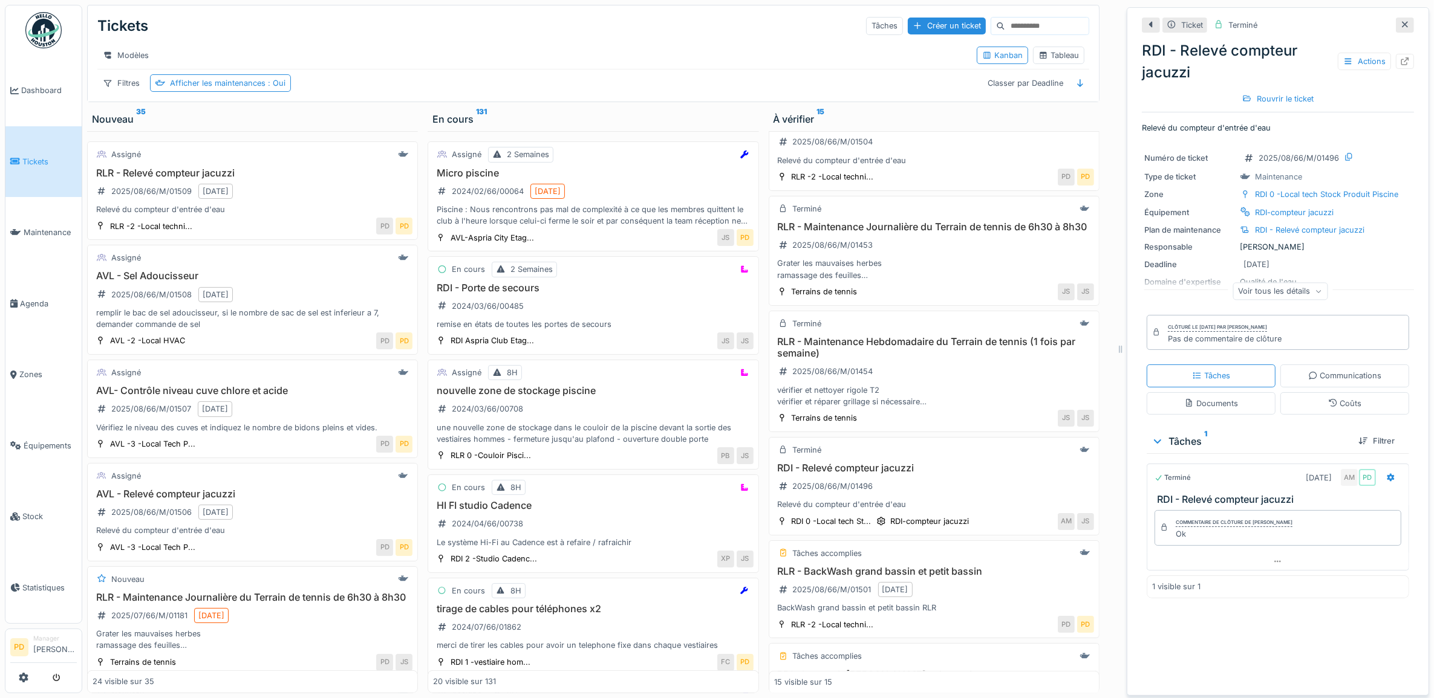
click at [27, 156] on span "Tickets" at bounding box center [49, 161] width 54 height 11
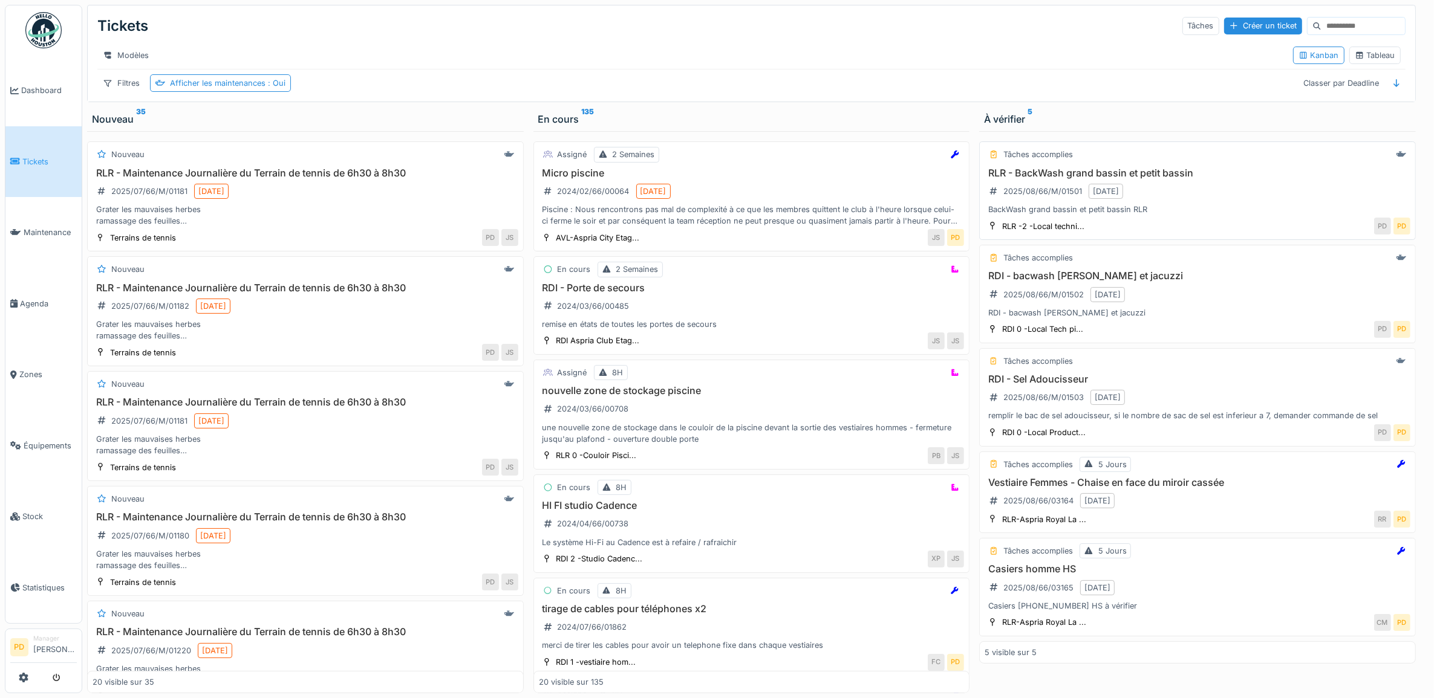
click at [1246, 179] on h3 "RLR - BackWash grand bassin et petit bassin" at bounding box center [1197, 172] width 426 height 11
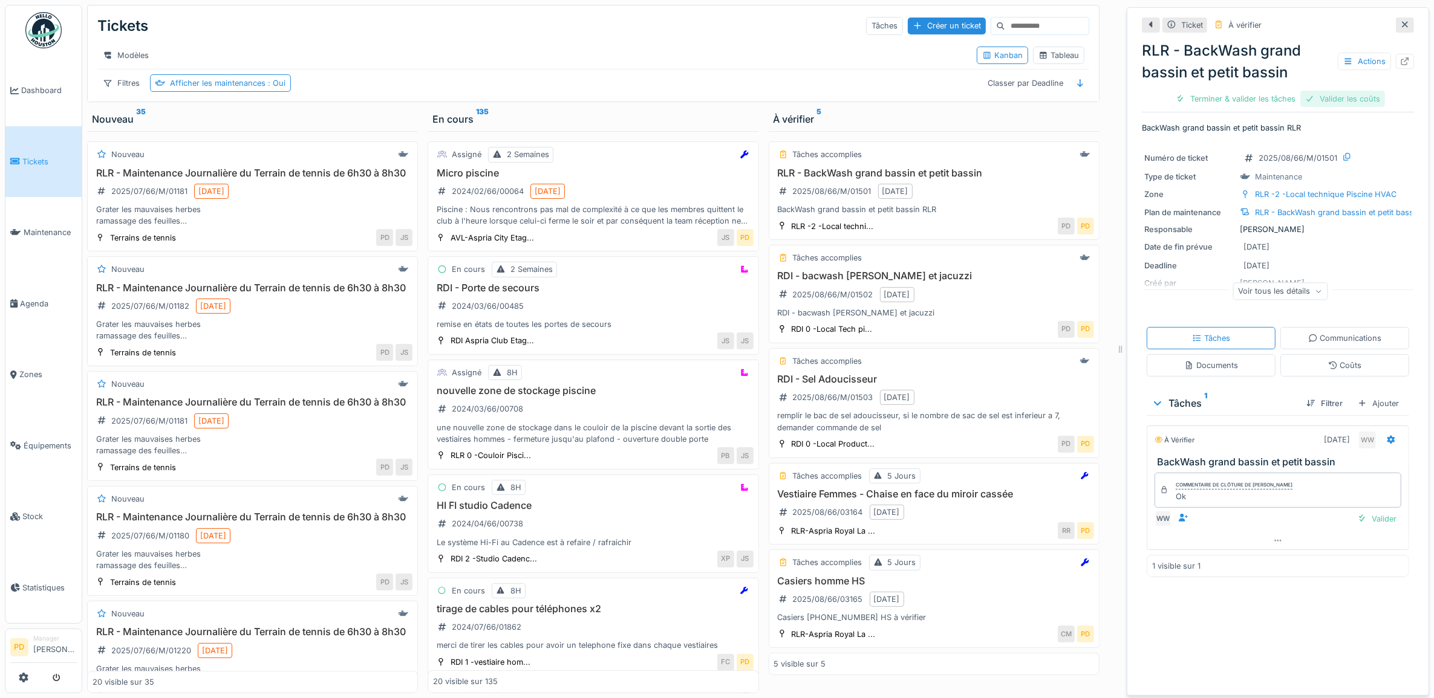
click at [1319, 97] on div "Valider les coûts" at bounding box center [1342, 99] width 85 height 16
click at [1302, 105] on div "Terminer & valider les tâches" at bounding box center [1277, 99] width 129 height 16
click at [1256, 107] on div "RLR - BackWash grand bassin et petit bassin Actions Clôturer le ticket" at bounding box center [1278, 72] width 272 height 74
click at [1256, 99] on div "Clôturer le ticket" at bounding box center [1278, 99] width 84 height 16
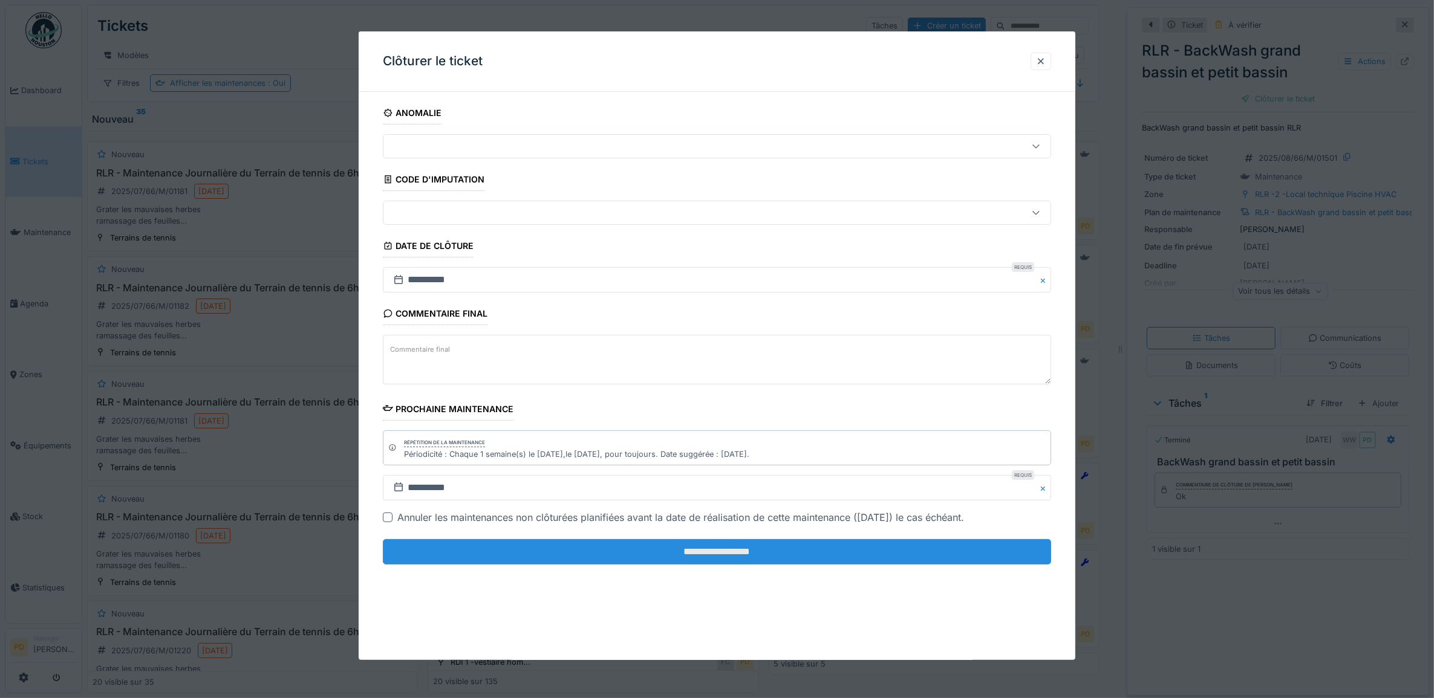
drag, startPoint x: 874, startPoint y: 551, endPoint x: 880, endPoint y: 548, distance: 6.8
click at [875, 550] on input "**********" at bounding box center [717, 551] width 669 height 25
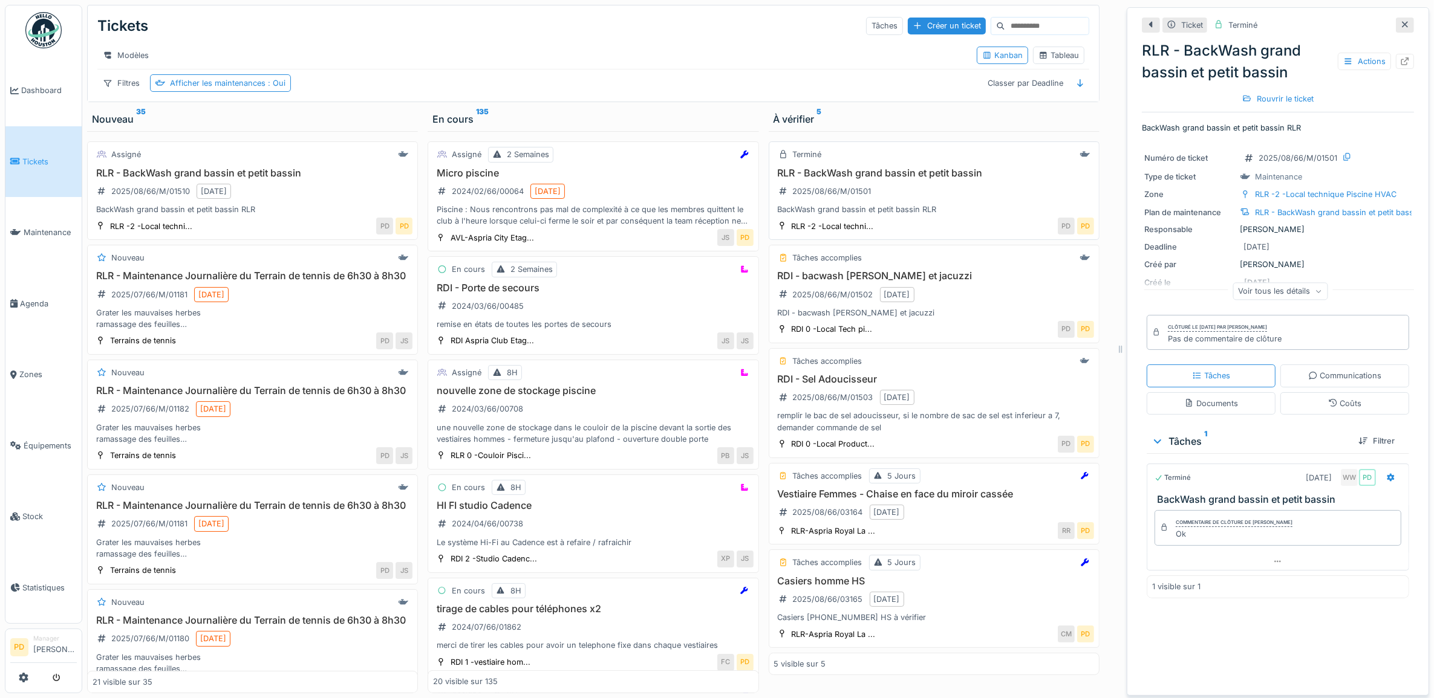
click at [946, 209] on div "RLR - BackWash grand bassin et petit bassin 2025/08/66/M/01501 BackWash grand b…" at bounding box center [934, 191] width 320 height 48
click at [951, 265] on div "Tâches accomplies" at bounding box center [934, 257] width 320 height 15
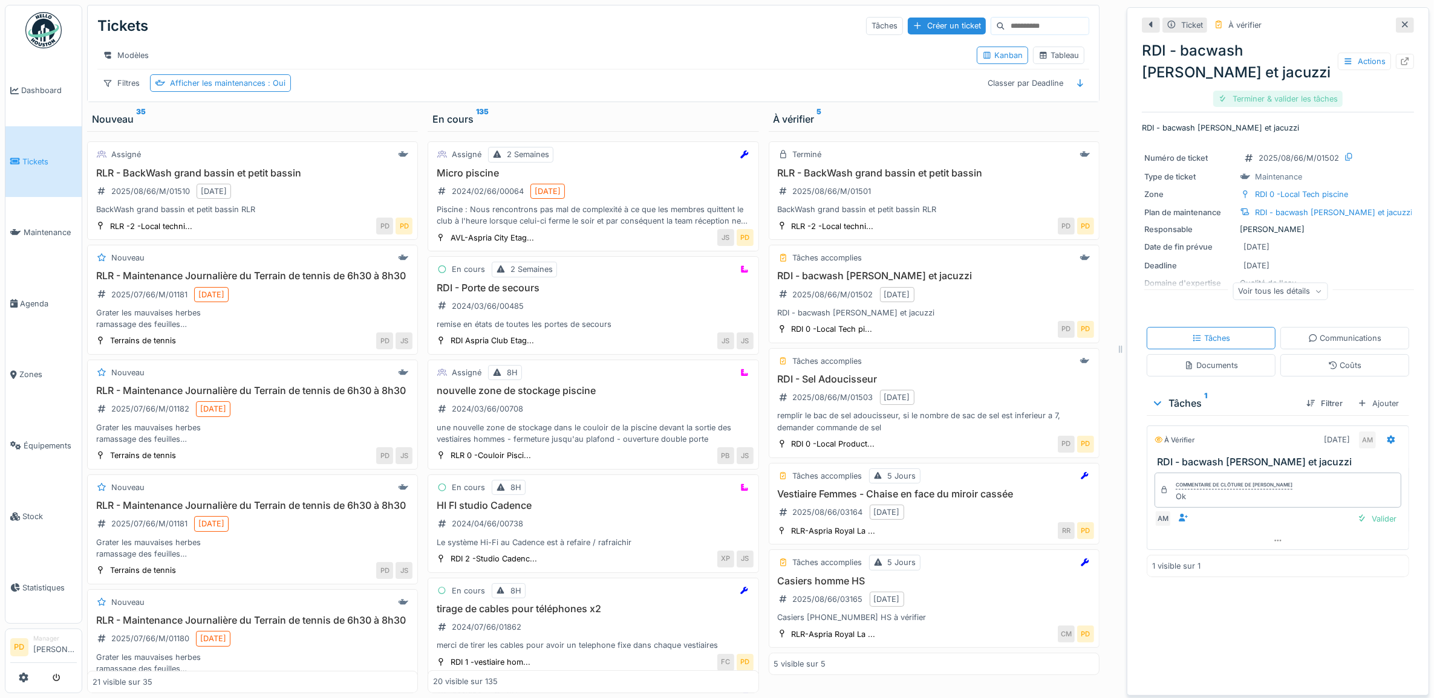
click at [1259, 100] on div "Terminer & valider les tâches" at bounding box center [1277, 99] width 129 height 16
click at [1259, 100] on div "Clôturer le ticket" at bounding box center [1278, 99] width 84 height 16
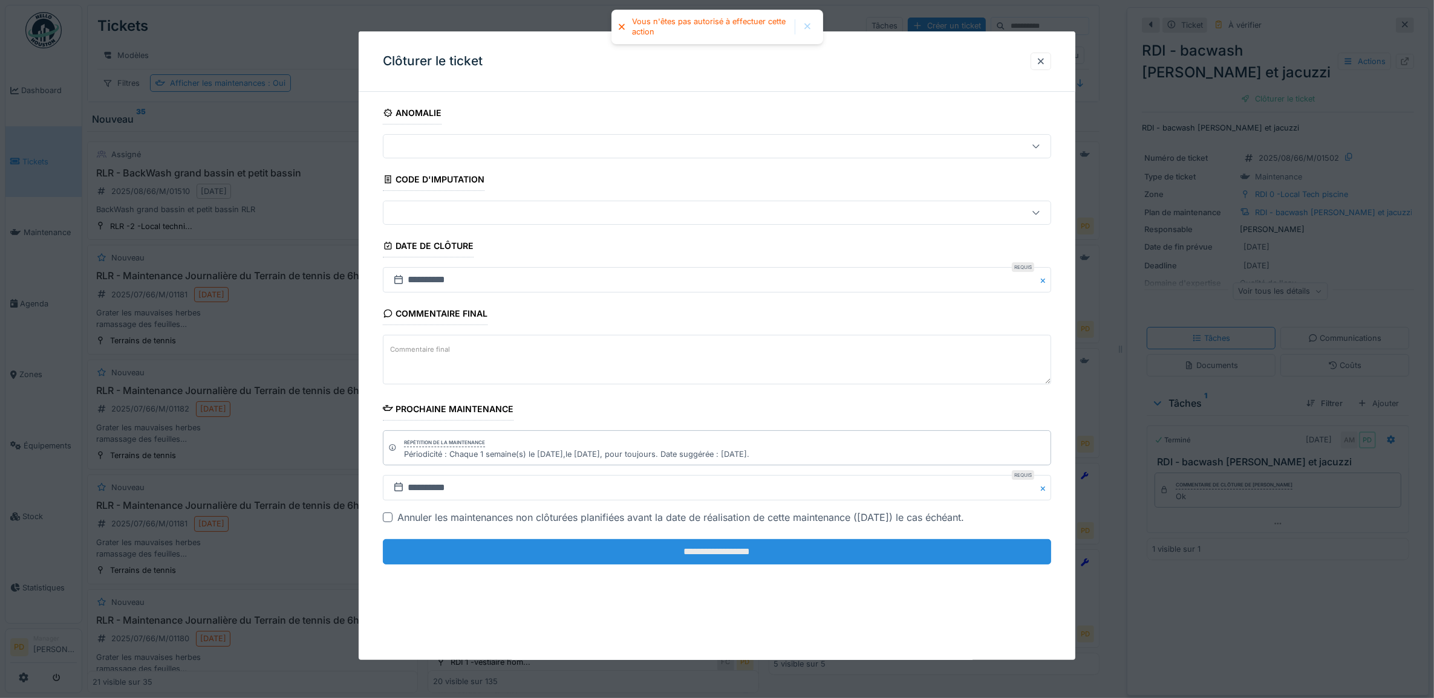
click at [859, 556] on input "**********" at bounding box center [717, 551] width 669 height 25
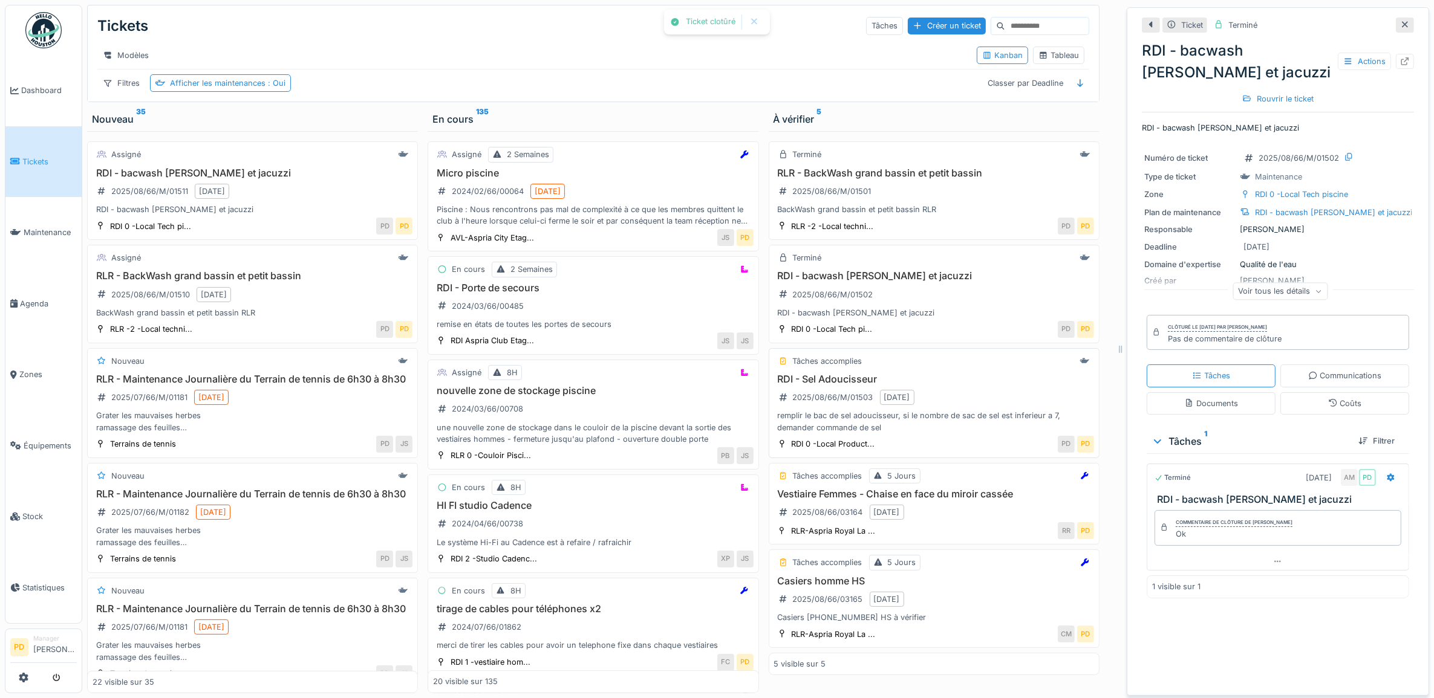
click at [975, 421] on div "RDI - Sel Adoucisseur 2025/08/66/M/01503 18/08/2025 remplir le bac de sel adouc…" at bounding box center [934, 404] width 320 height 60
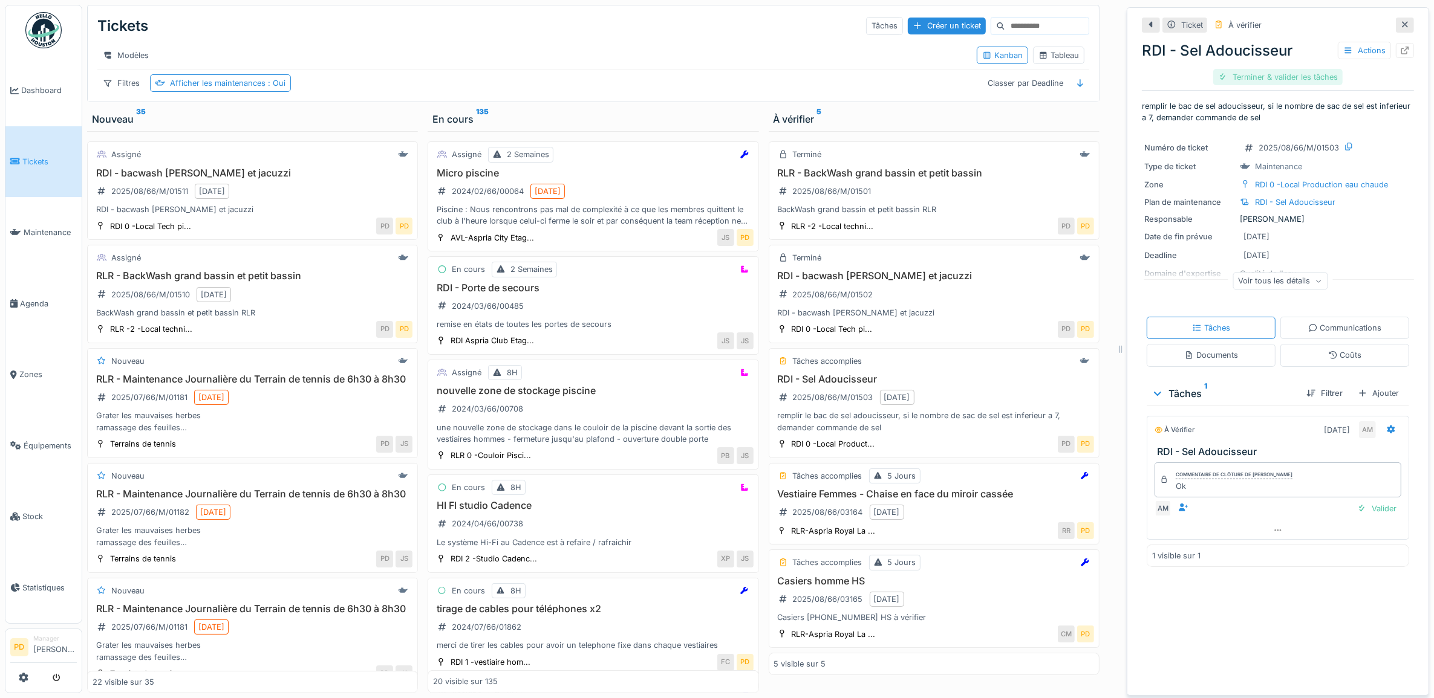
click at [1259, 77] on div "Terminer & valider les tâches" at bounding box center [1277, 77] width 129 height 16
click at [1261, 76] on div "Clôturer le ticket" at bounding box center [1278, 77] width 84 height 16
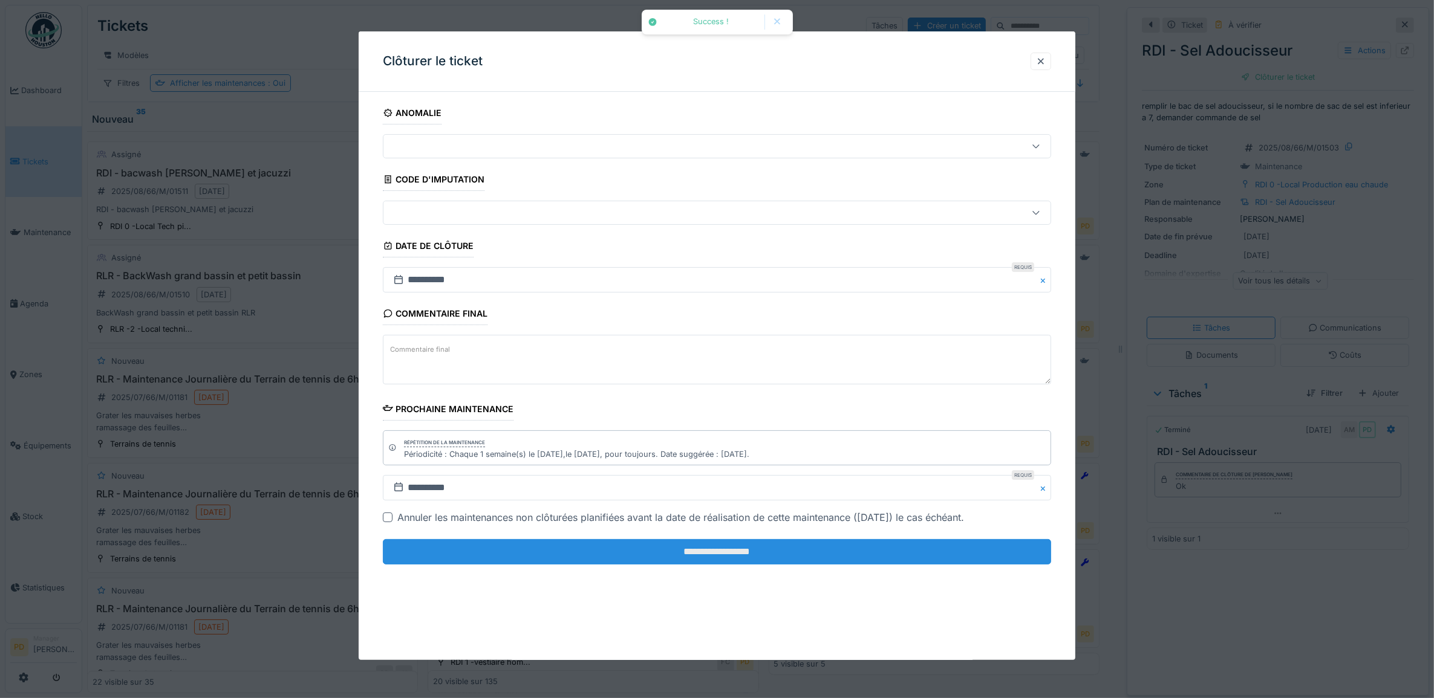
drag, startPoint x: 917, startPoint y: 570, endPoint x: 916, endPoint y: 557, distance: 12.8
click at [917, 567] on fieldset "**********" at bounding box center [717, 338] width 669 height 473
click at [915, 556] on input "**********" at bounding box center [717, 551] width 669 height 25
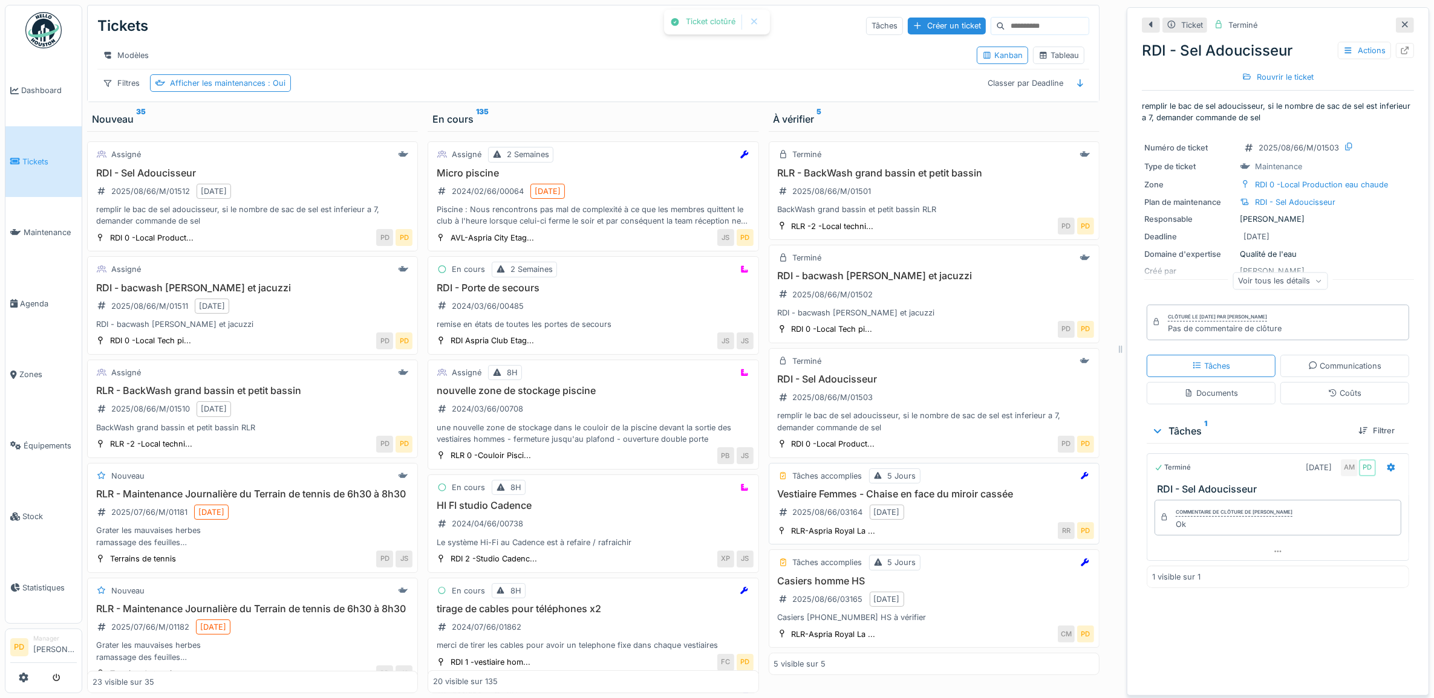
click at [935, 500] on div "Tâches accomplies 5 Jours Vestiaire Femmes - Chaise en face du miroir cassée 20…" at bounding box center [933, 504] width 331 height 82
drag, startPoint x: 958, startPoint y: 576, endPoint x: 950, endPoint y: 576, distance: 7.9
click at [957, 576] on div "Tâches accomplies 5 Jours Casiers homme HS 2025/08/66/03165 18/08/2025 Casiers …" at bounding box center [933, 599] width 331 height 99
click at [41, 156] on span "Tickets" at bounding box center [49, 161] width 54 height 11
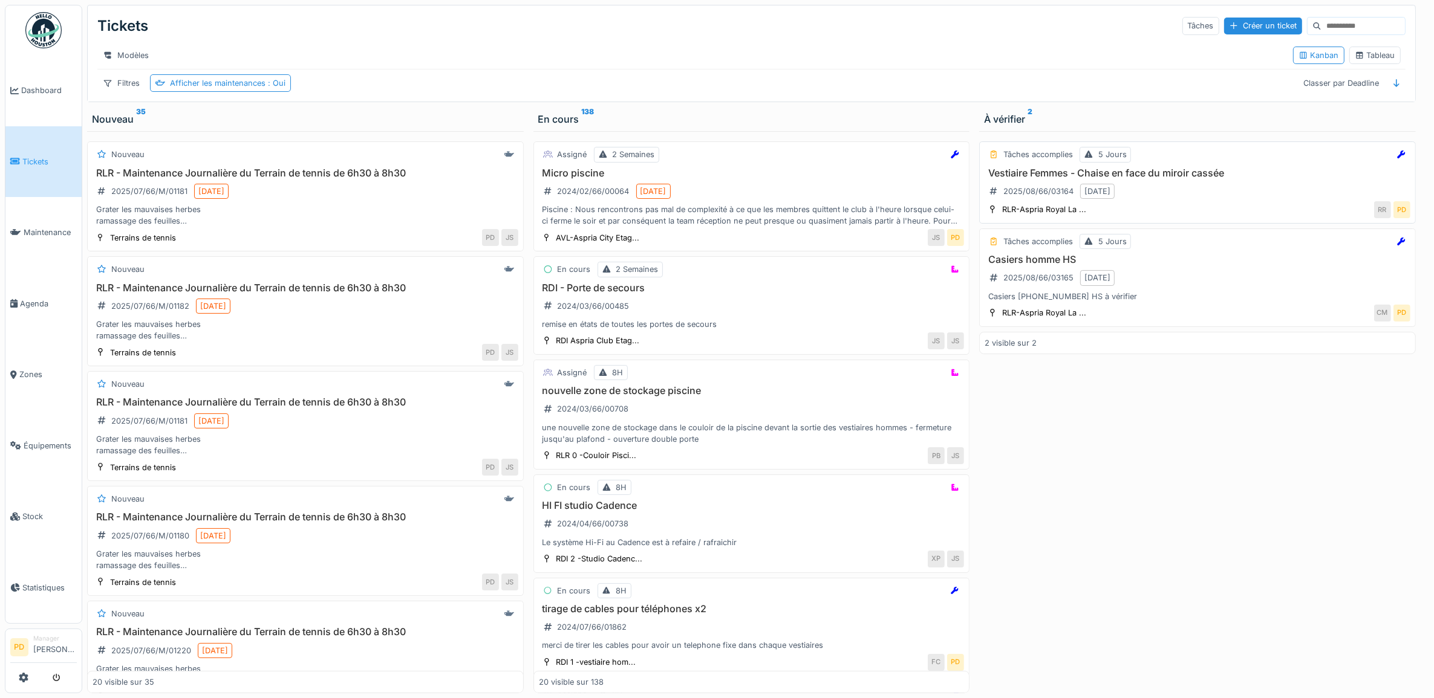
click at [1225, 179] on h3 "Vestiaire Femmes - Chaise en face du miroir cassée" at bounding box center [1197, 172] width 426 height 11
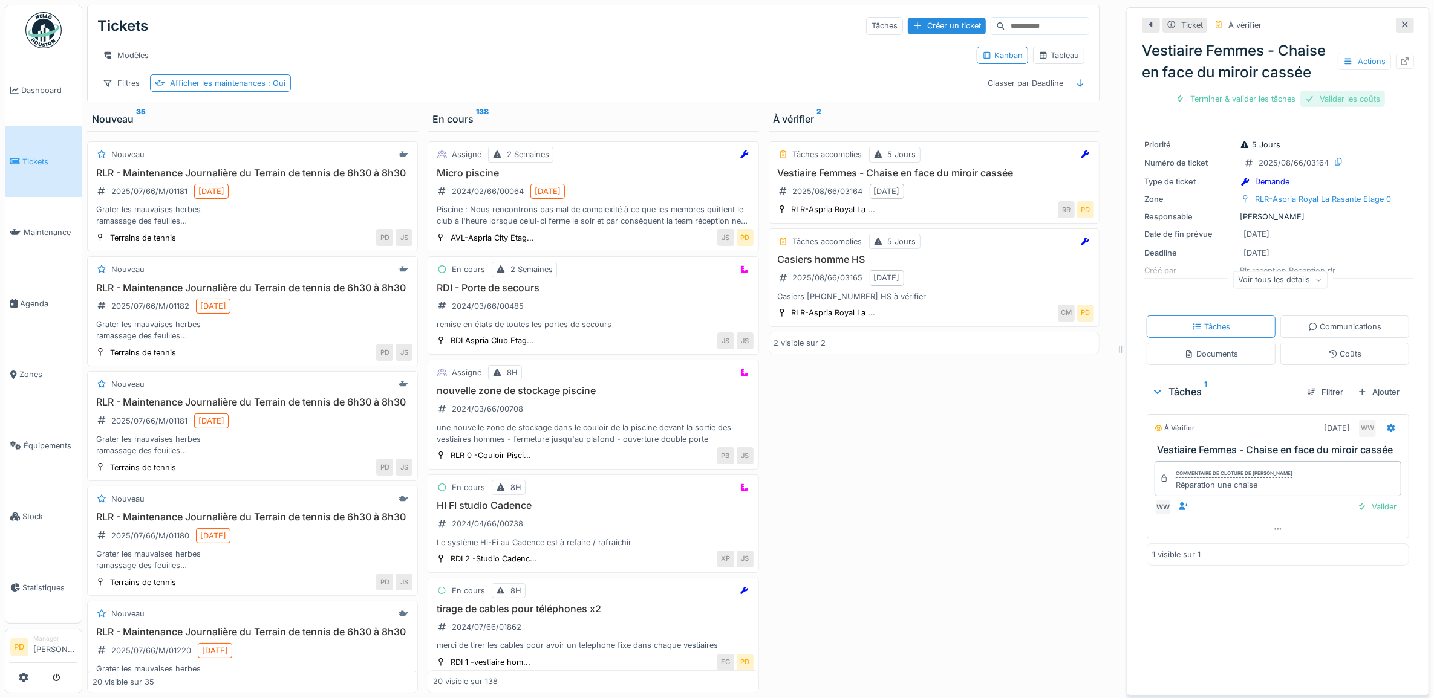
click at [1336, 107] on div "Valider les coûts" at bounding box center [1342, 99] width 85 height 16
click at [1261, 107] on div "Terminer & valider les tâches" at bounding box center [1277, 99] width 129 height 16
click at [1243, 107] on div "Clôturer le ticket" at bounding box center [1278, 99] width 84 height 16
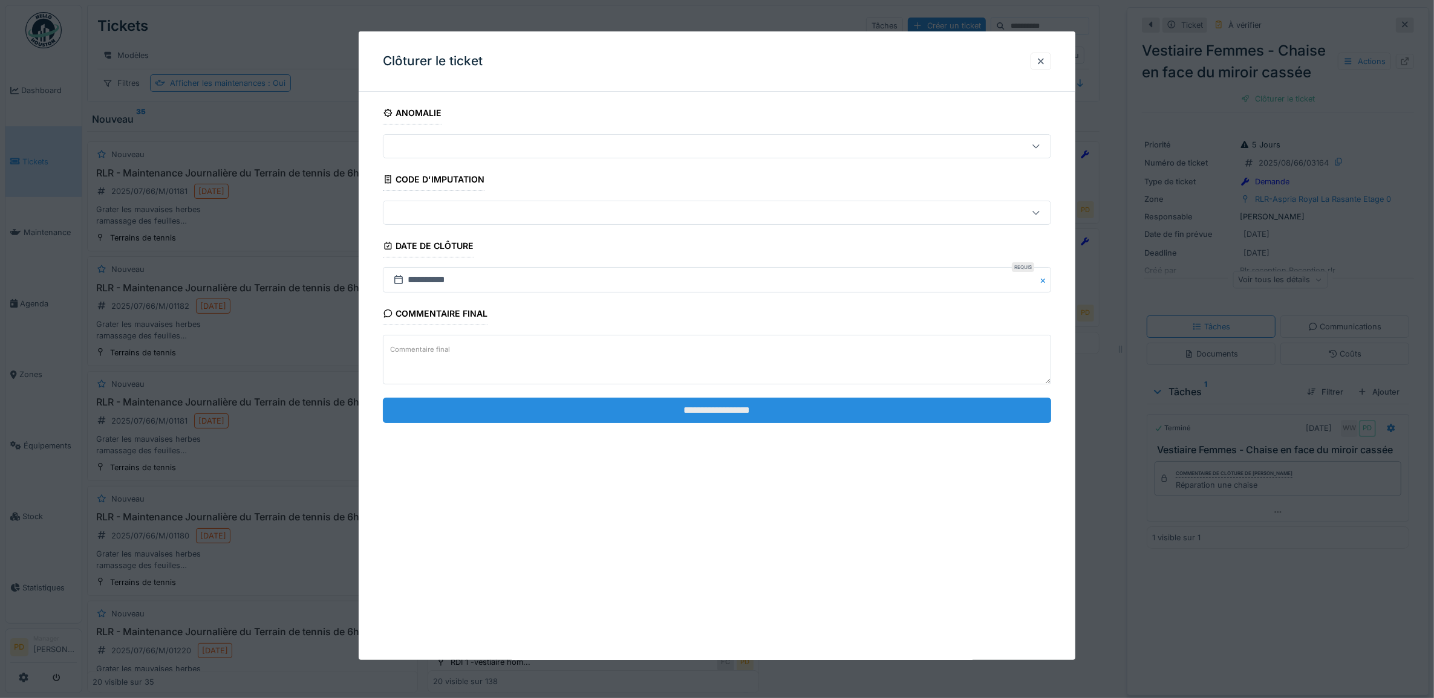
click at [951, 408] on input "**********" at bounding box center [717, 410] width 669 height 25
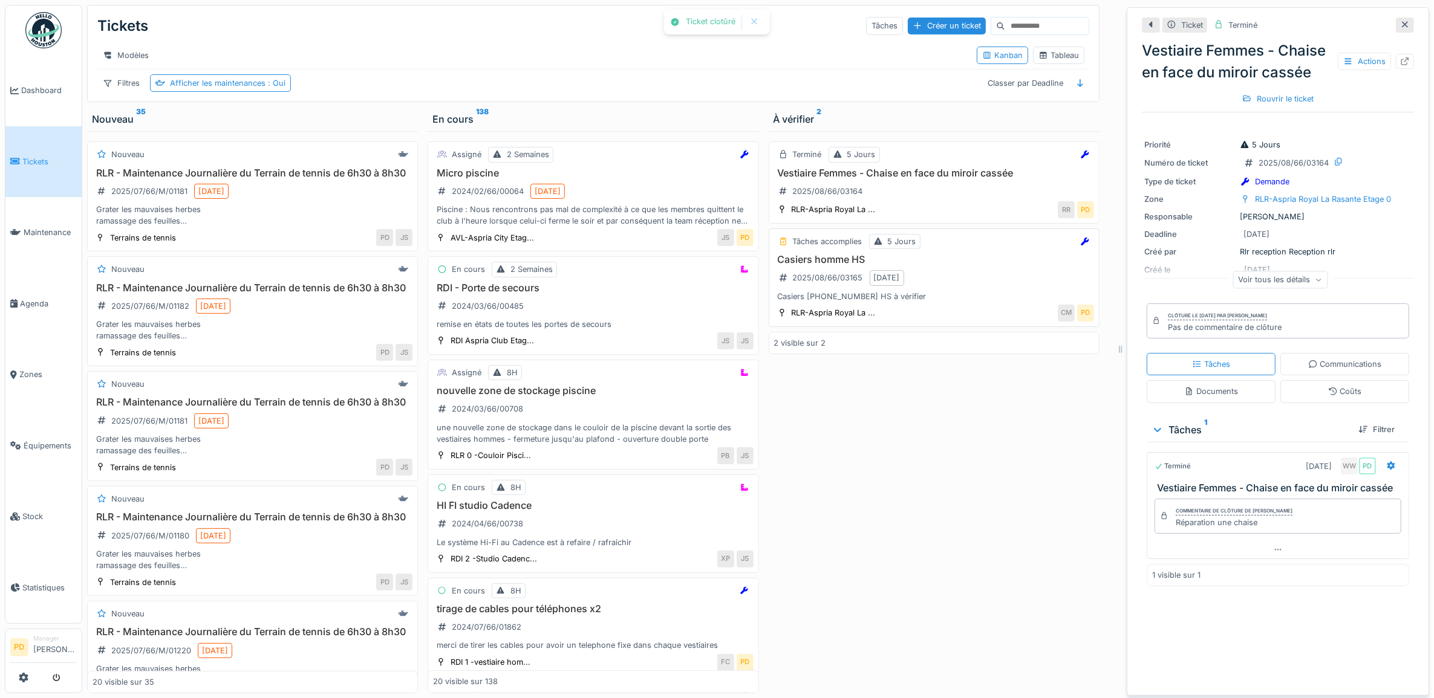
click at [1002, 288] on div "Casiers homme HS 2025/08/66/03165 18/08/2025 Casiers 120-125-133 HS à vérifier" at bounding box center [934, 278] width 320 height 48
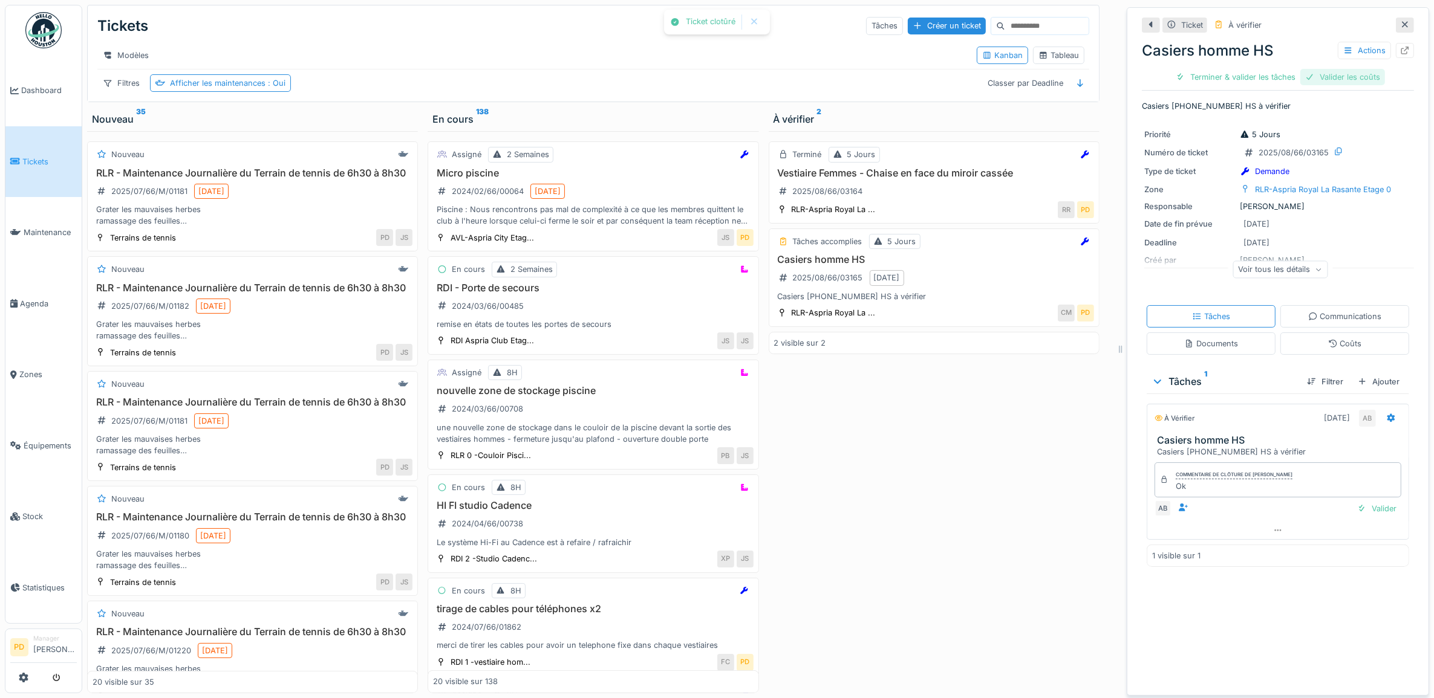
click at [1340, 79] on div "Valider les coûts" at bounding box center [1342, 77] width 85 height 16
click at [1301, 76] on div "Terminer & valider les tâches" at bounding box center [1277, 77] width 129 height 16
click at [1244, 79] on div "Clôturer le ticket" at bounding box center [1278, 77] width 84 height 16
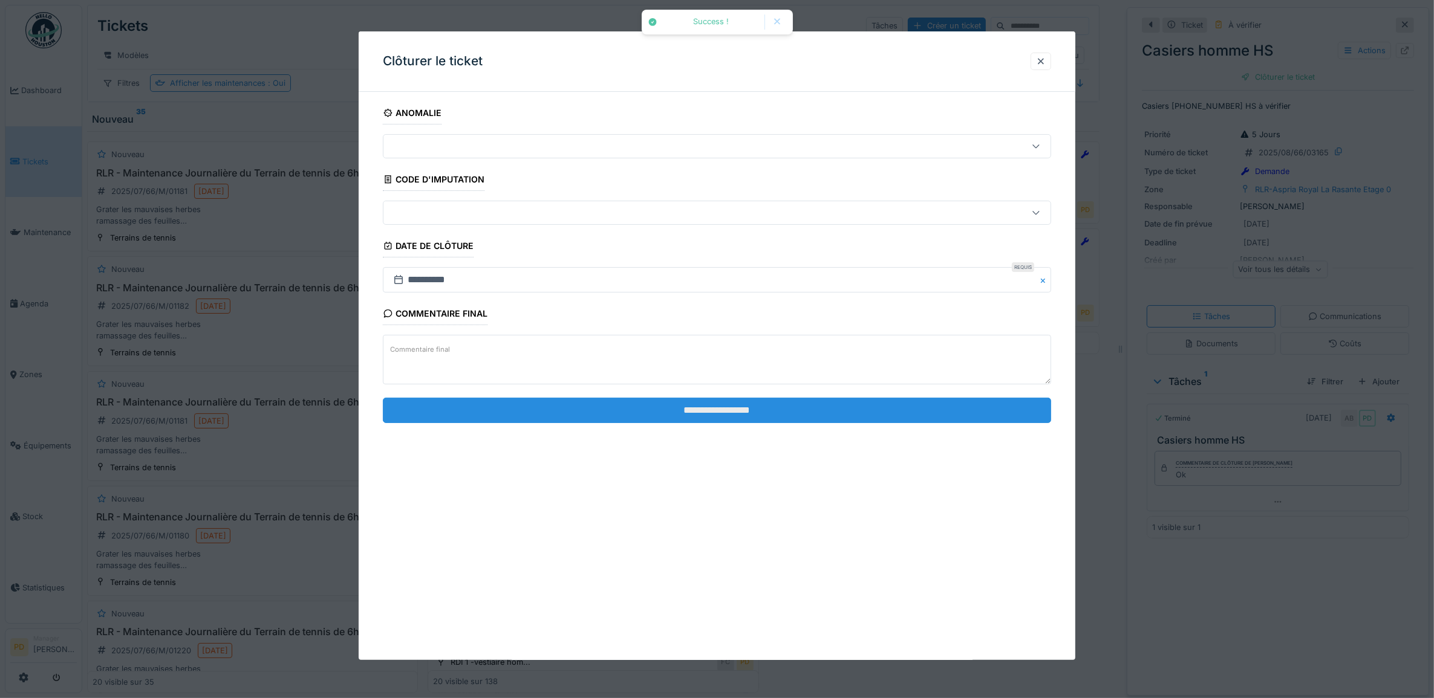
click at [940, 409] on input "**********" at bounding box center [717, 410] width 669 height 25
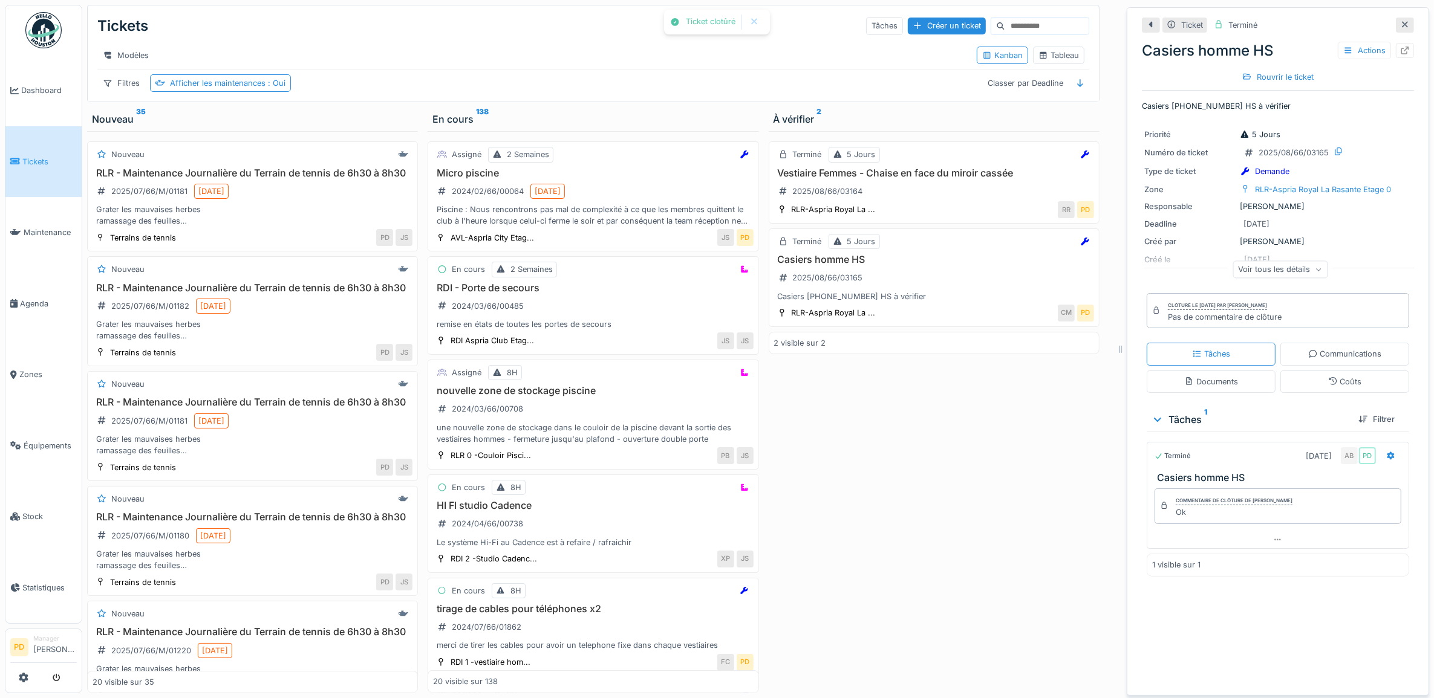
click at [27, 156] on span "Tickets" at bounding box center [49, 161] width 54 height 11
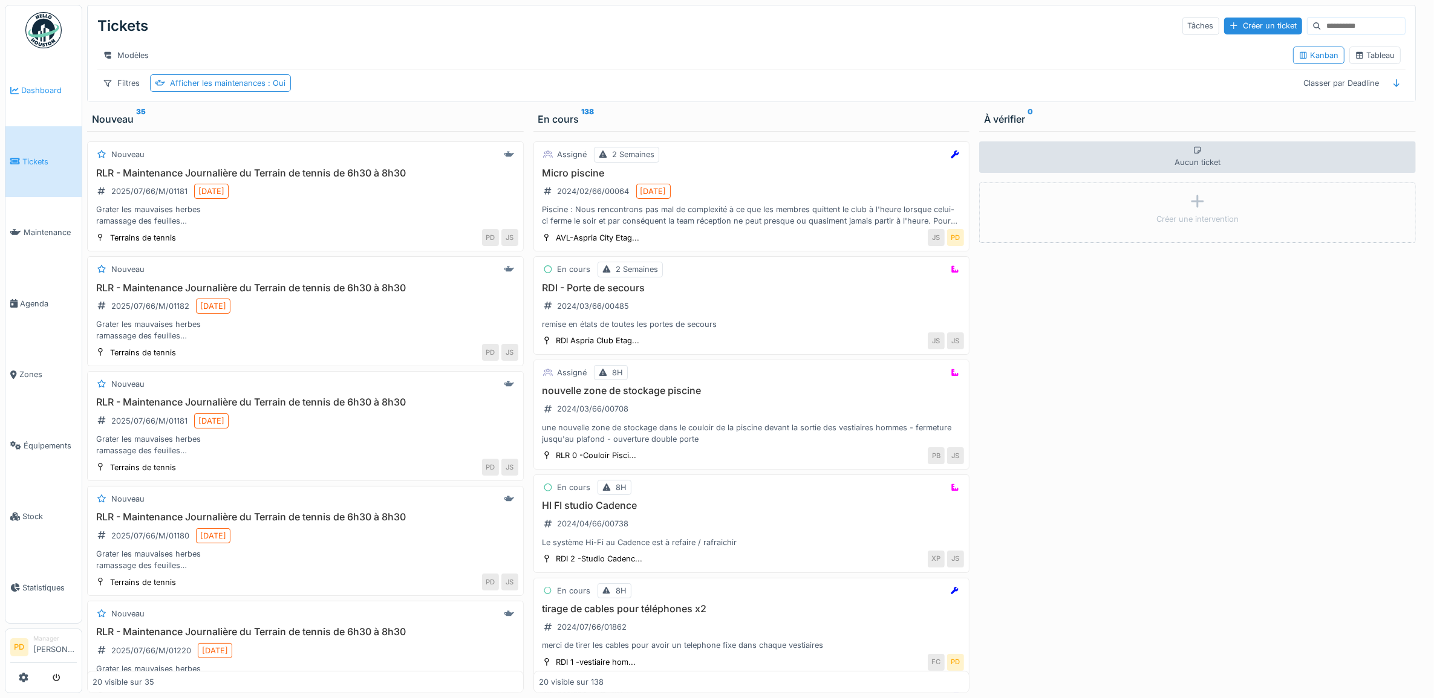
click at [41, 85] on span "Dashboard" at bounding box center [49, 90] width 56 height 11
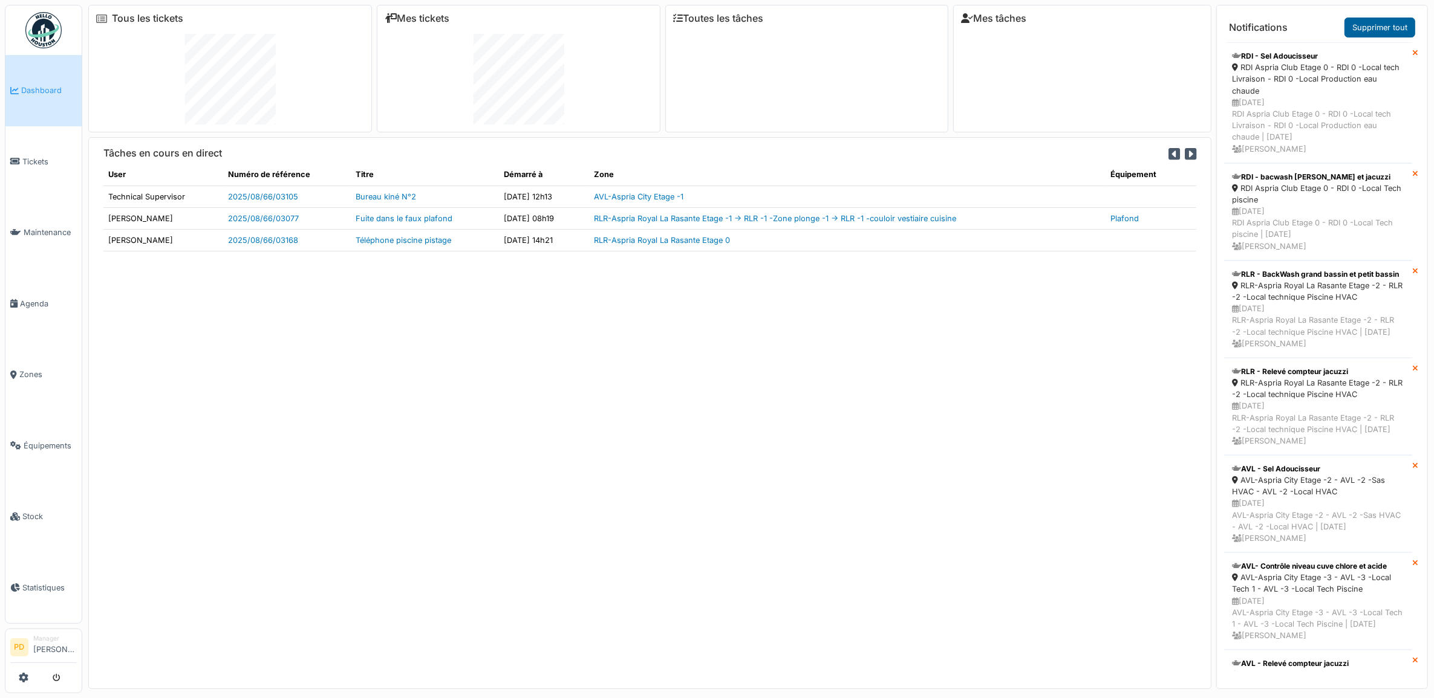
click at [1409, 34] on link "Supprimer tout" at bounding box center [1379, 28] width 71 height 20
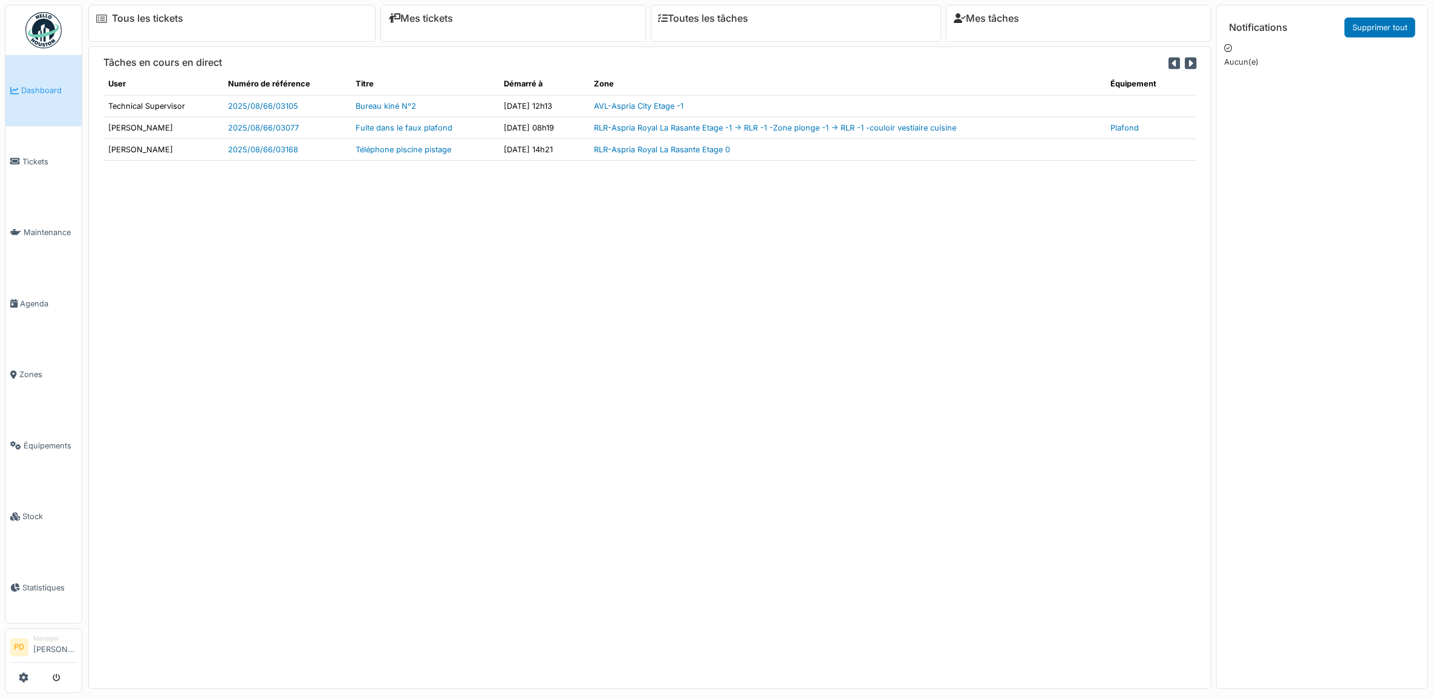
click at [1400, 28] on link "Supprimer tout" at bounding box center [1379, 28] width 71 height 20
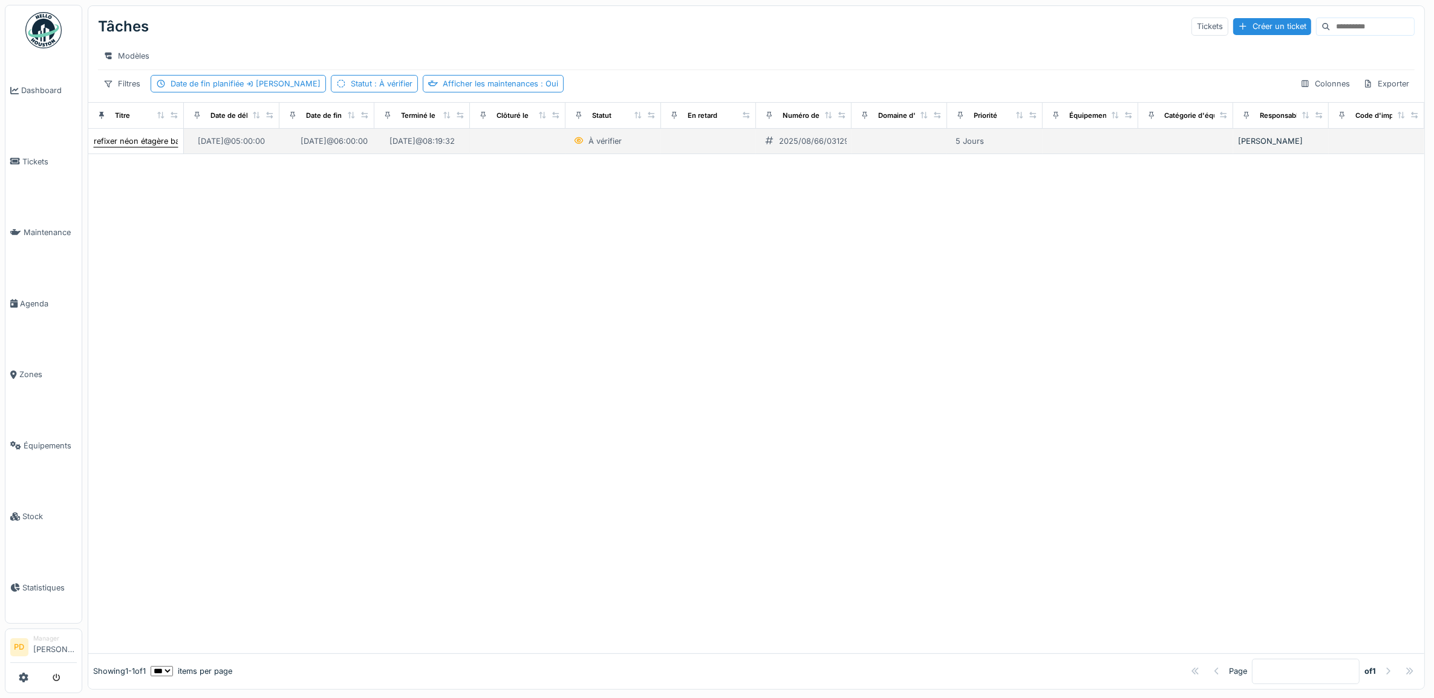
click at [130, 147] on div "refixer néon étagère bar" at bounding box center [138, 140] width 89 height 11
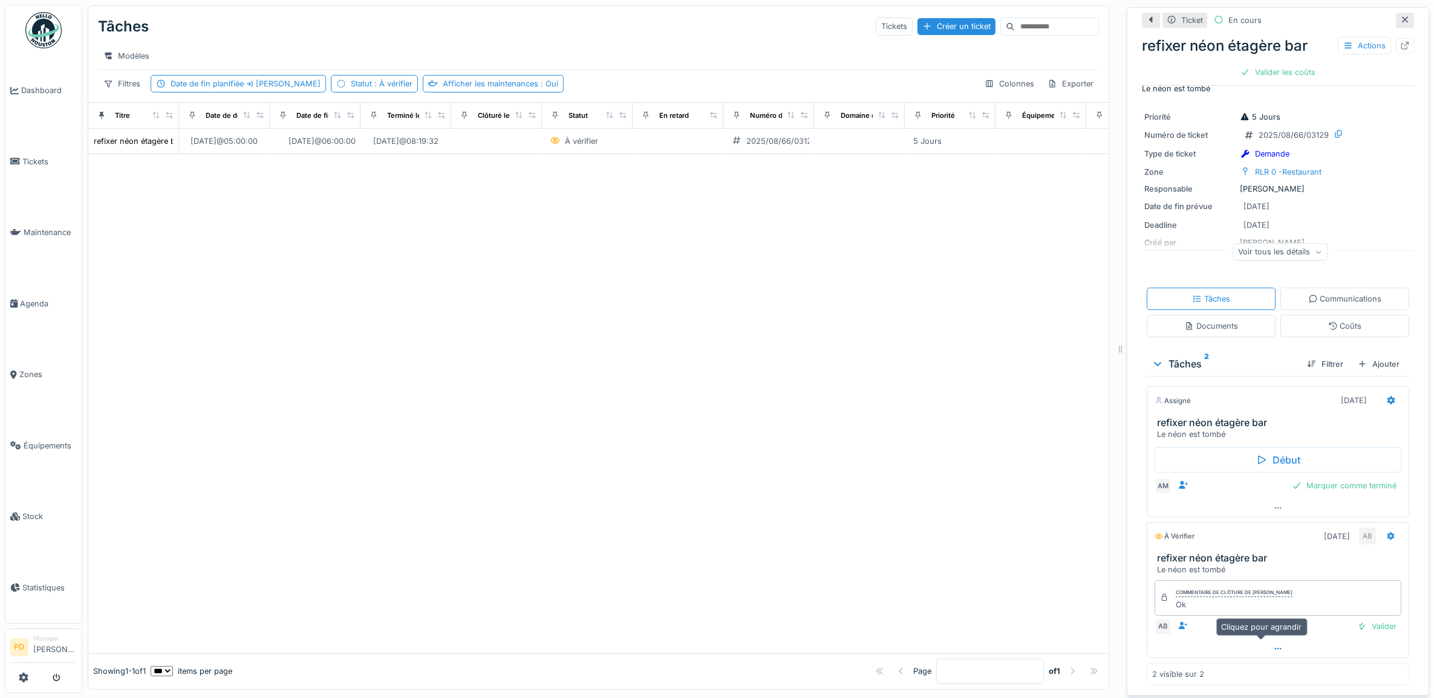
scroll to position [11, 0]
click at [1359, 619] on div "Valider" at bounding box center [1376, 627] width 49 height 16
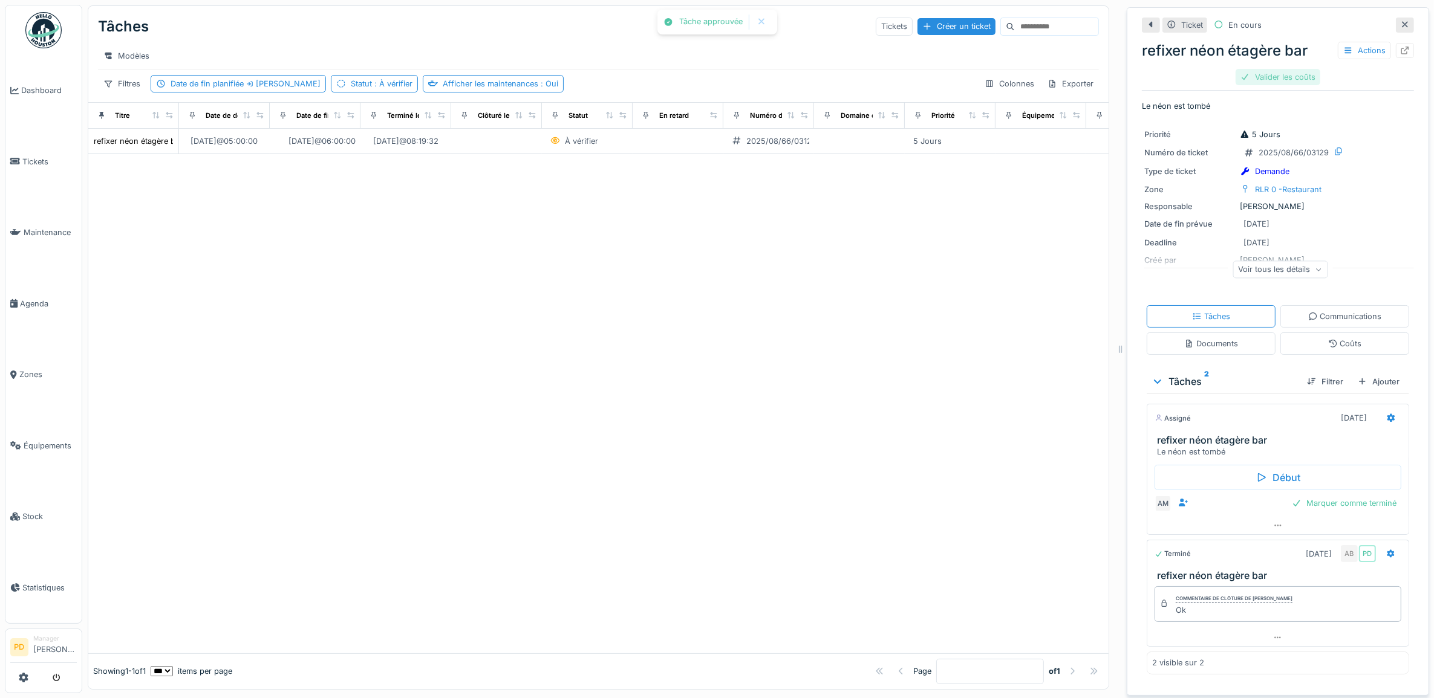
click at [1252, 69] on div "Valider les coûts" at bounding box center [1277, 77] width 85 height 16
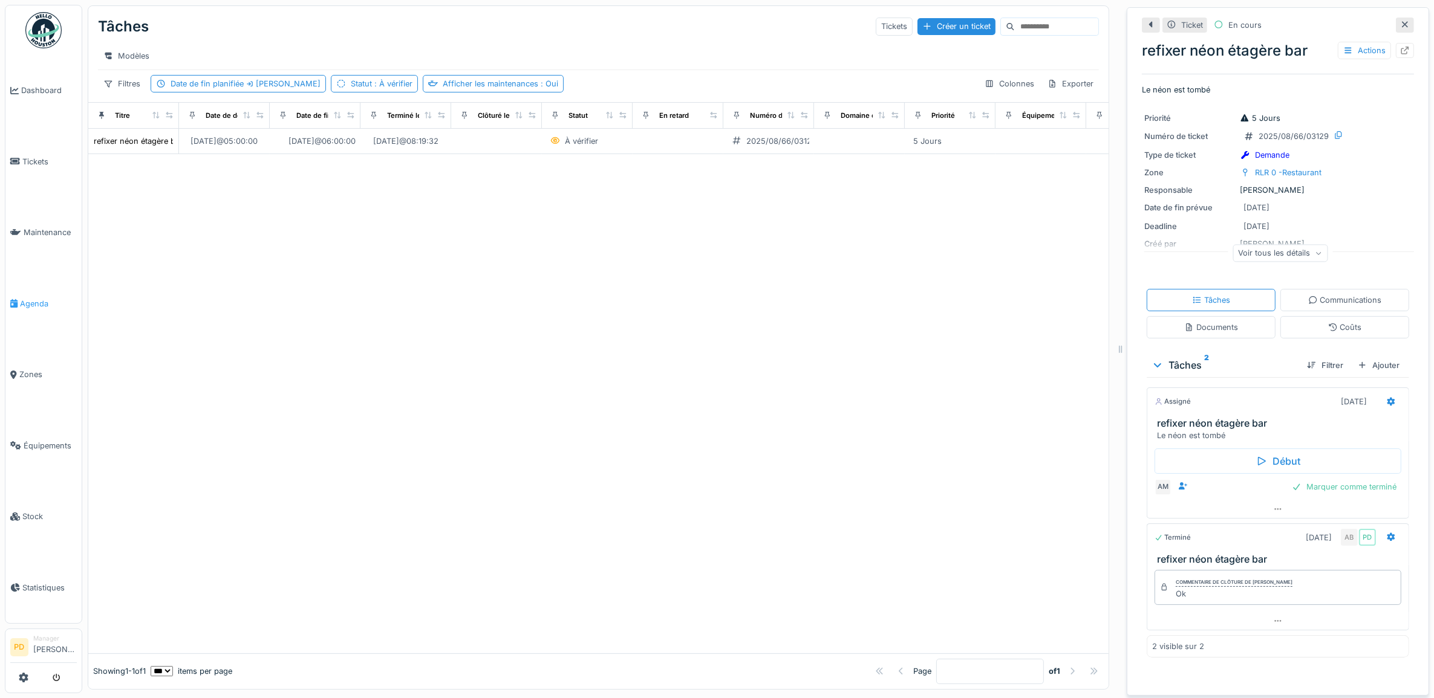
click at [41, 298] on span "Agenda" at bounding box center [48, 303] width 57 height 11
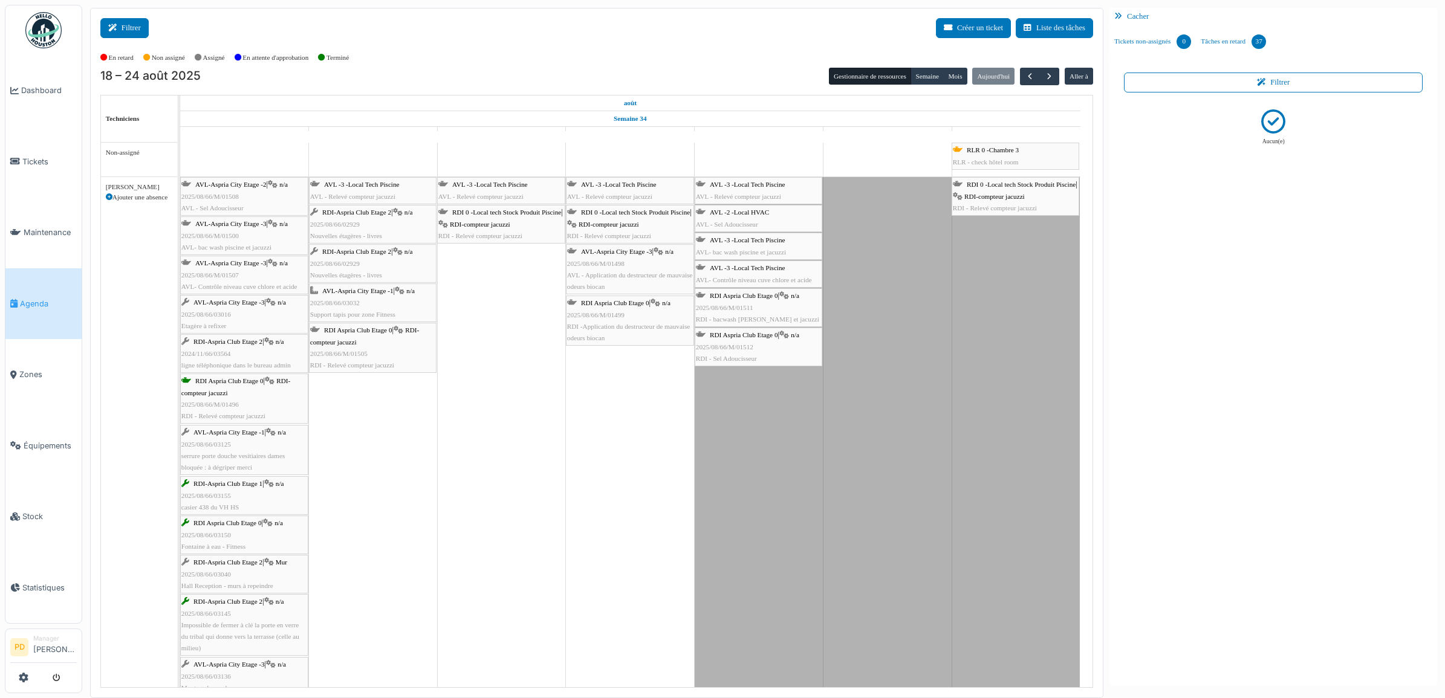
click at [134, 33] on button "Filtrer" at bounding box center [124, 28] width 48 height 20
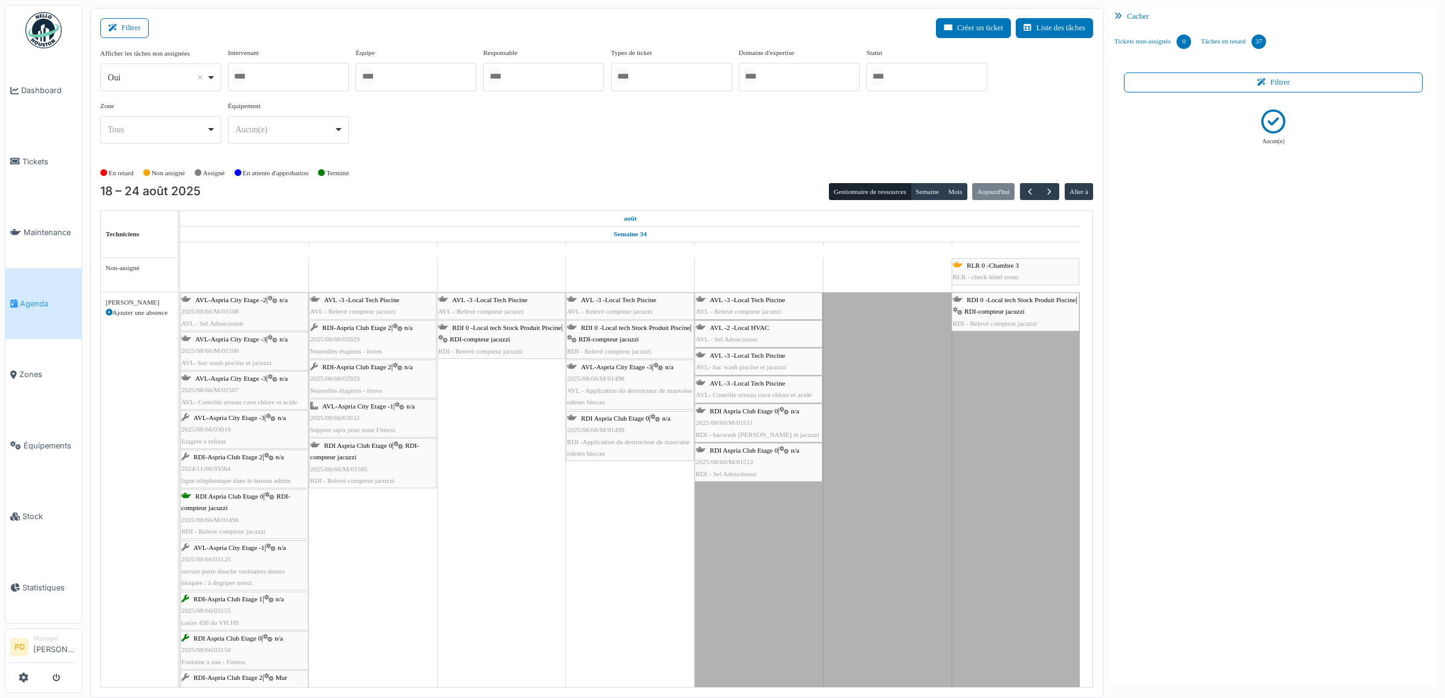
click at [936, 83] on div at bounding box center [926, 77] width 121 height 28
click at [721, 143] on div "Afficher les tâches non assignées *** Oui Remove item Oui Non Intervenant Alexa…" at bounding box center [596, 101] width 993 height 106
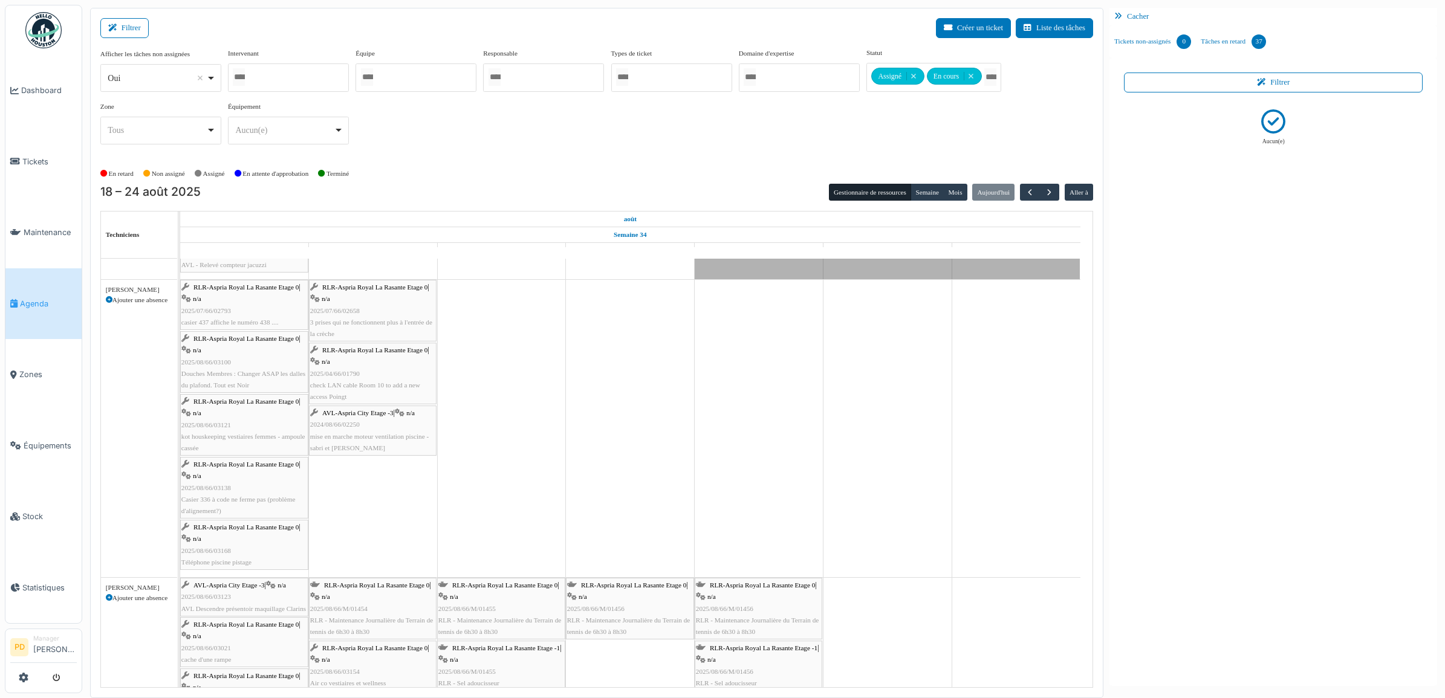
scroll to position [529, 0]
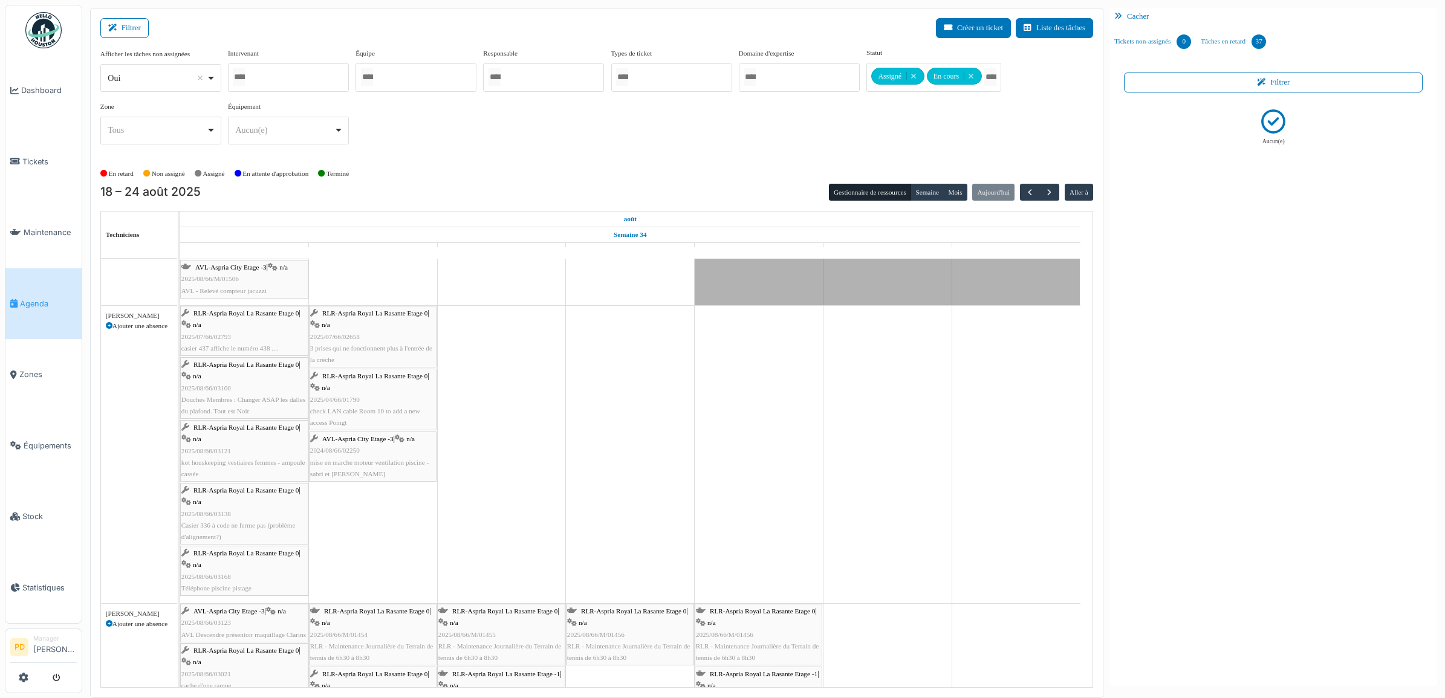
click at [231, 325] on div "RLR-Aspria Royal La Rasante Etage 0 | n/a 2025/07/66/02793 casier 437 affiche l…" at bounding box center [244, 331] width 126 height 47
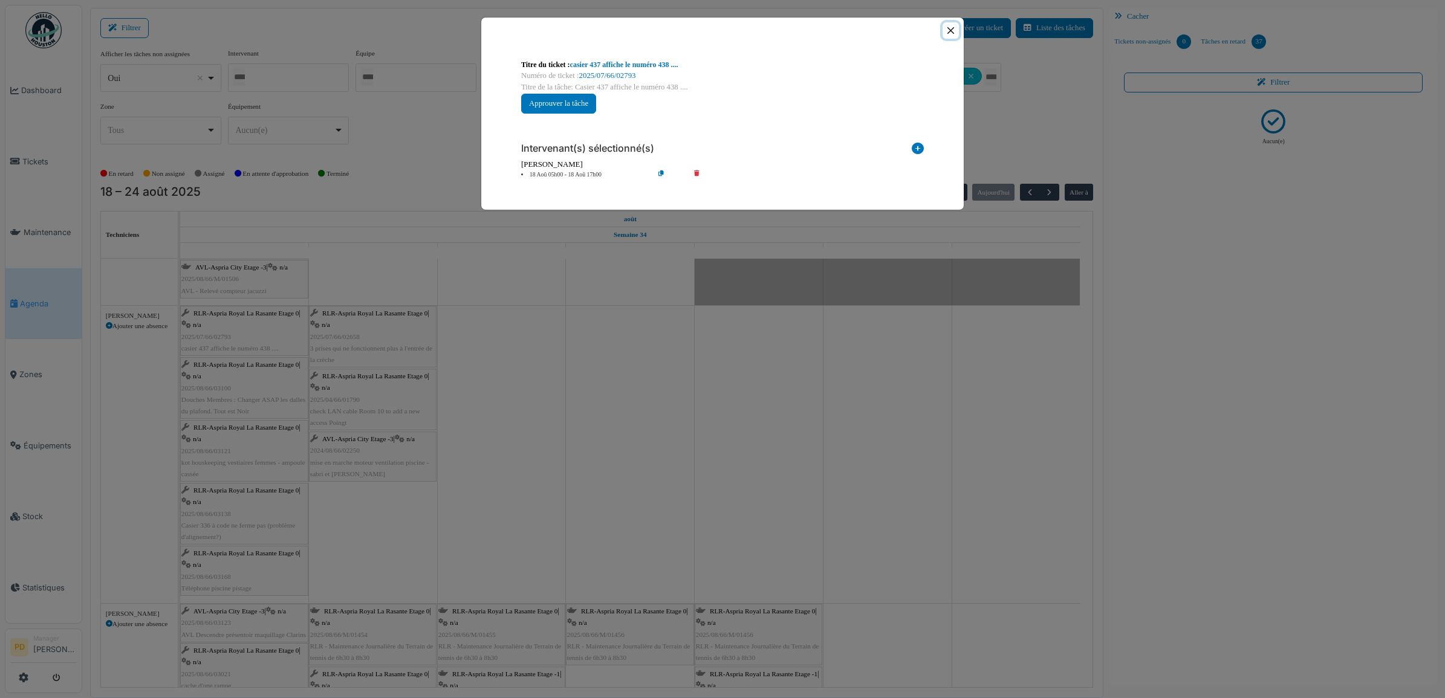
click at [953, 31] on button "Close" at bounding box center [951, 30] width 16 height 16
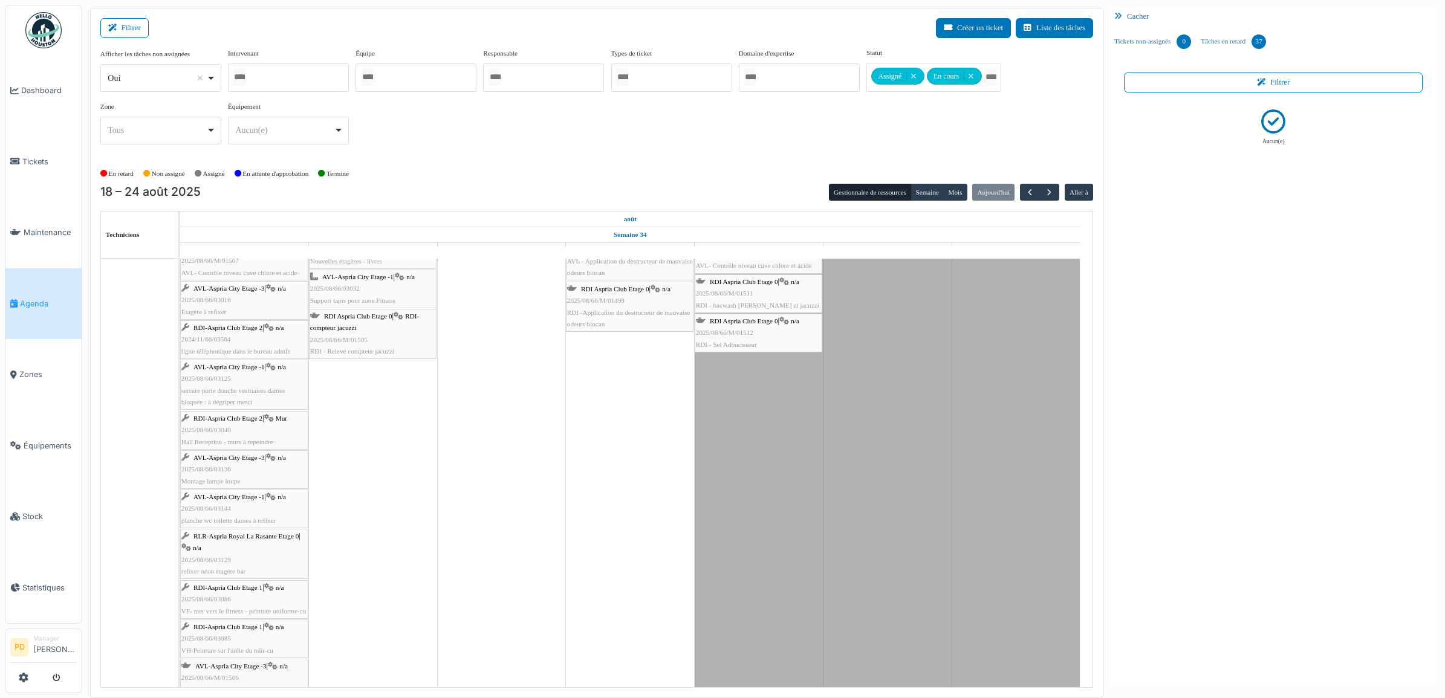
scroll to position [151, 0]
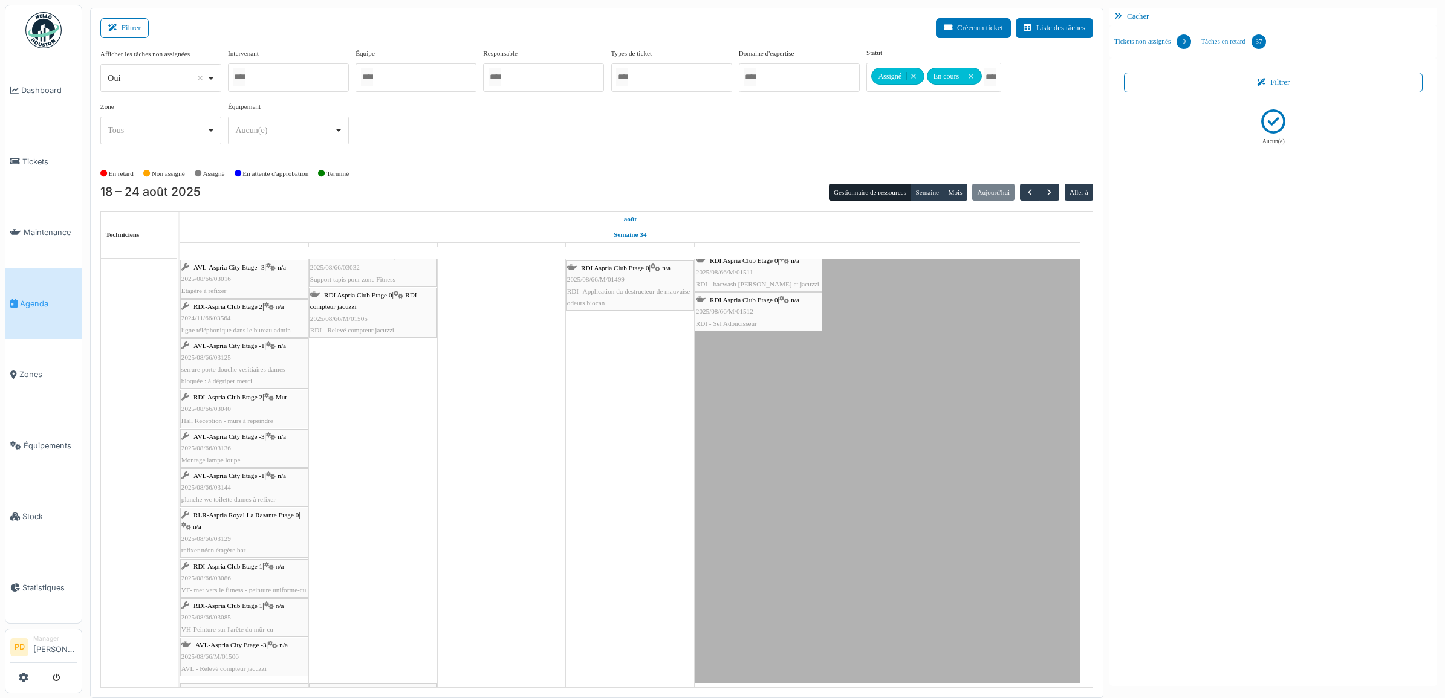
click at [248, 512] on div "RLR-Aspria Royal La Rasante Etage 0 | n/a 2025/08/66/03129 refixer néon étagère…" at bounding box center [244, 533] width 126 height 47
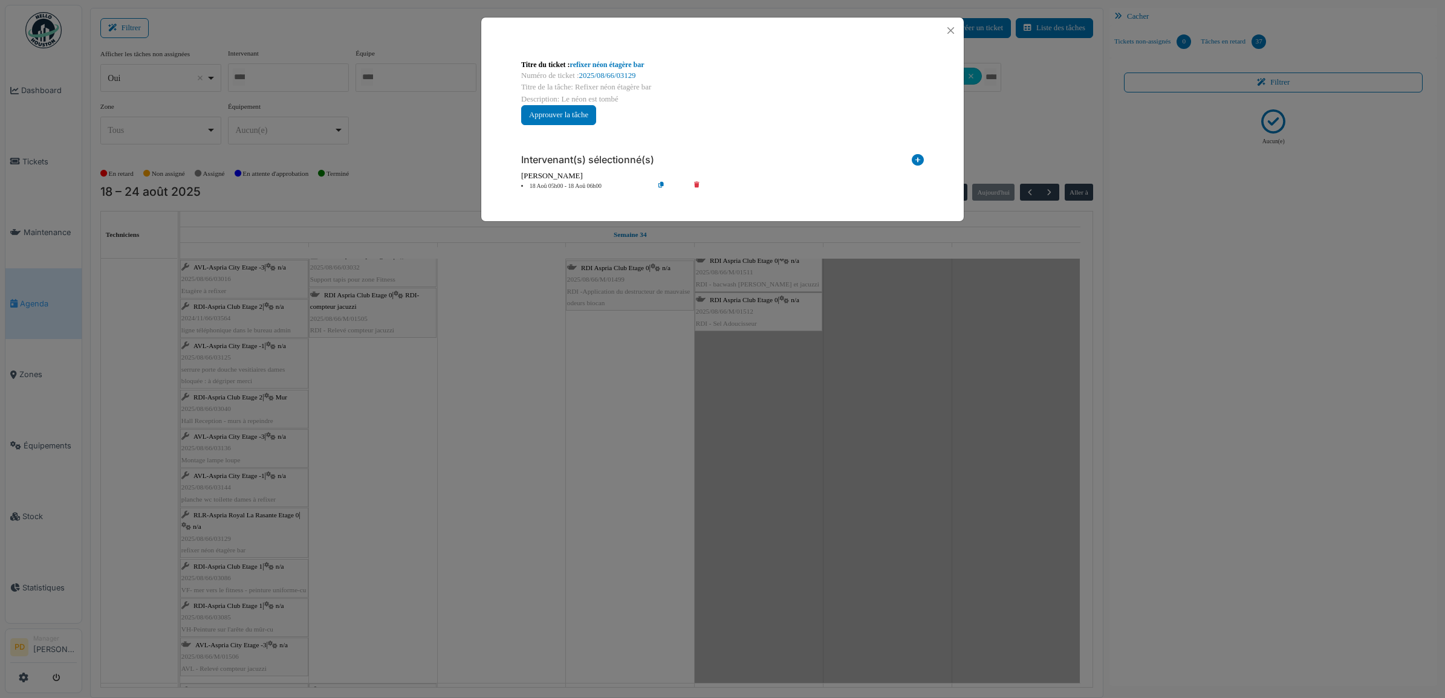
click at [697, 184] on icon at bounding box center [705, 186] width 34 height 9
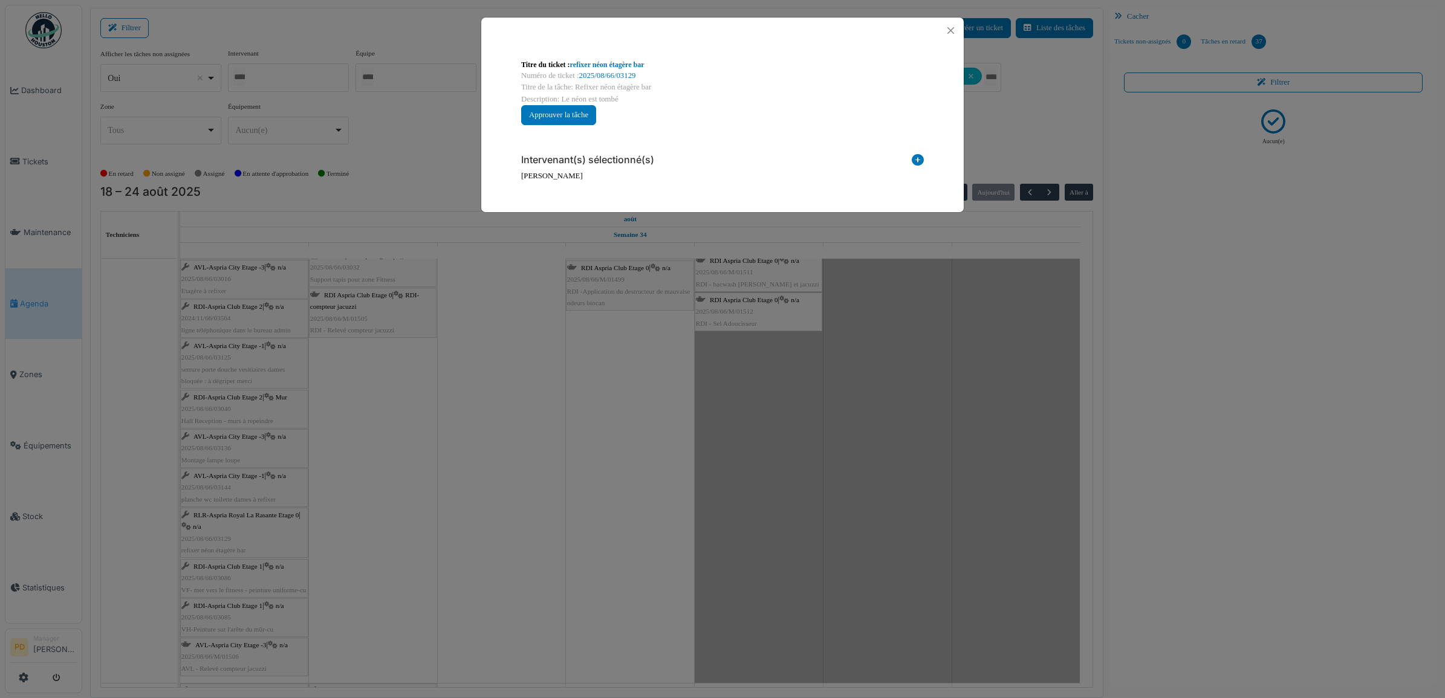
click at [916, 158] on icon at bounding box center [918, 162] width 12 height 16
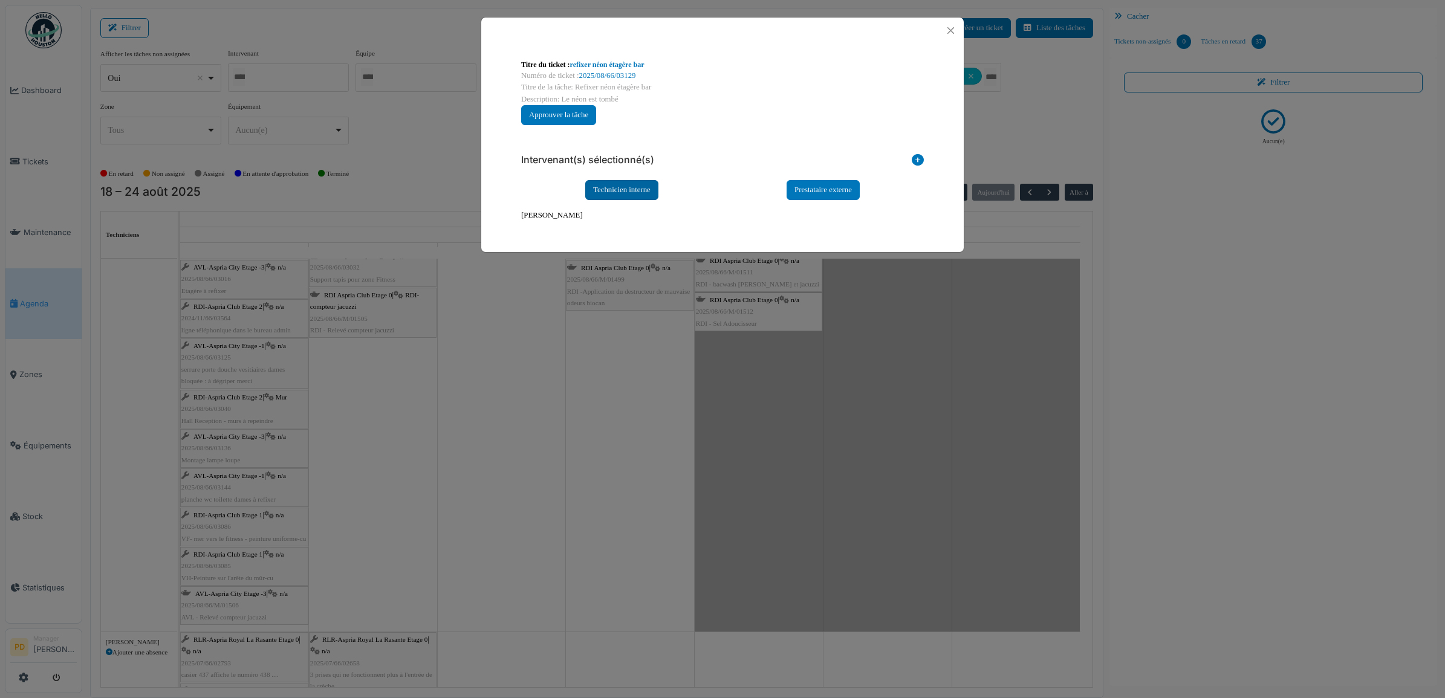
click at [629, 186] on div "Technicien interne" at bounding box center [621, 190] width 73 height 20
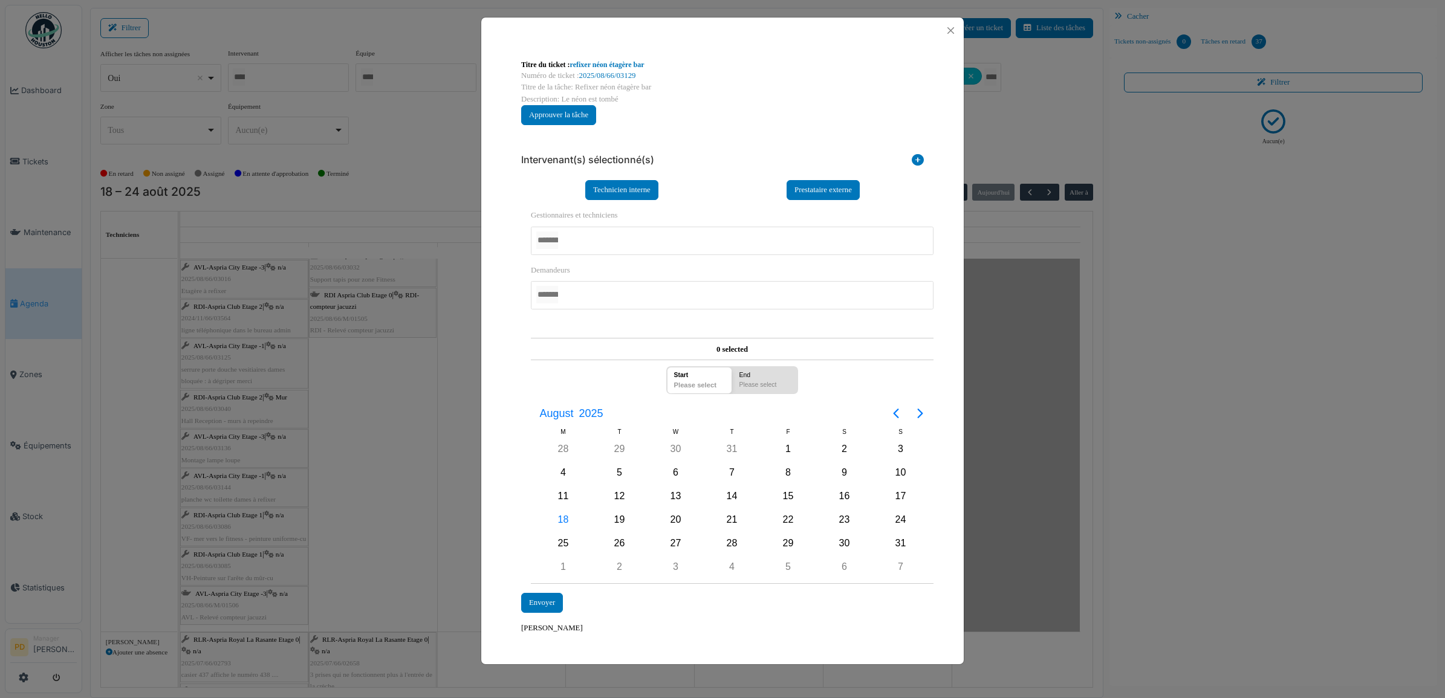
click at [583, 243] on div at bounding box center [732, 241] width 403 height 28
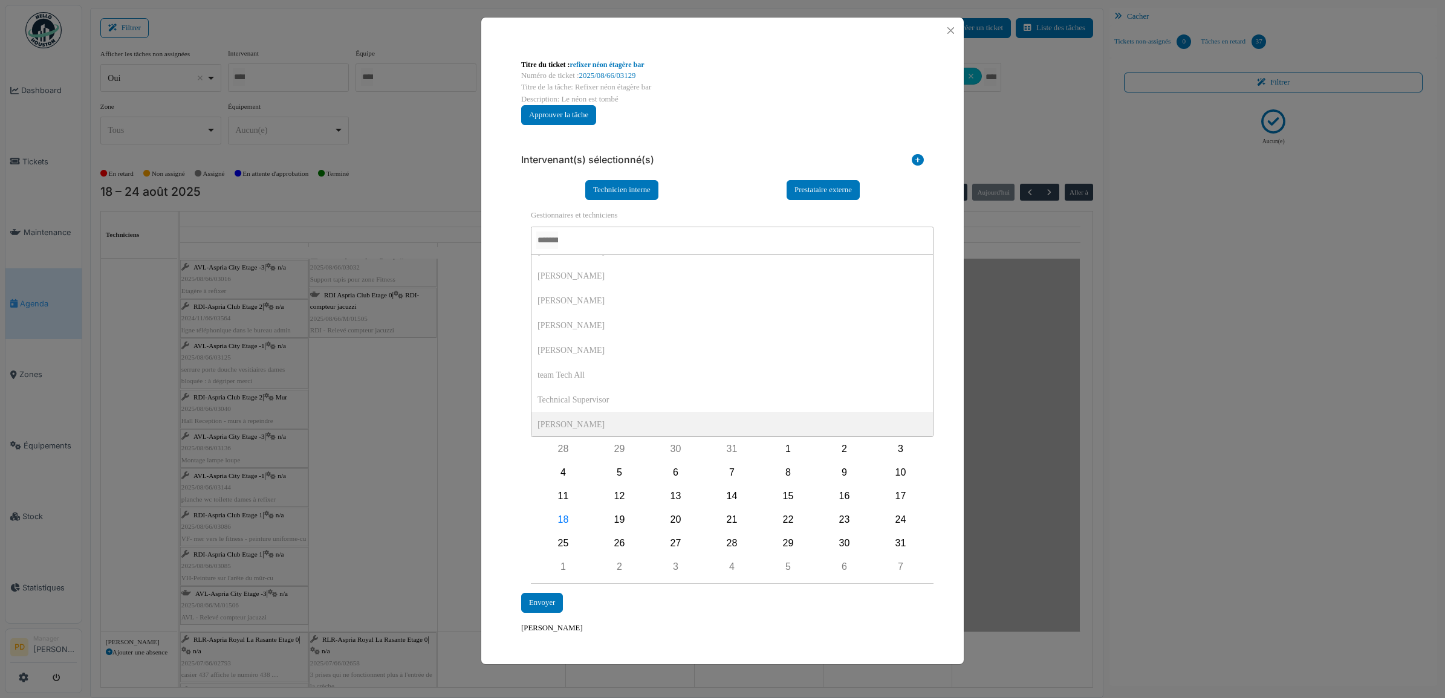
scroll to position [0, 0]
click at [523, 456] on div "**********" at bounding box center [722, 397] width 415 height 394
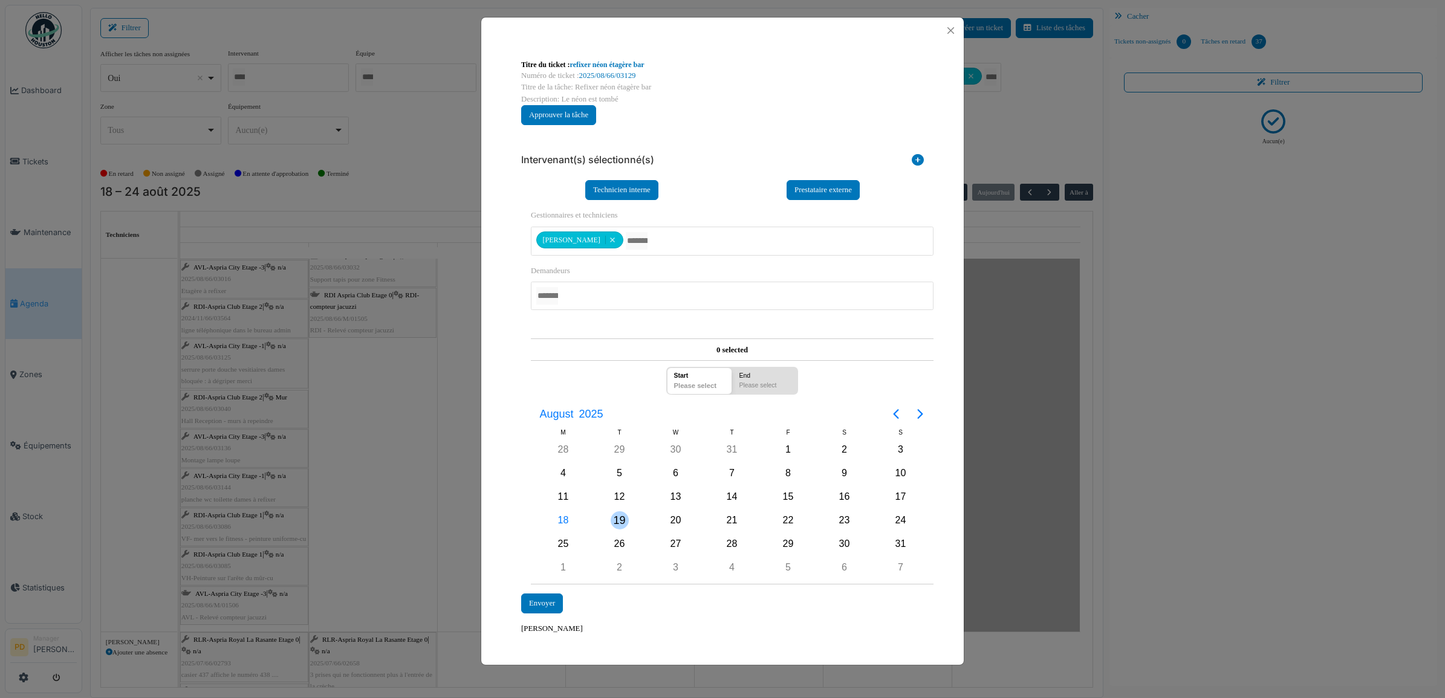
click at [627, 513] on div "19" at bounding box center [619, 520] width 56 height 23
click at [545, 599] on div "Envoyer" at bounding box center [542, 604] width 42 height 20
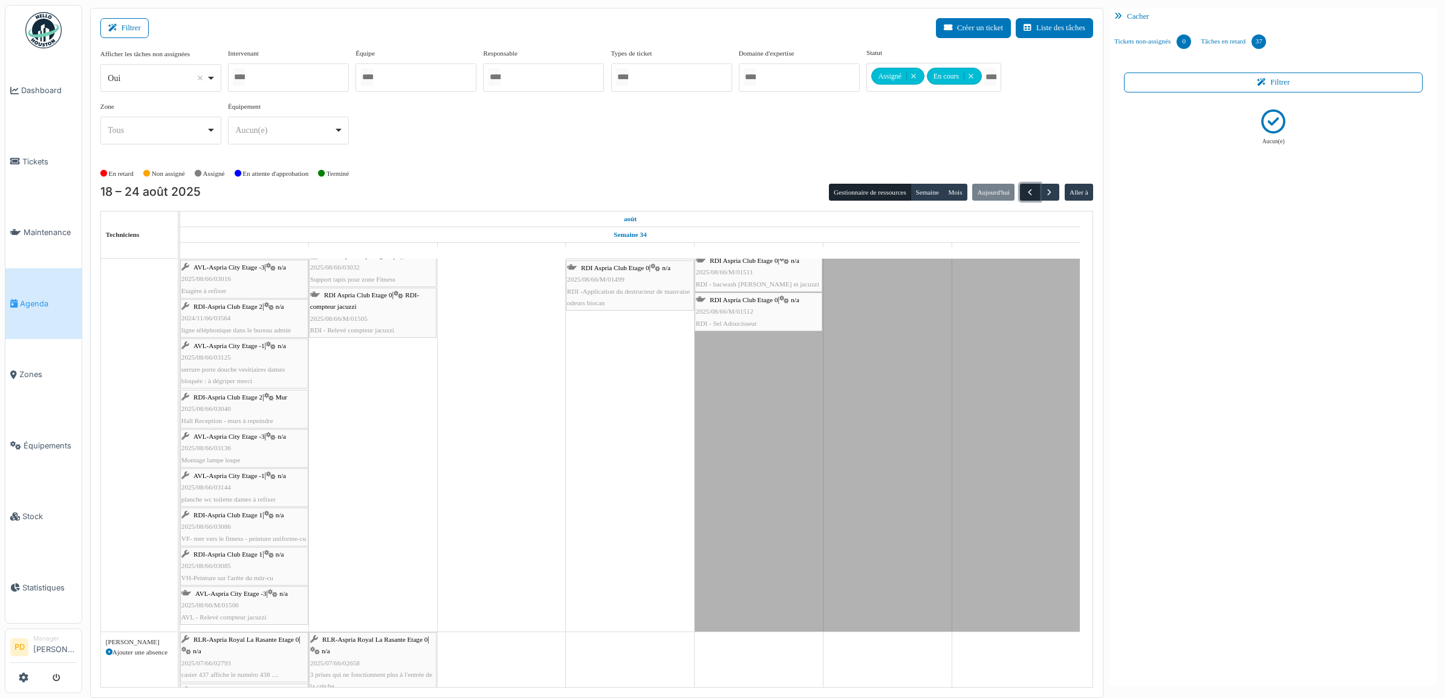
click at [1025, 192] on span "button" at bounding box center [1030, 192] width 10 height 10
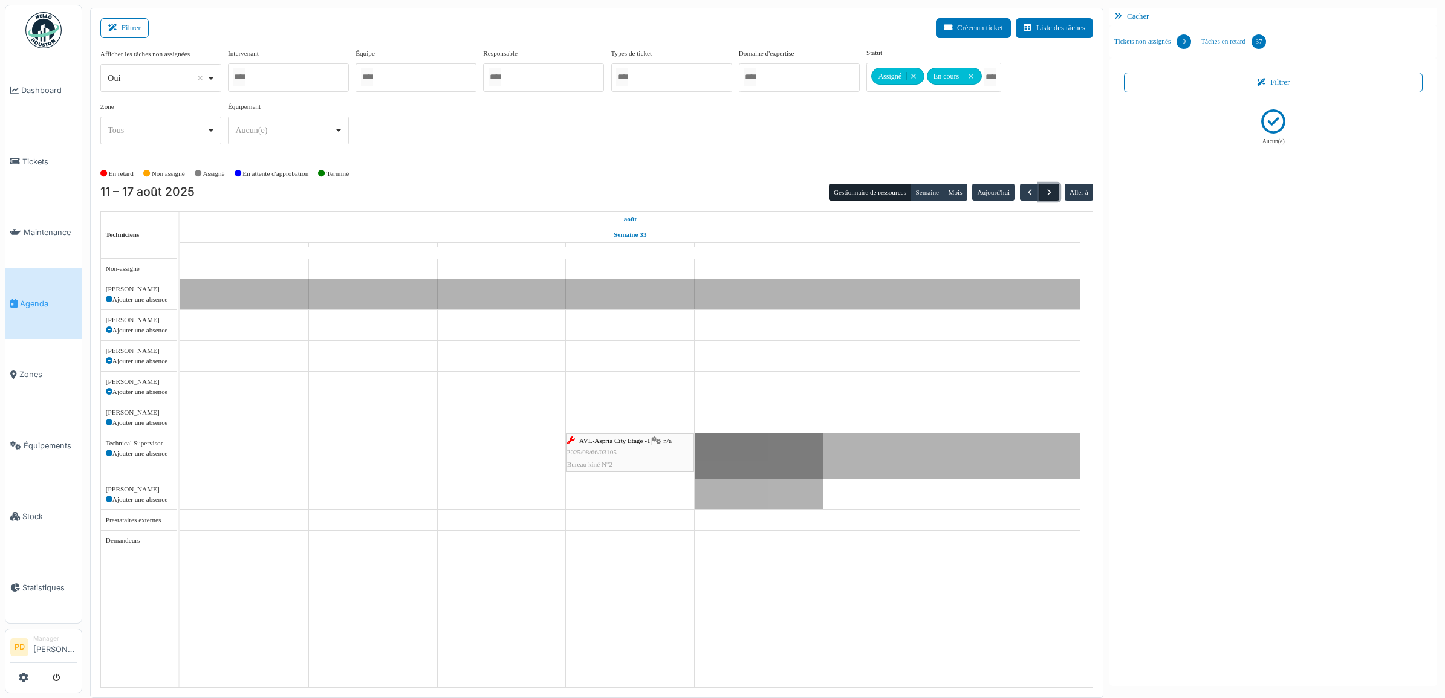
click at [1047, 189] on span "button" at bounding box center [1049, 192] width 10 height 10
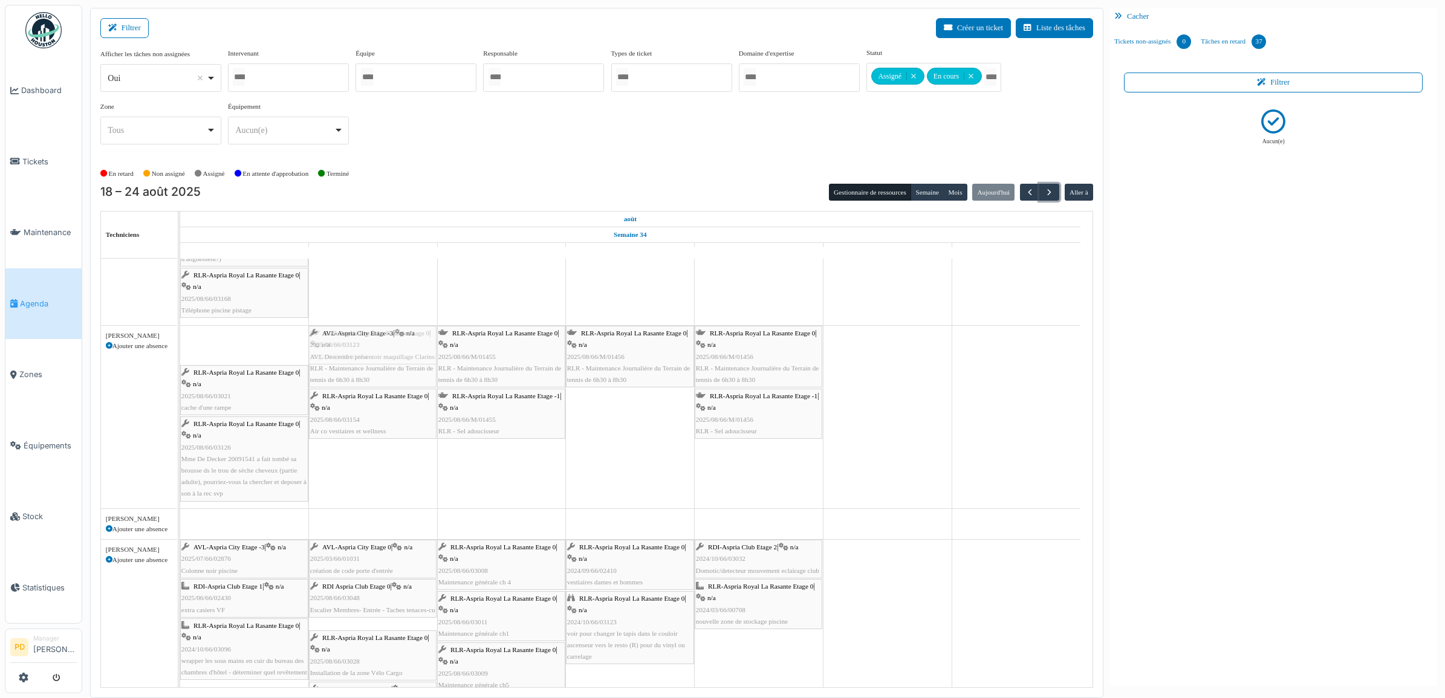
drag, startPoint x: 230, startPoint y: 336, endPoint x: 312, endPoint y: 339, distance: 82.3
click at [180, 339] on div "AVL-Aspria City Etage -3 | n/a 2025/08/66/03123 AVL Descendre présentoir maquil…" at bounding box center [180, 417] width 0 height 183
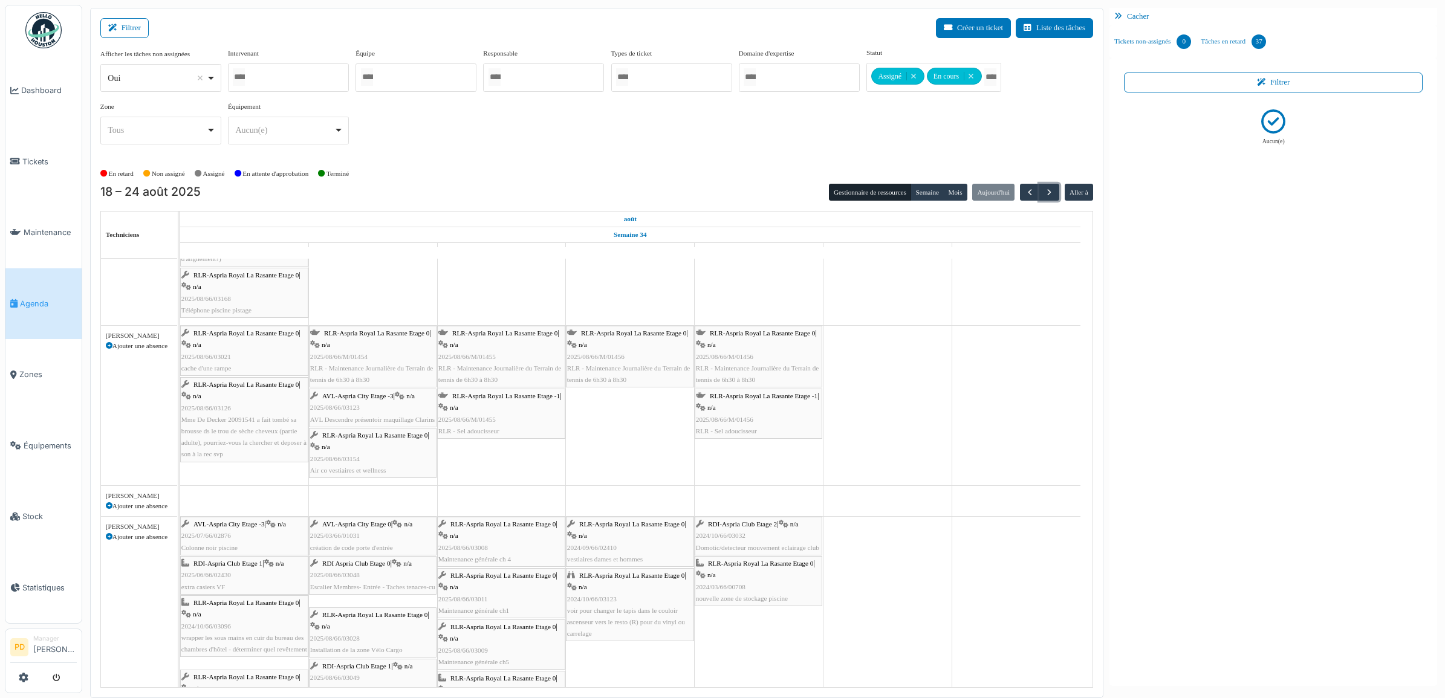
click at [362, 397] on span "AVL-Aspria City Etage -3" at bounding box center [357, 395] width 71 height 7
click at [322, 397] on span "AVL-Aspria City Etage -3" at bounding box center [357, 395] width 71 height 7
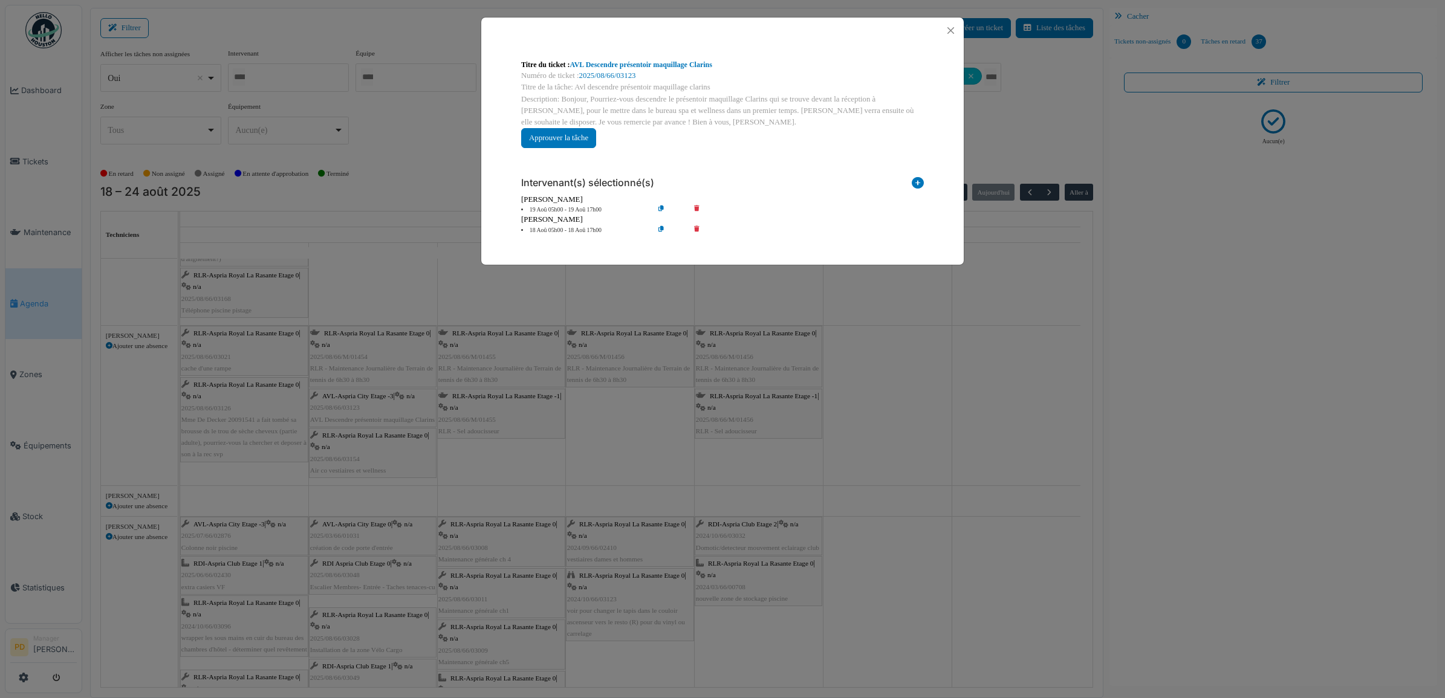
click at [577, 233] on li "18 Aoû 05h00 - 18 Aoû 17h00" at bounding box center [584, 230] width 138 height 9
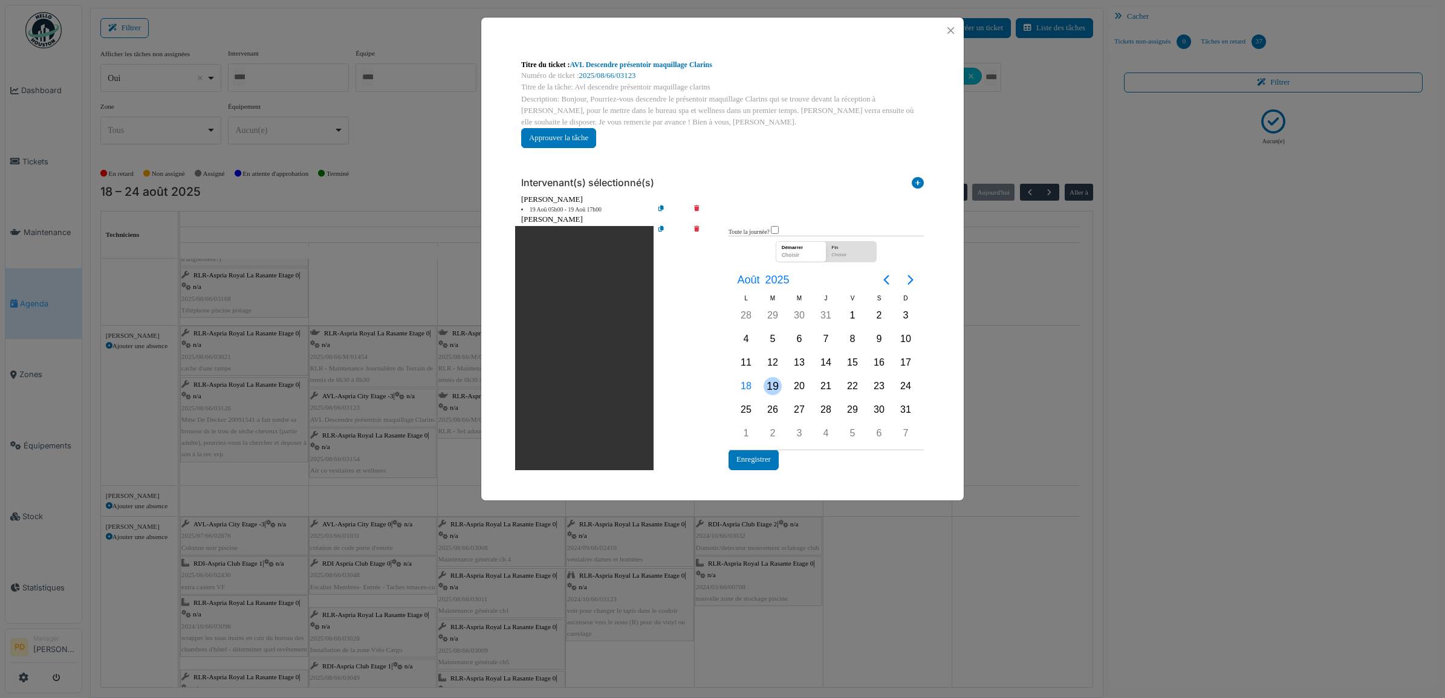
click at [772, 385] on div "19" at bounding box center [773, 386] width 18 height 18
click at [771, 385] on div "19" at bounding box center [773, 386] width 18 height 18
click at [914, 184] on icon at bounding box center [918, 185] width 12 height 16
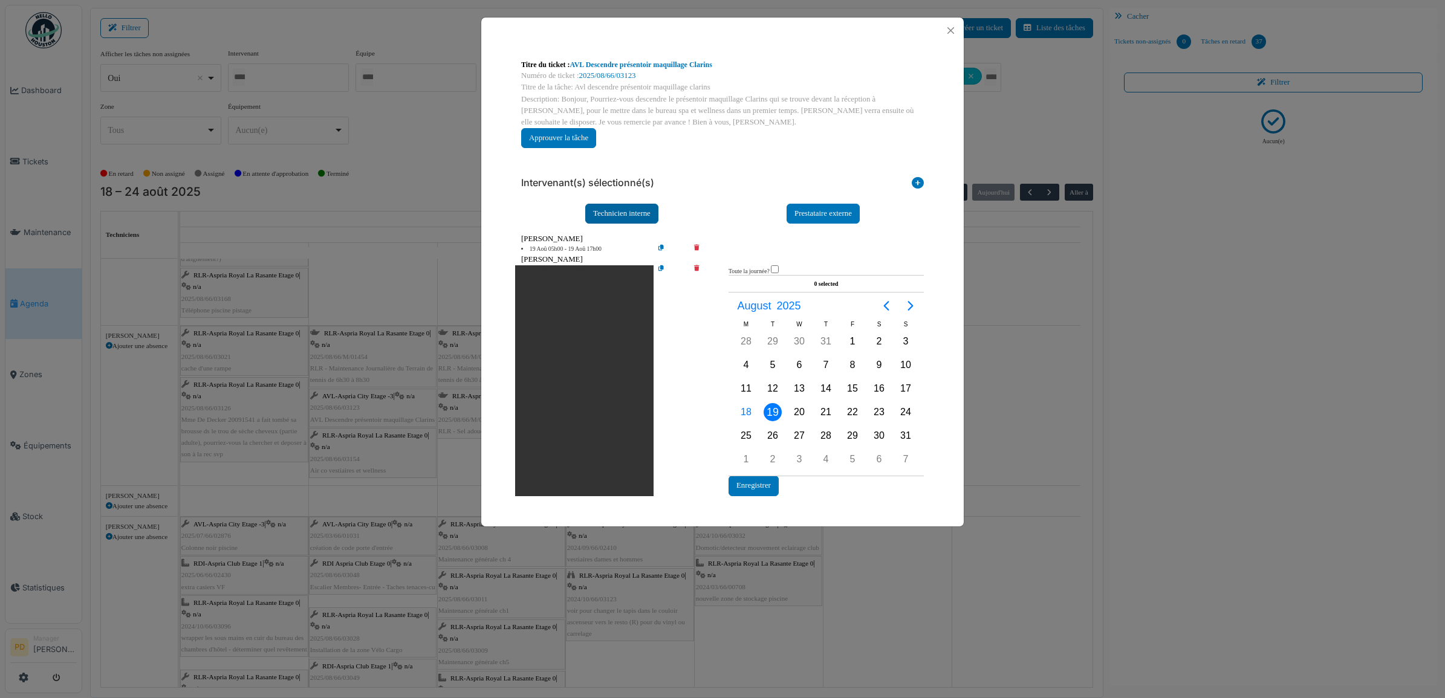
click at [626, 218] on div "Technicien interne" at bounding box center [621, 214] width 73 height 20
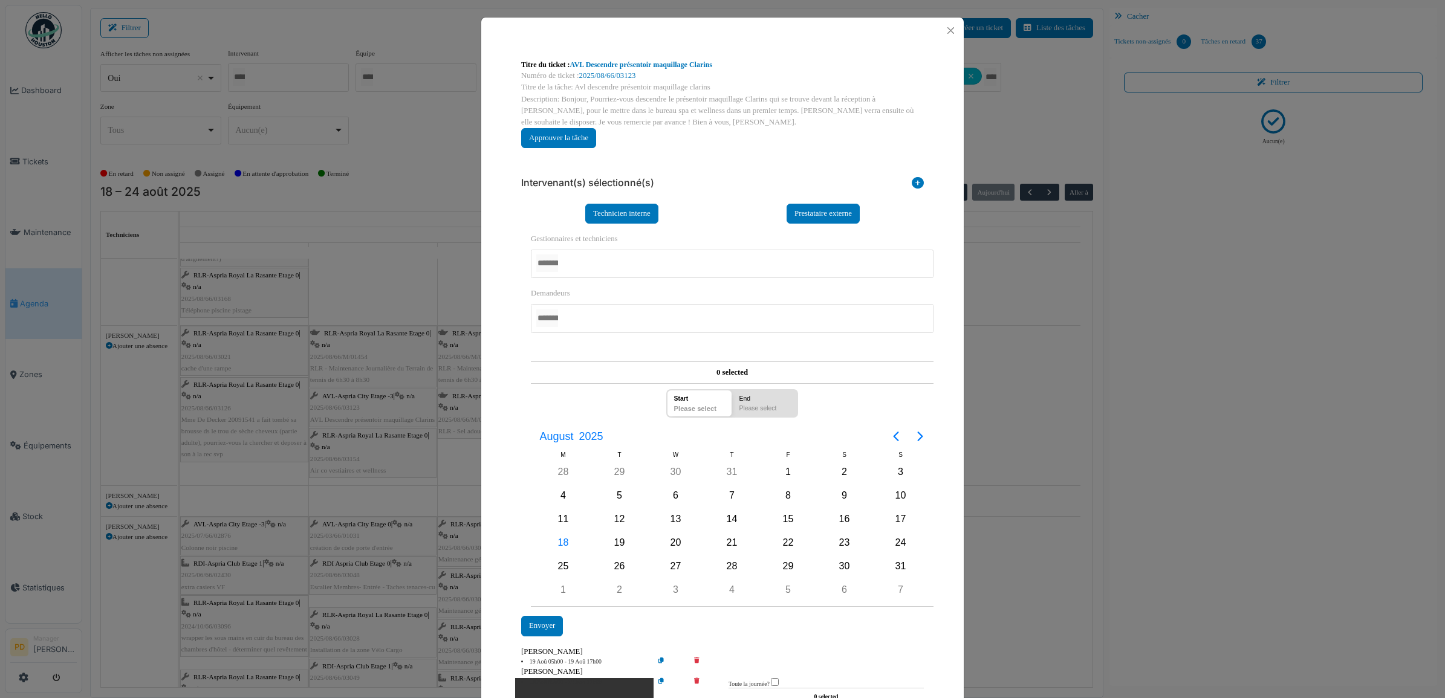
click at [600, 265] on div at bounding box center [732, 264] width 403 height 28
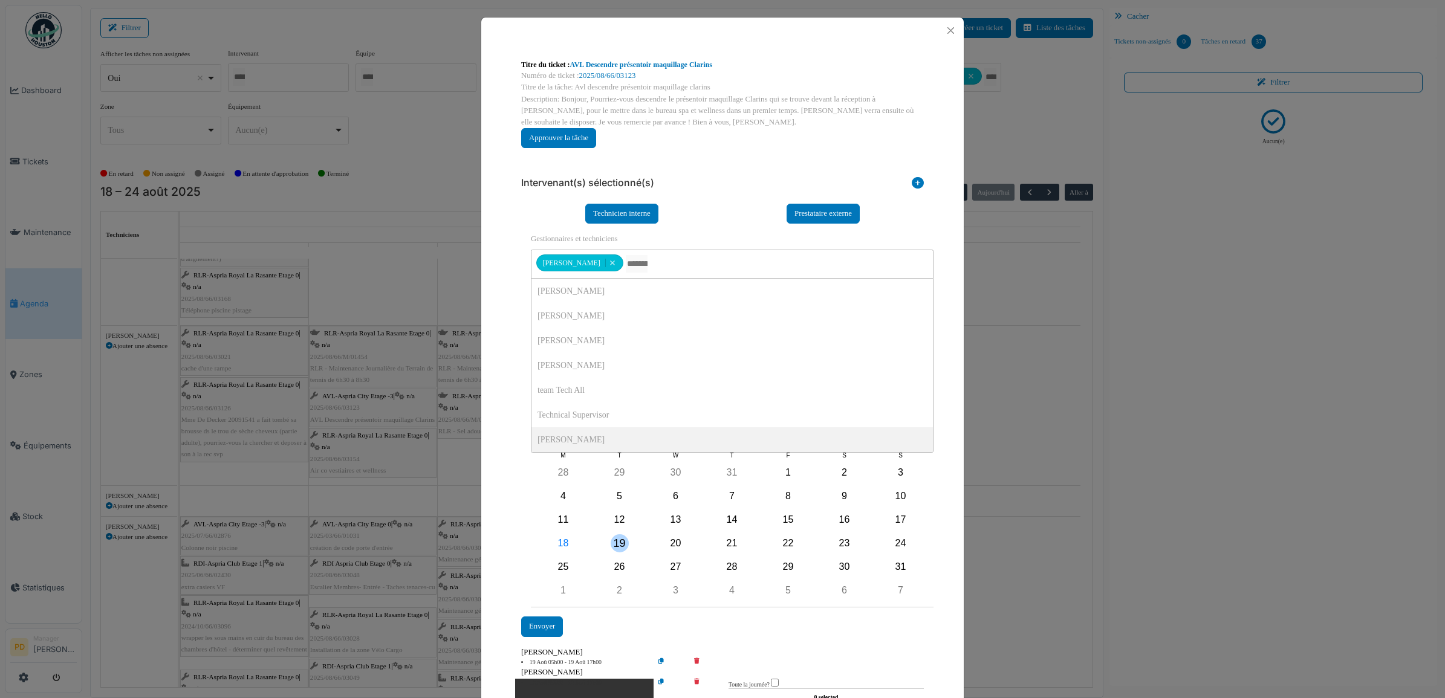
click at [614, 540] on div "19" at bounding box center [620, 543] width 18 height 18
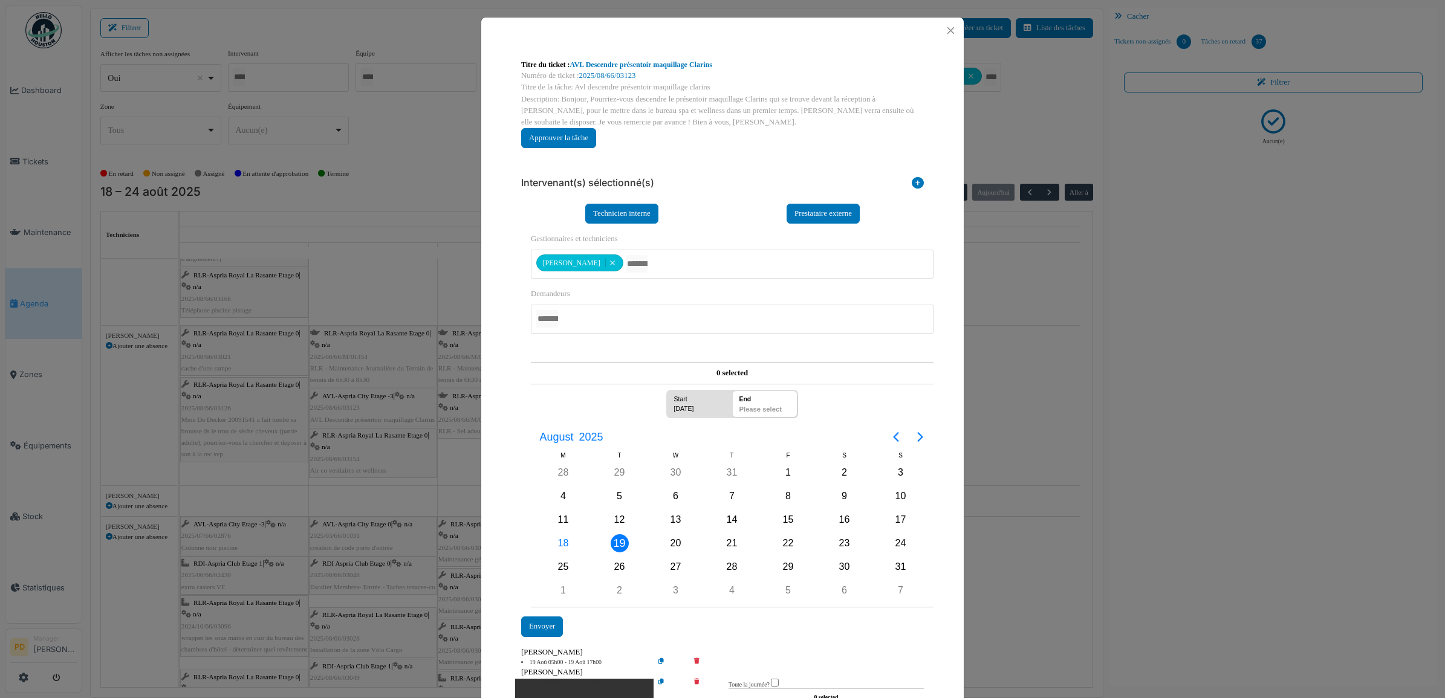
click at [614, 540] on div "19" at bounding box center [620, 543] width 18 height 18
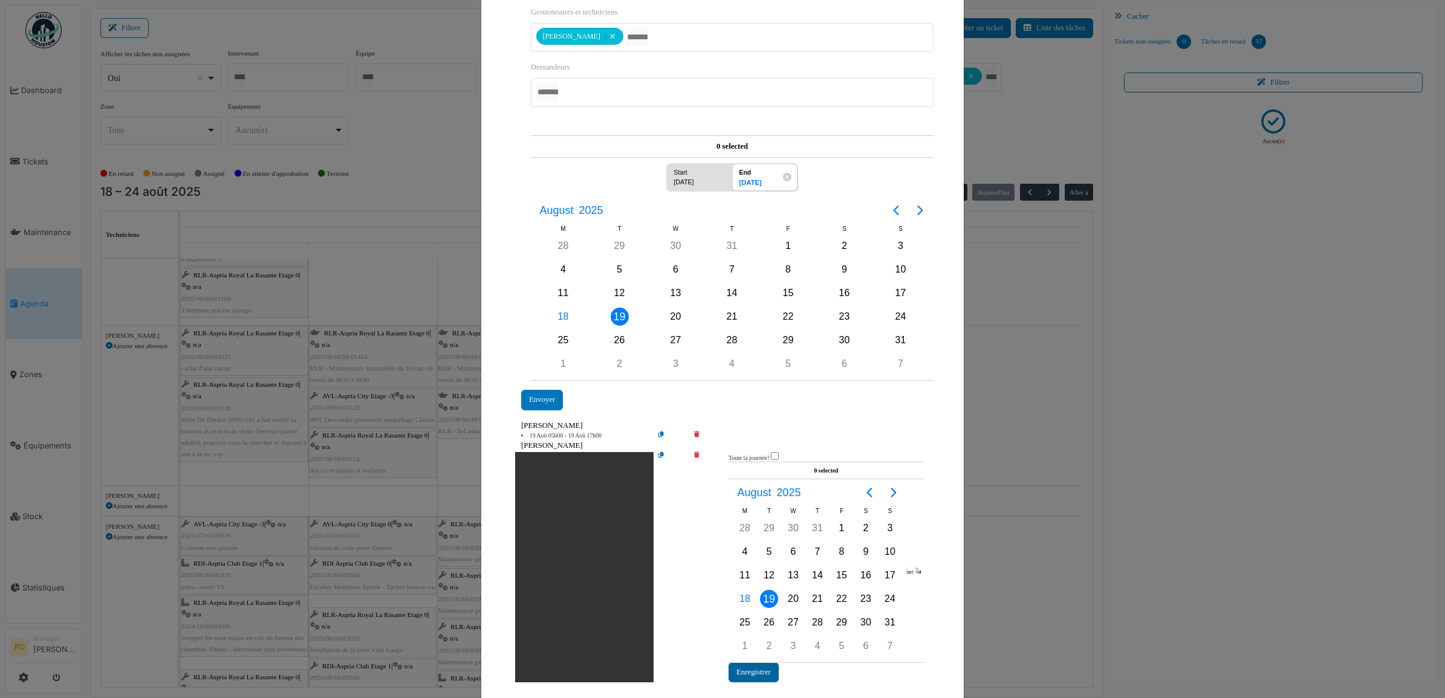
click at [762, 666] on button "Enregistrer" at bounding box center [754, 673] width 50 height 20
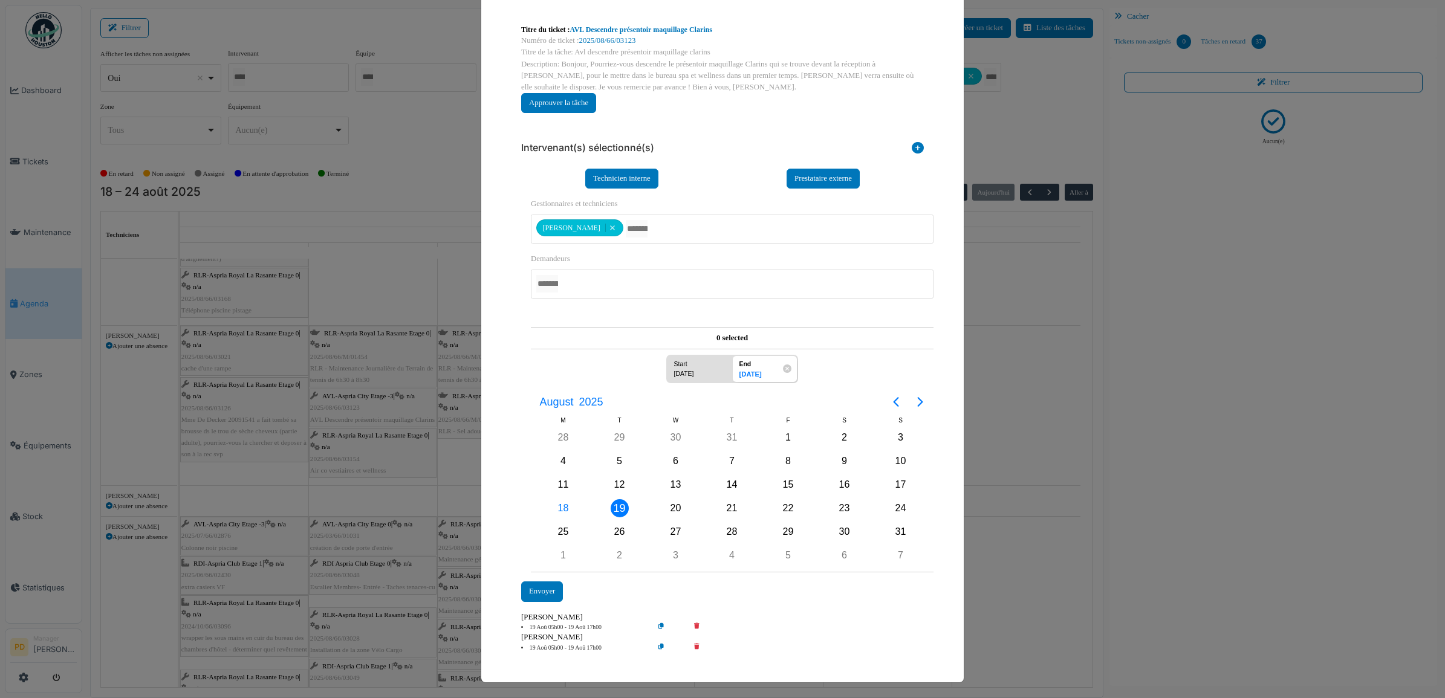
click at [605, 500] on div "19" at bounding box center [619, 508] width 56 height 23
click at [612, 507] on div "19" at bounding box center [620, 508] width 18 height 18
drag, startPoint x: 769, startPoint y: 9, endPoint x: 950, endPoint y: 23, distance: 181.9
click at [957, 22] on div "**********" at bounding box center [722, 338] width 482 height 660
drag, startPoint x: 913, startPoint y: 22, endPoint x: 913, endPoint y: 32, distance: 9.7
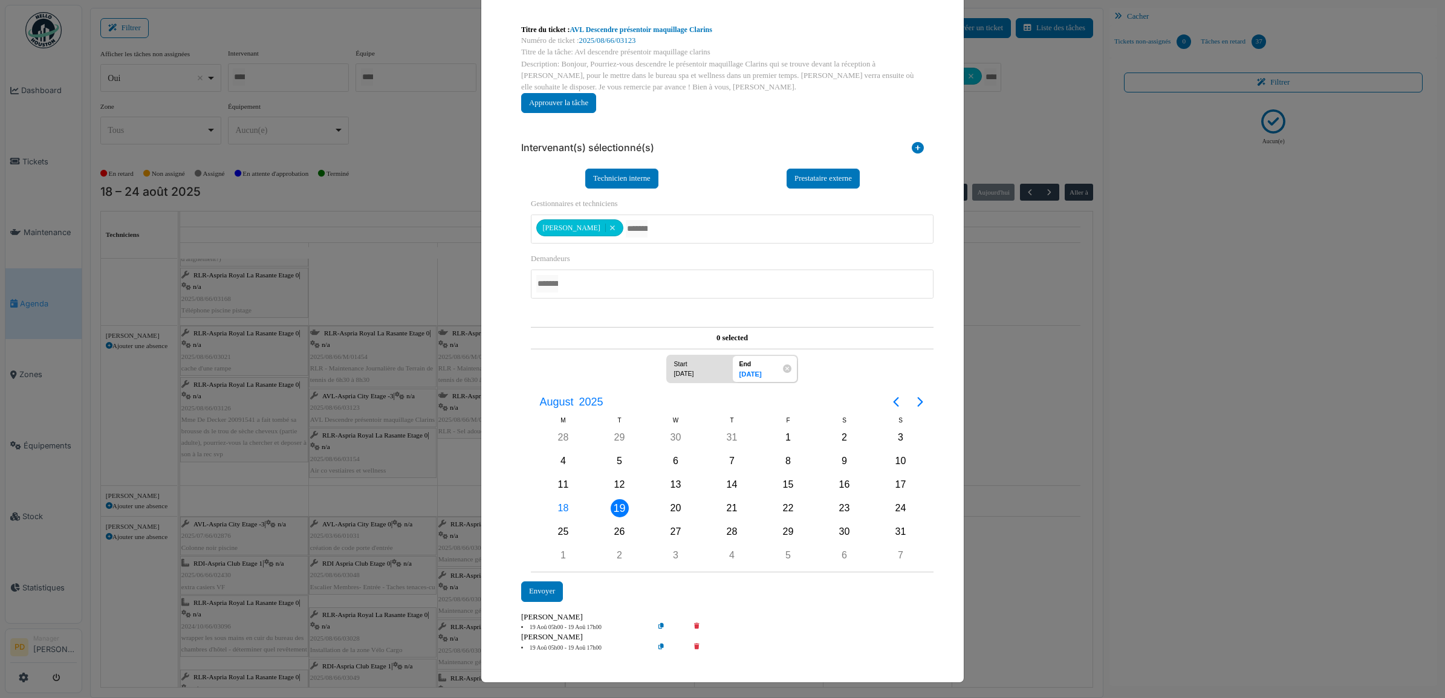
click at [913, 30] on div "**********" at bounding box center [723, 69] width 422 height 108
click at [1056, 348] on div "**********" at bounding box center [722, 349] width 1445 height 698
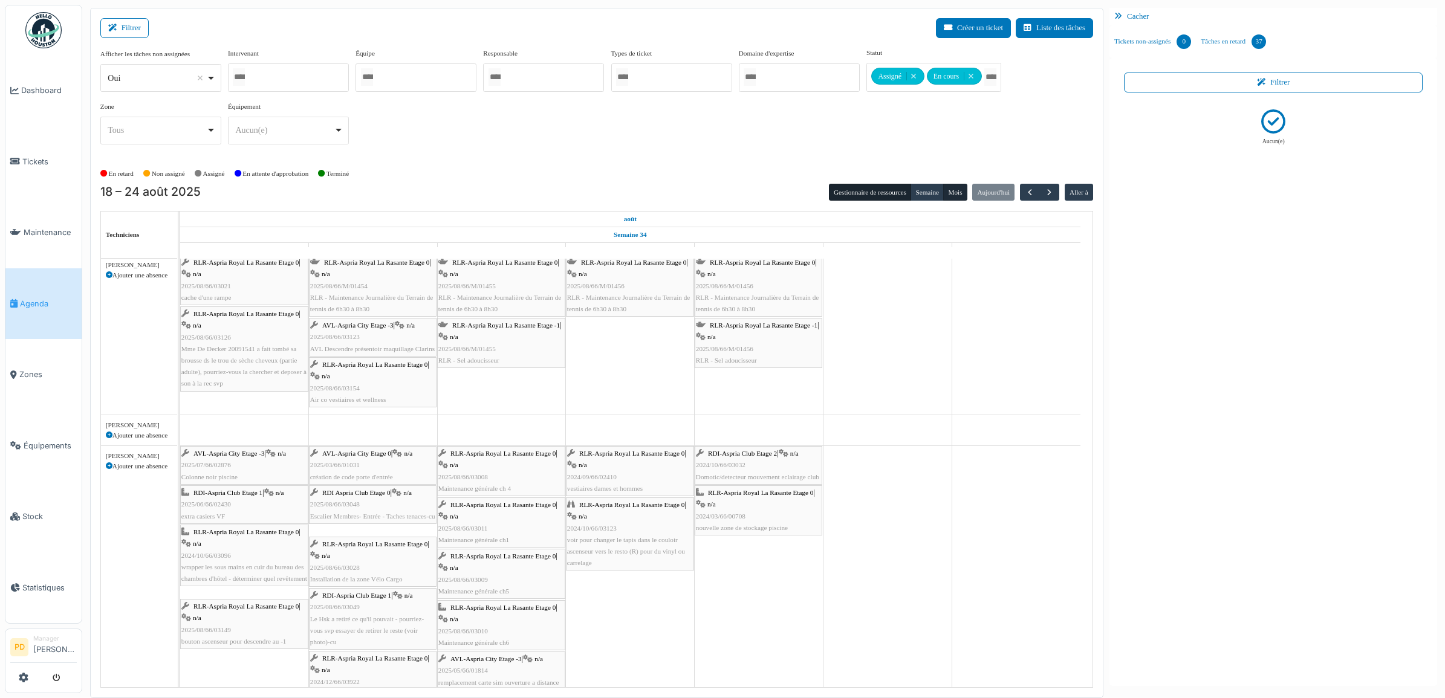
scroll to position [680, 0]
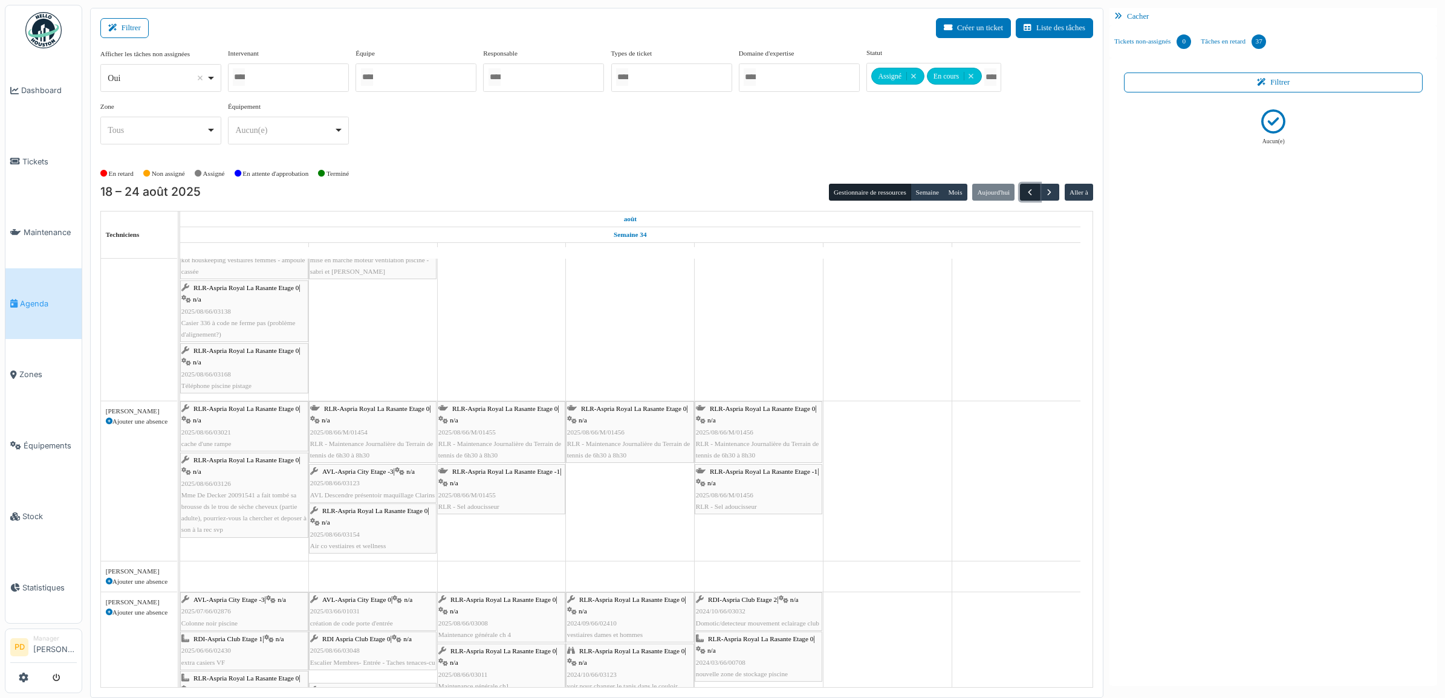
click at [1025, 190] on span "button" at bounding box center [1030, 192] width 10 height 10
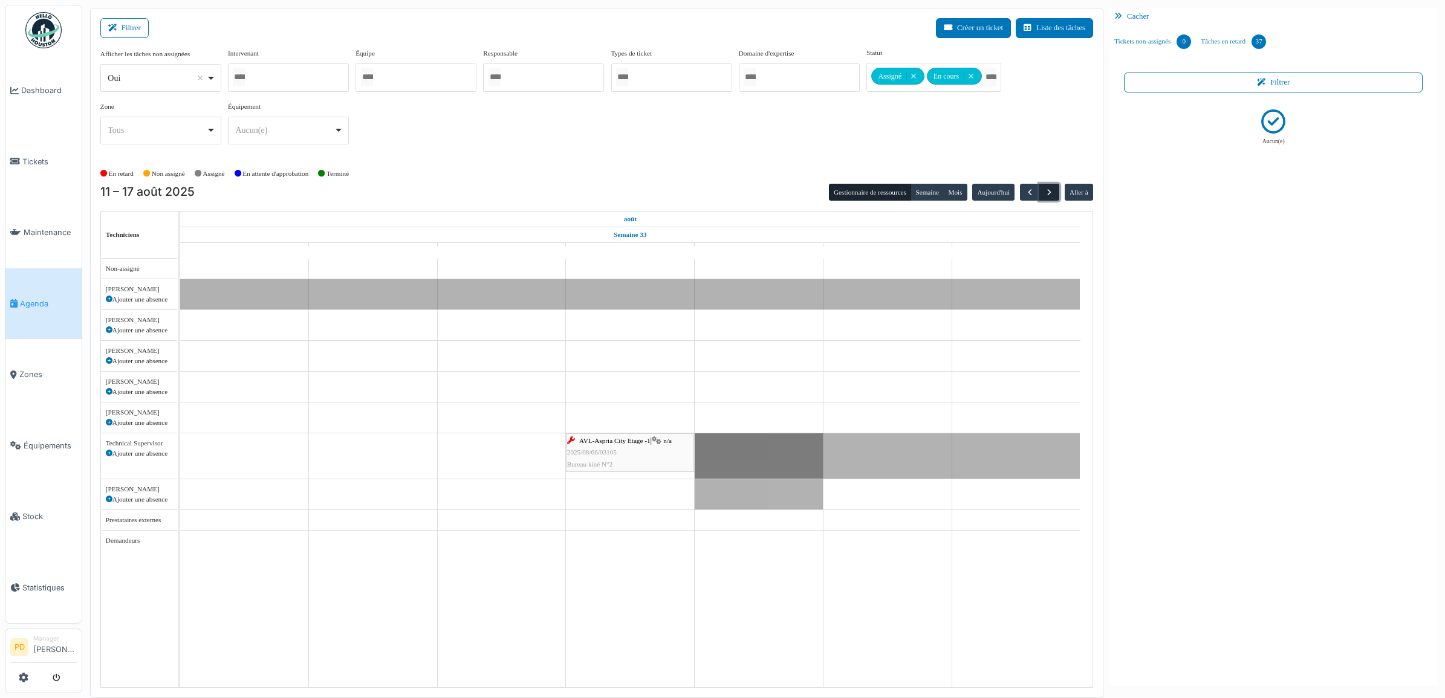
click at [1045, 190] on span "button" at bounding box center [1049, 192] width 10 height 10
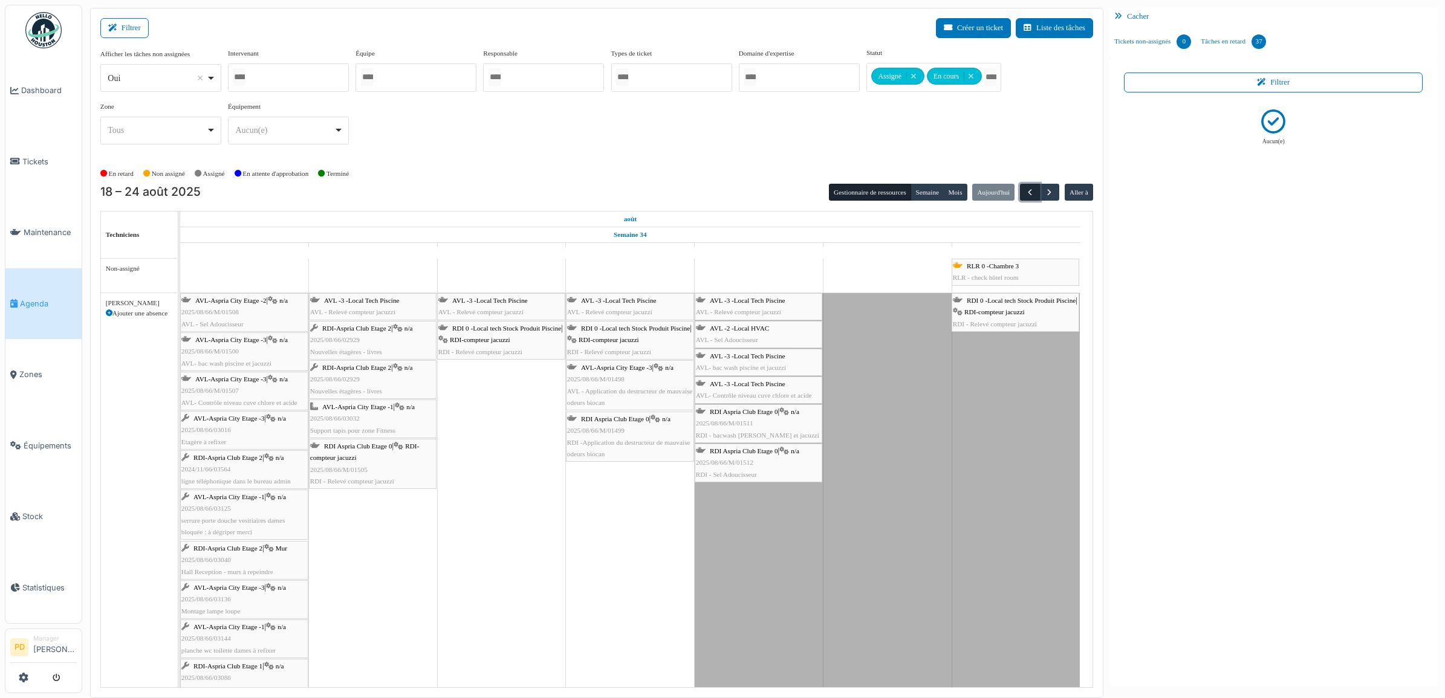
click at [1025, 189] on span "button" at bounding box center [1030, 192] width 10 height 10
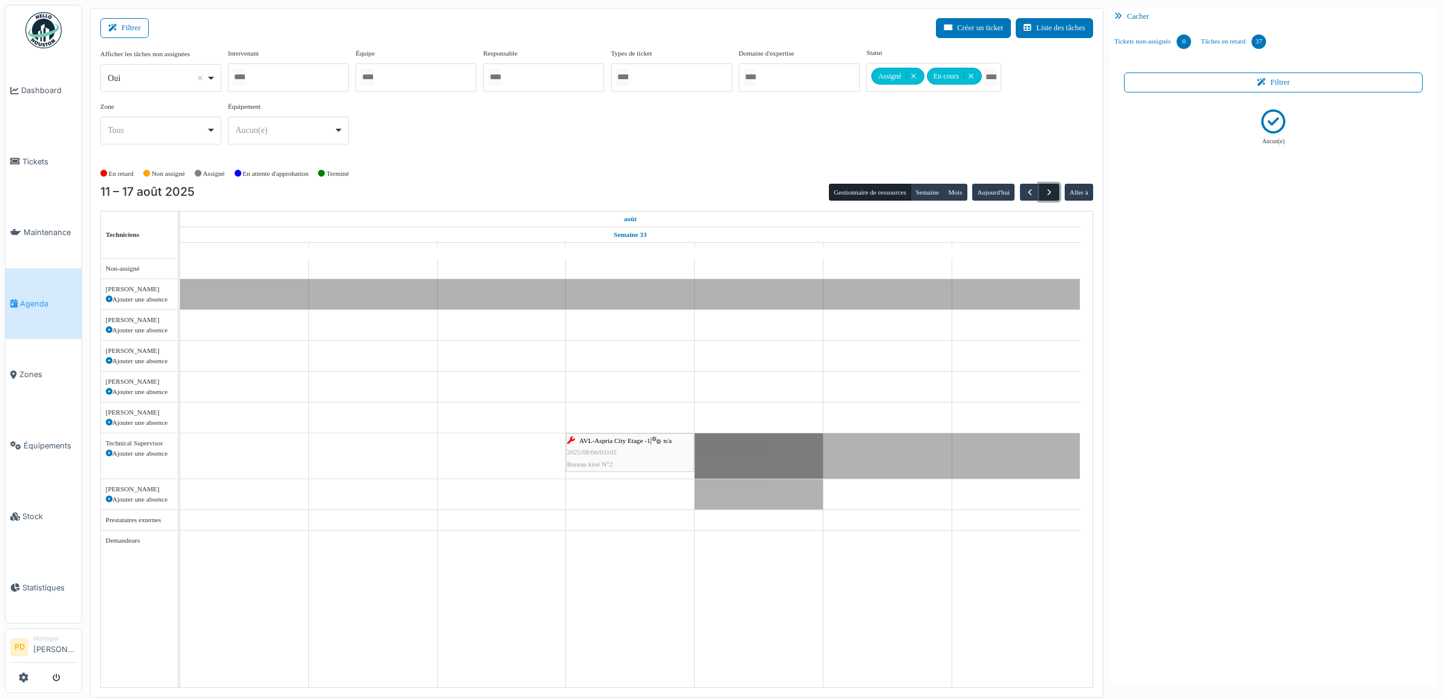
click at [1050, 192] on span "button" at bounding box center [1049, 192] width 10 height 10
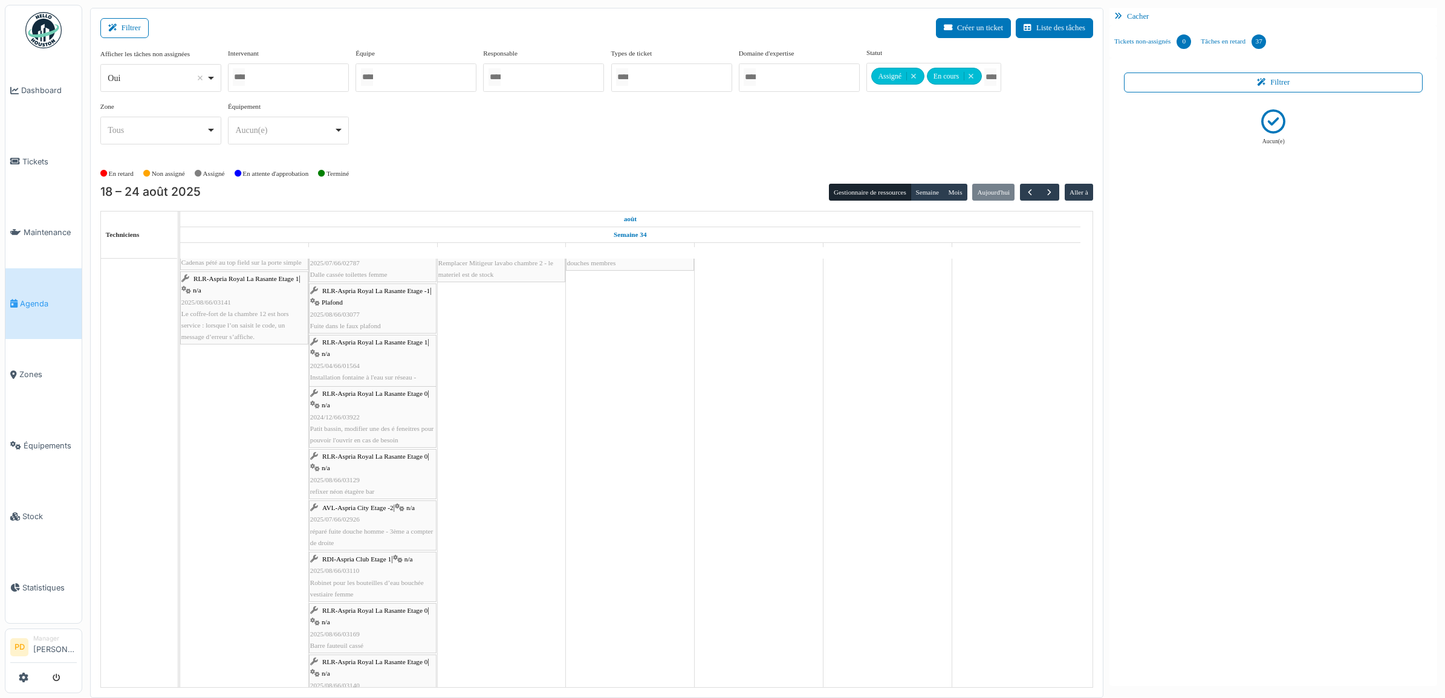
scroll to position [2418, 0]
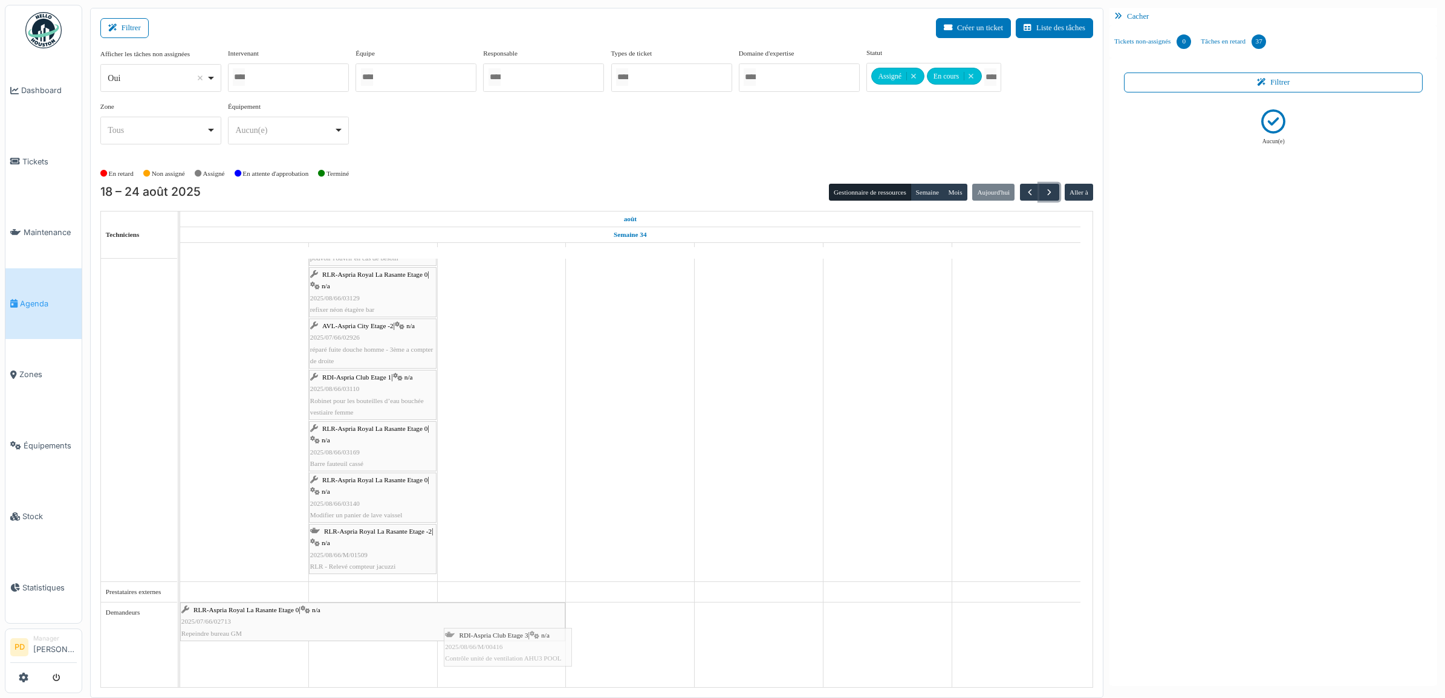
drag, startPoint x: 493, startPoint y: 662, endPoint x: 493, endPoint y: 653, distance: 9.1
click at [493, 651] on span "RDI-Aspria Club Etage 3" at bounding box center [486, 649] width 69 height 7
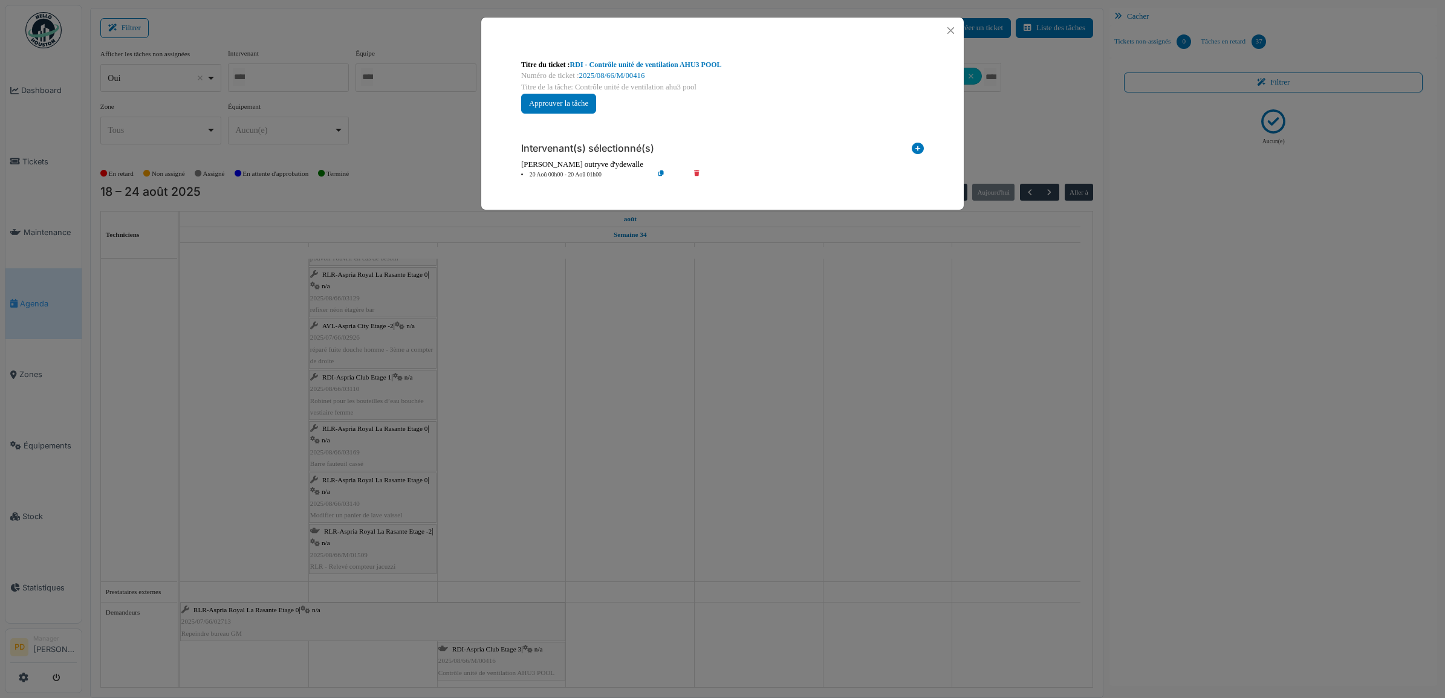
click at [695, 173] on icon at bounding box center [705, 175] width 34 height 9
click at [917, 149] on icon at bounding box center [918, 151] width 12 height 16
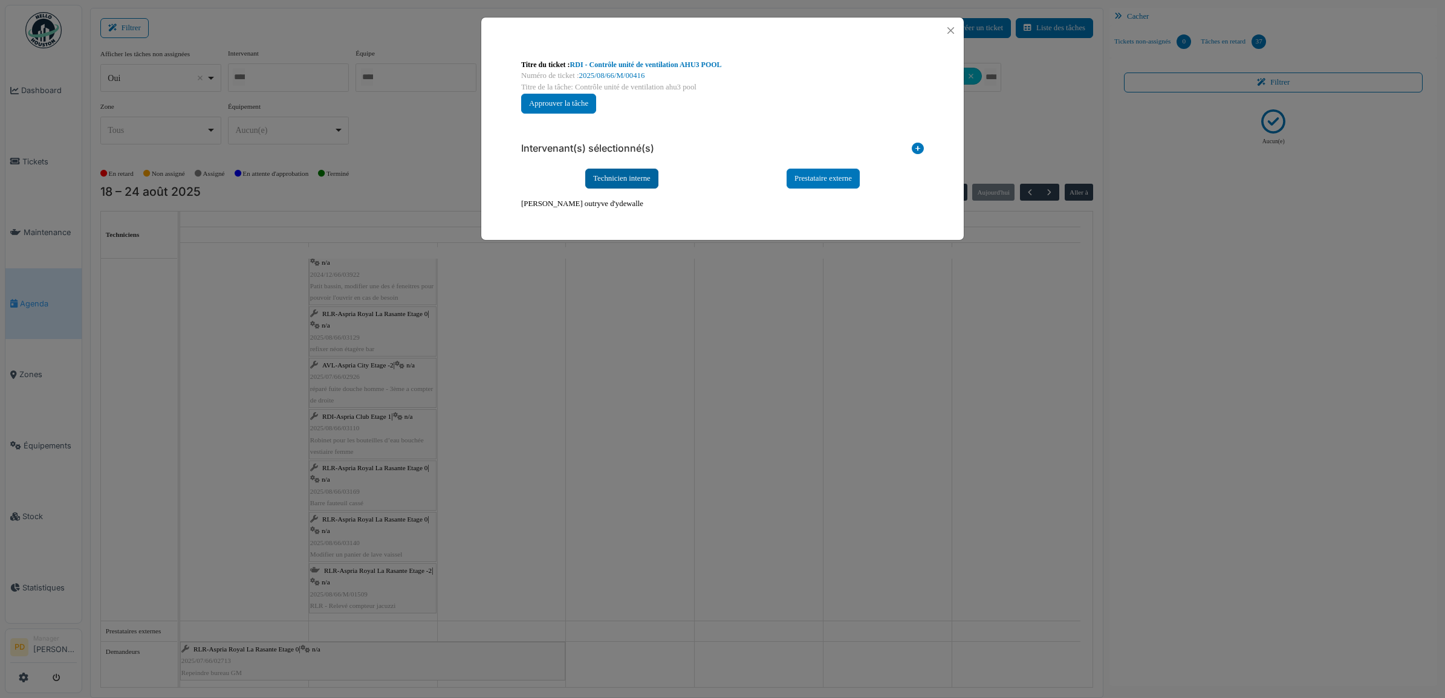
click at [648, 181] on div "Technicien interne" at bounding box center [621, 179] width 73 height 20
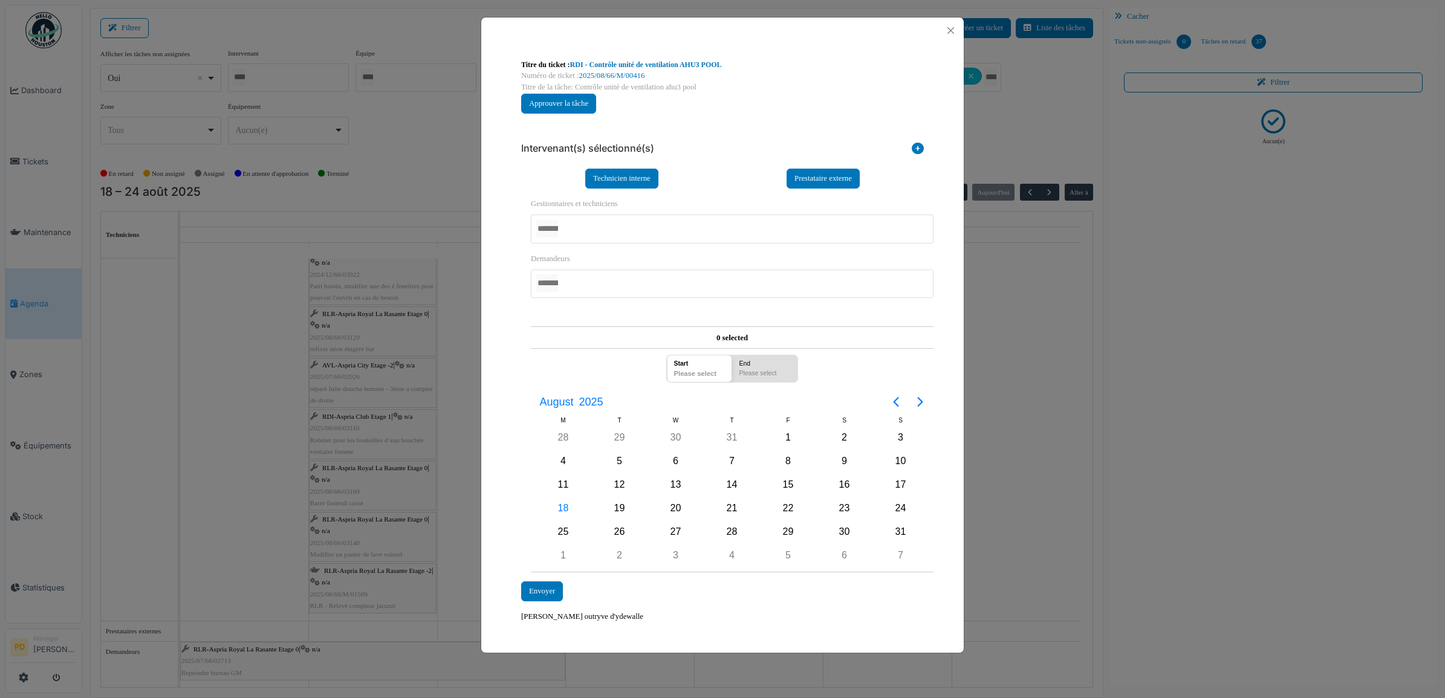
click at [606, 226] on div at bounding box center [732, 229] width 403 height 28
click at [666, 508] on div "20" at bounding box center [676, 509] width 56 height 23
click at [542, 591] on div "Envoyer" at bounding box center [542, 592] width 42 height 20
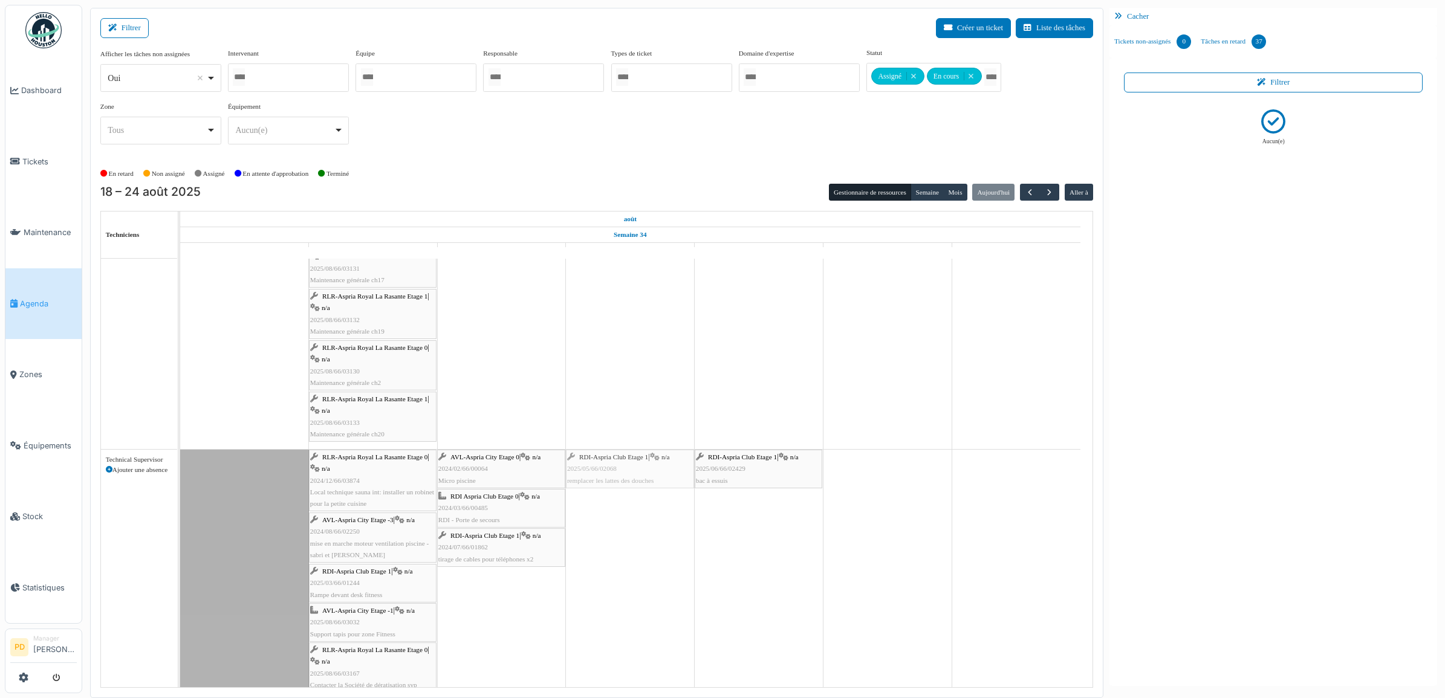
drag, startPoint x: 234, startPoint y: 463, endPoint x: 637, endPoint y: 481, distance: 403.1
click at [180, 475] on div "RDI-Aspria Club Etage 1 | n/a 2025/05/66/02068 remplacer les lattes des douches…" at bounding box center [180, 601] width 0 height 302
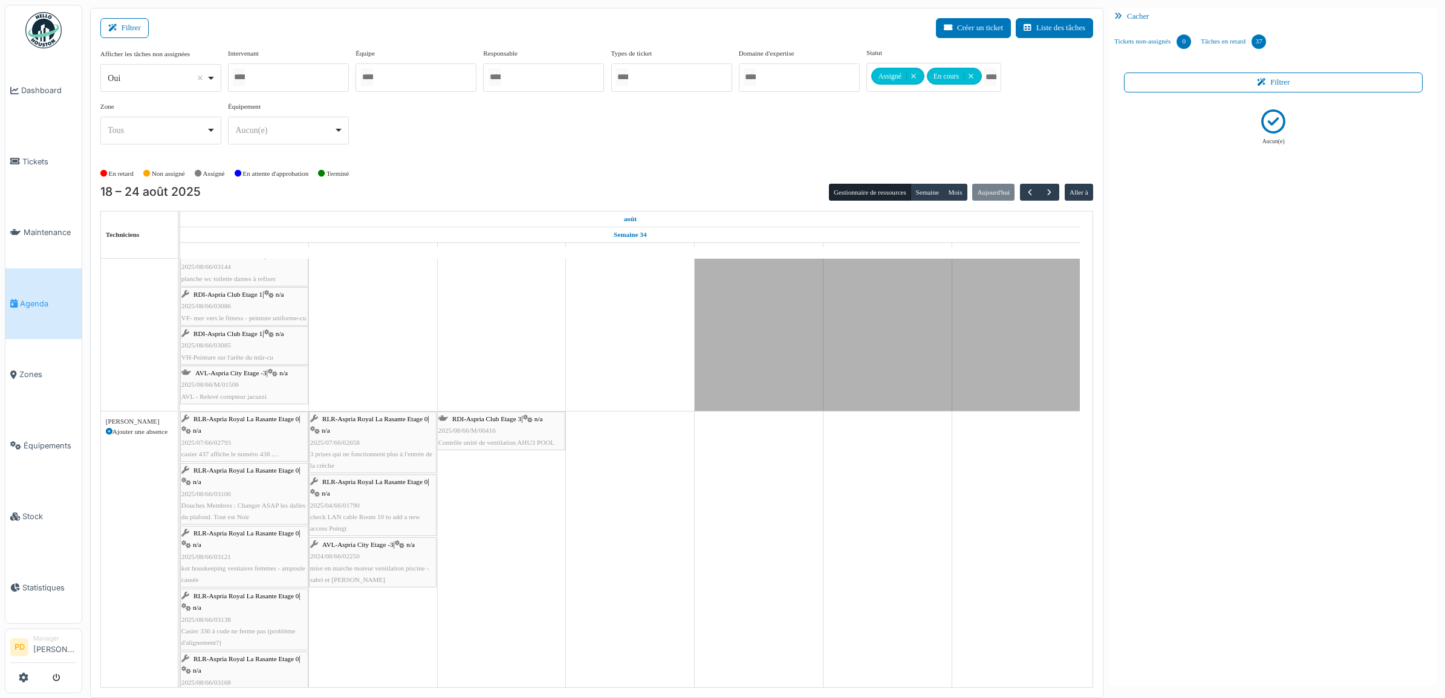
click at [41, 298] on span "Agenda" at bounding box center [48, 303] width 57 height 11
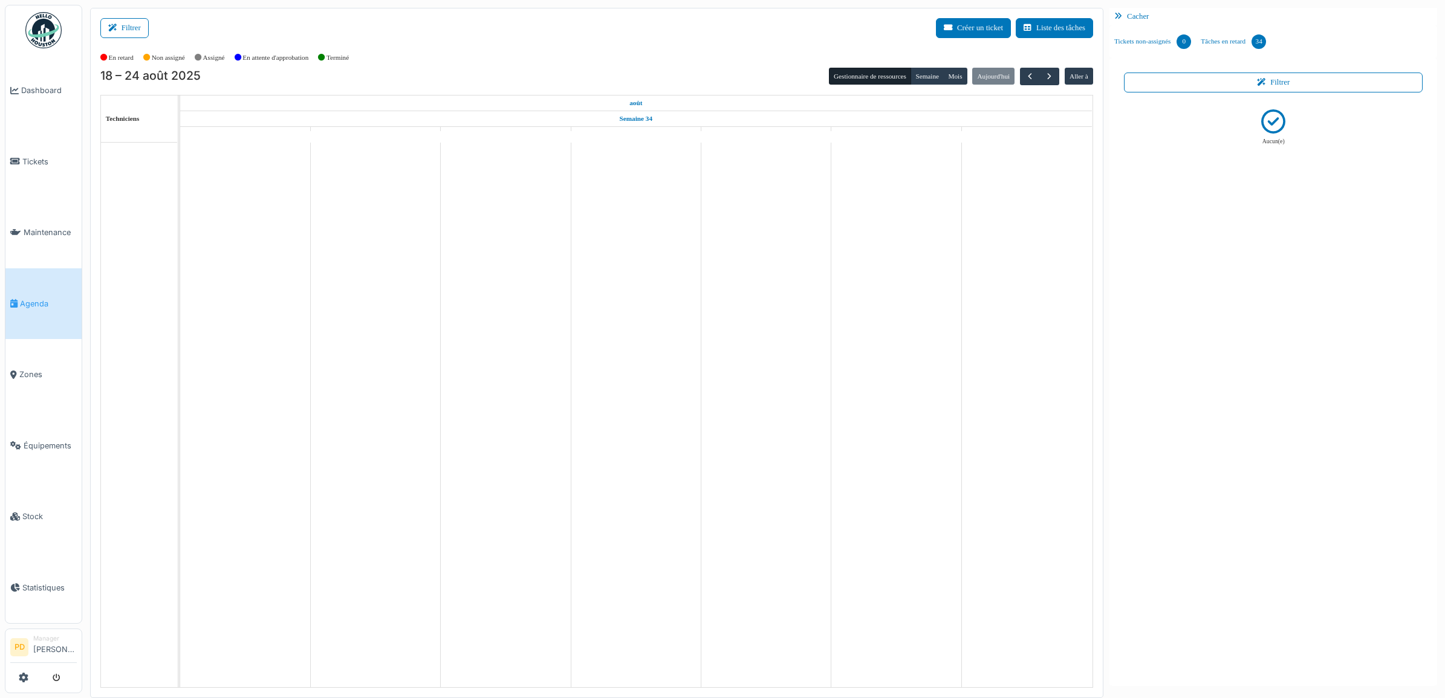
click at [1220, 41] on link "Tâches en retard 34" at bounding box center [1233, 41] width 75 height 33
